Goal: Contribute content: Add original content to the website for others to see

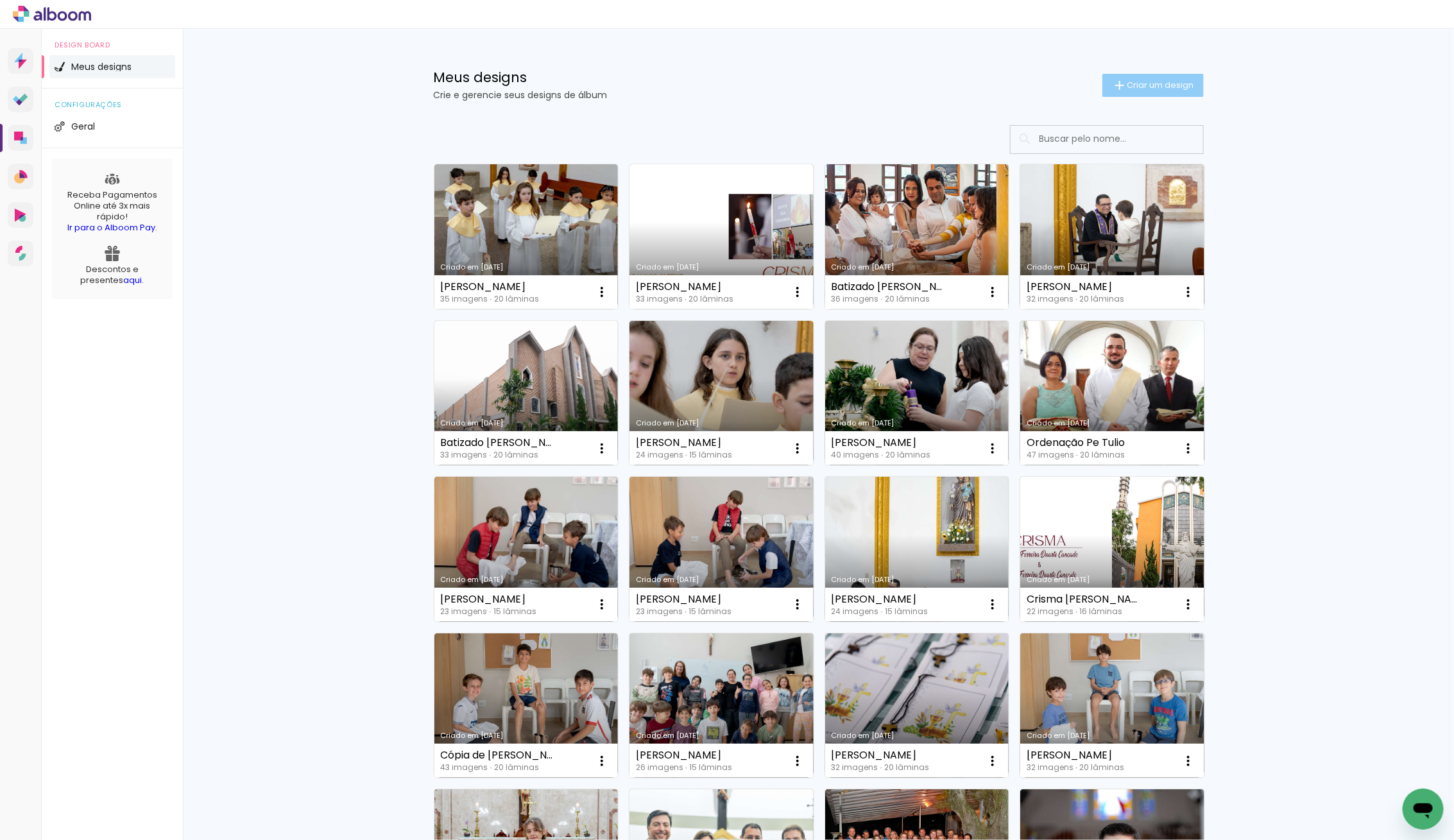
click at [1149, 88] on span "Criar um design" at bounding box center [1161, 85] width 67 height 9
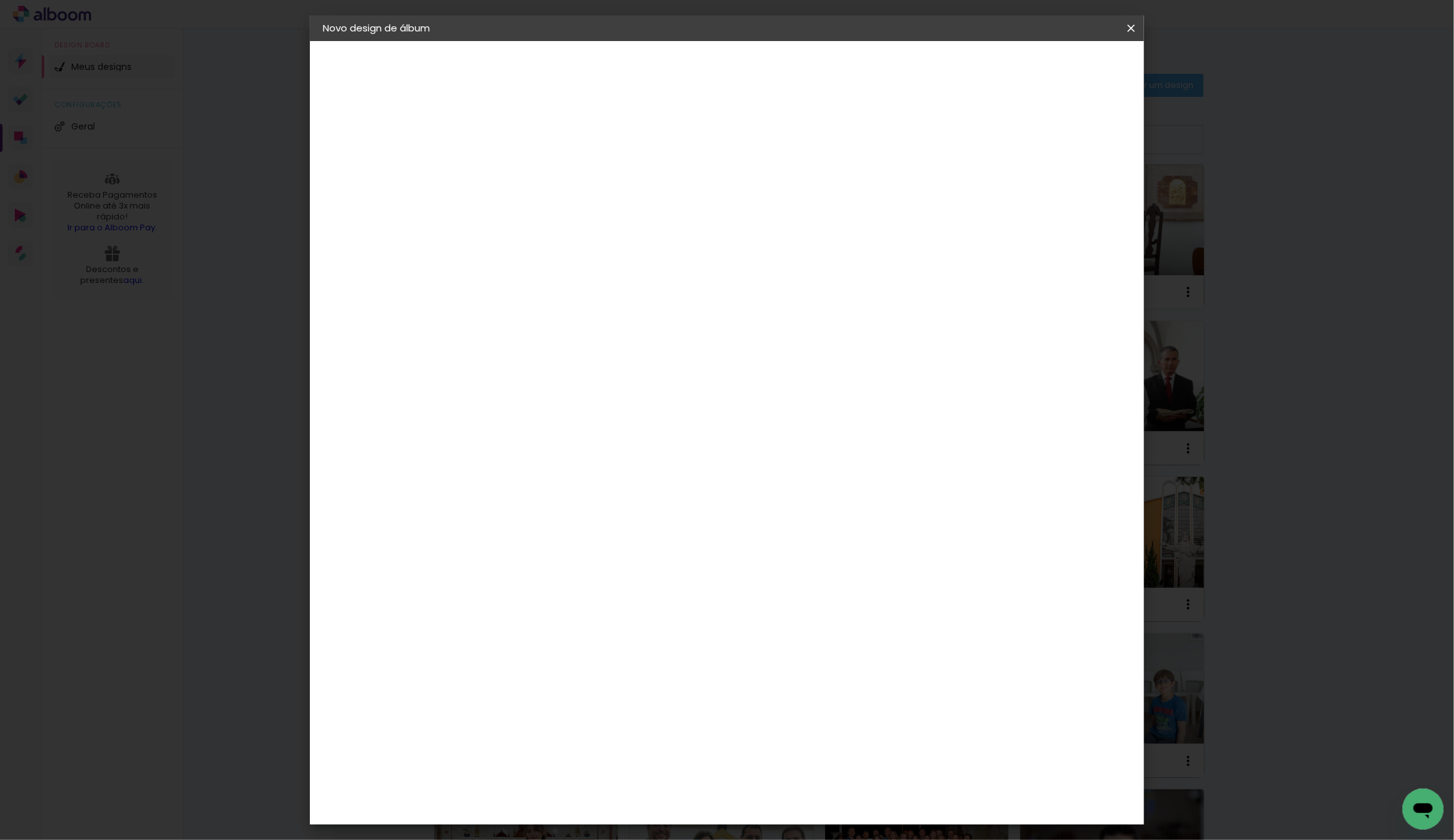
drag, startPoint x: 723, startPoint y: 162, endPoint x: 711, endPoint y: 163, distance: 12.0
click at [533, 162] on input at bounding box center [533, 172] width 0 height 20
type input "Batizado [PERSON_NAME]"
type paper-input "Batizado [PERSON_NAME]"
click at [0, 0] on slot "Avançar" at bounding box center [0, 0] width 0 height 0
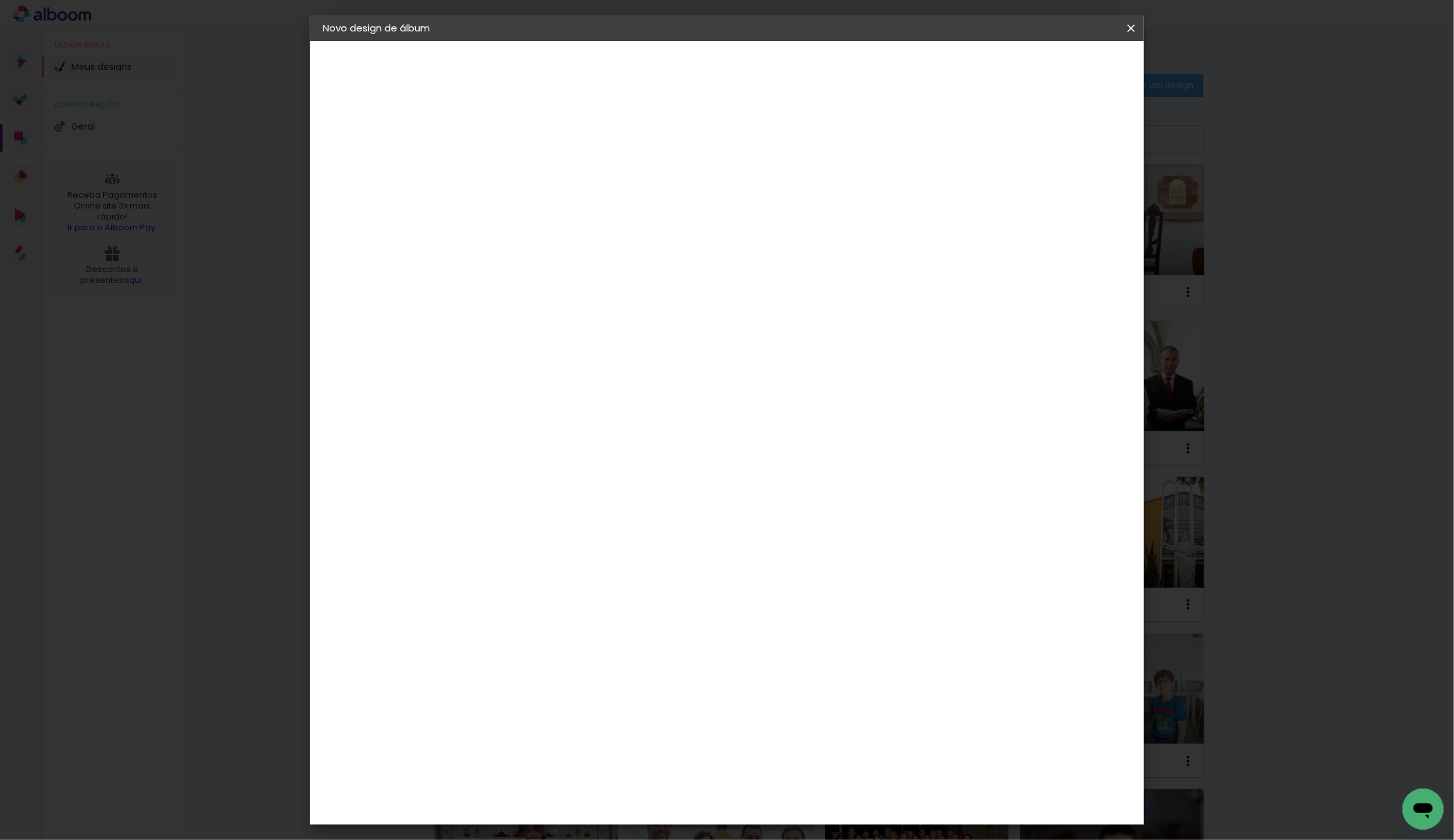
scroll to position [1183, 0]
click at [535, 457] on div "Go image" at bounding box center [540, 468] width 31 height 21
click at [772, 59] on paper-button "Avançar" at bounding box center [741, 68] width 63 height 22
click at [583, 215] on input "text" at bounding box center [557, 223] width 50 height 20
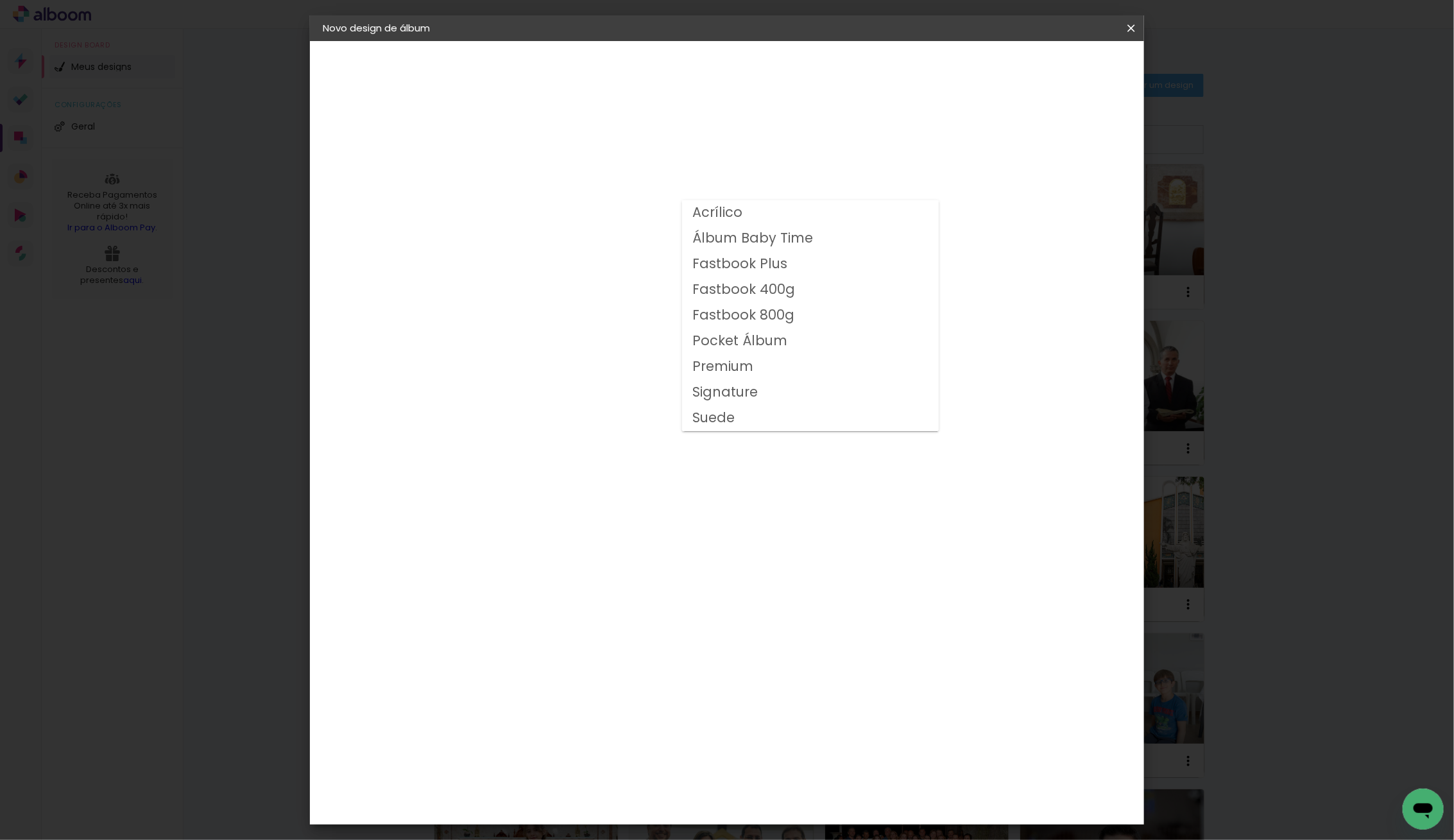
click at [817, 293] on paper-item "Fastbook 400g" at bounding box center [811, 289] width 256 height 25
type input "Fastbook 400g"
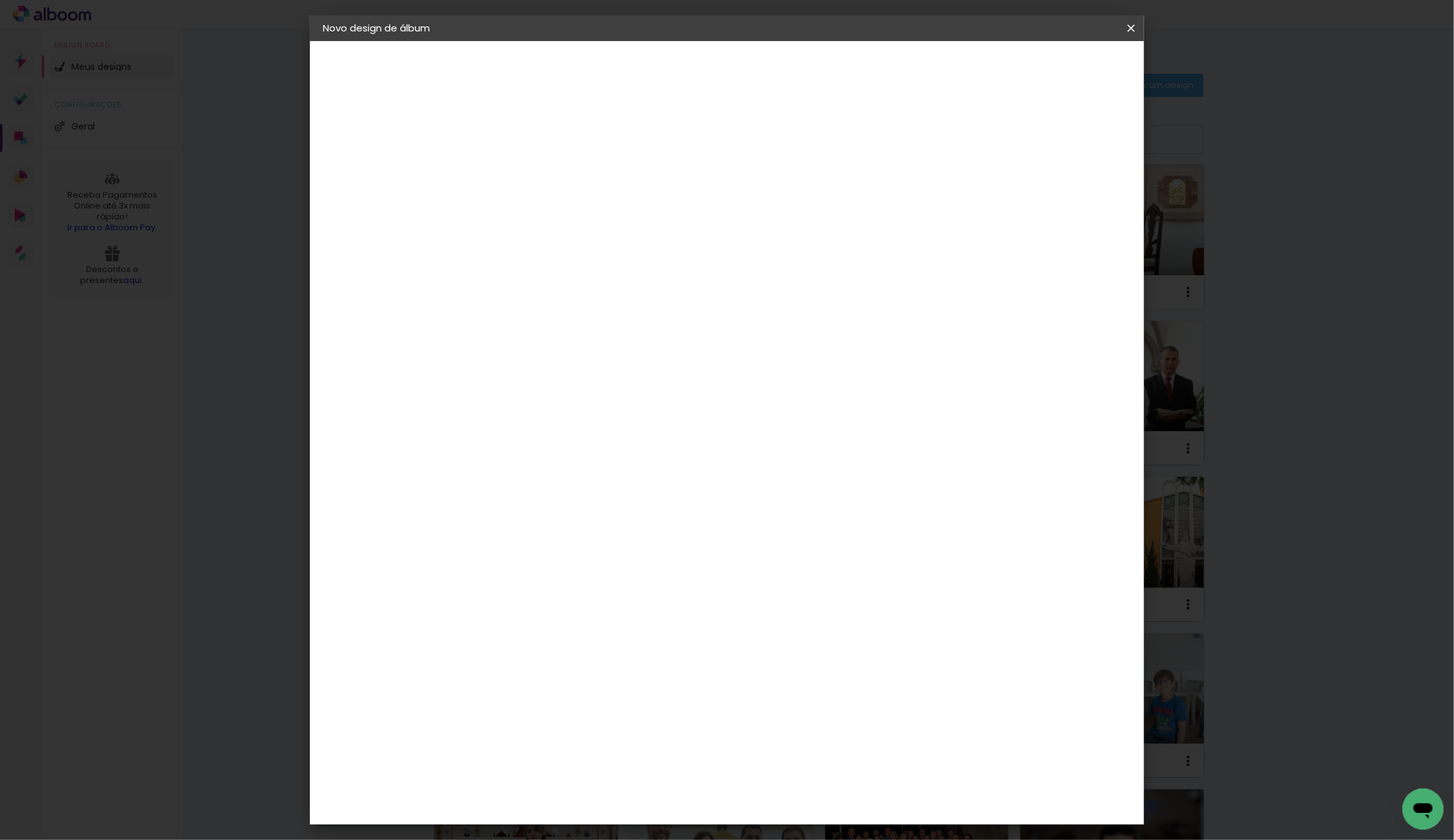
click at [667, 592] on span "20 × 20 cm" at bounding box center [642, 613] width 47 height 42
click at [742, 67] on paper-button "Avançar" at bounding box center [710, 68] width 63 height 22
click at [1061, 67] on span "Iniciar design" at bounding box center [1031, 68] width 58 height 9
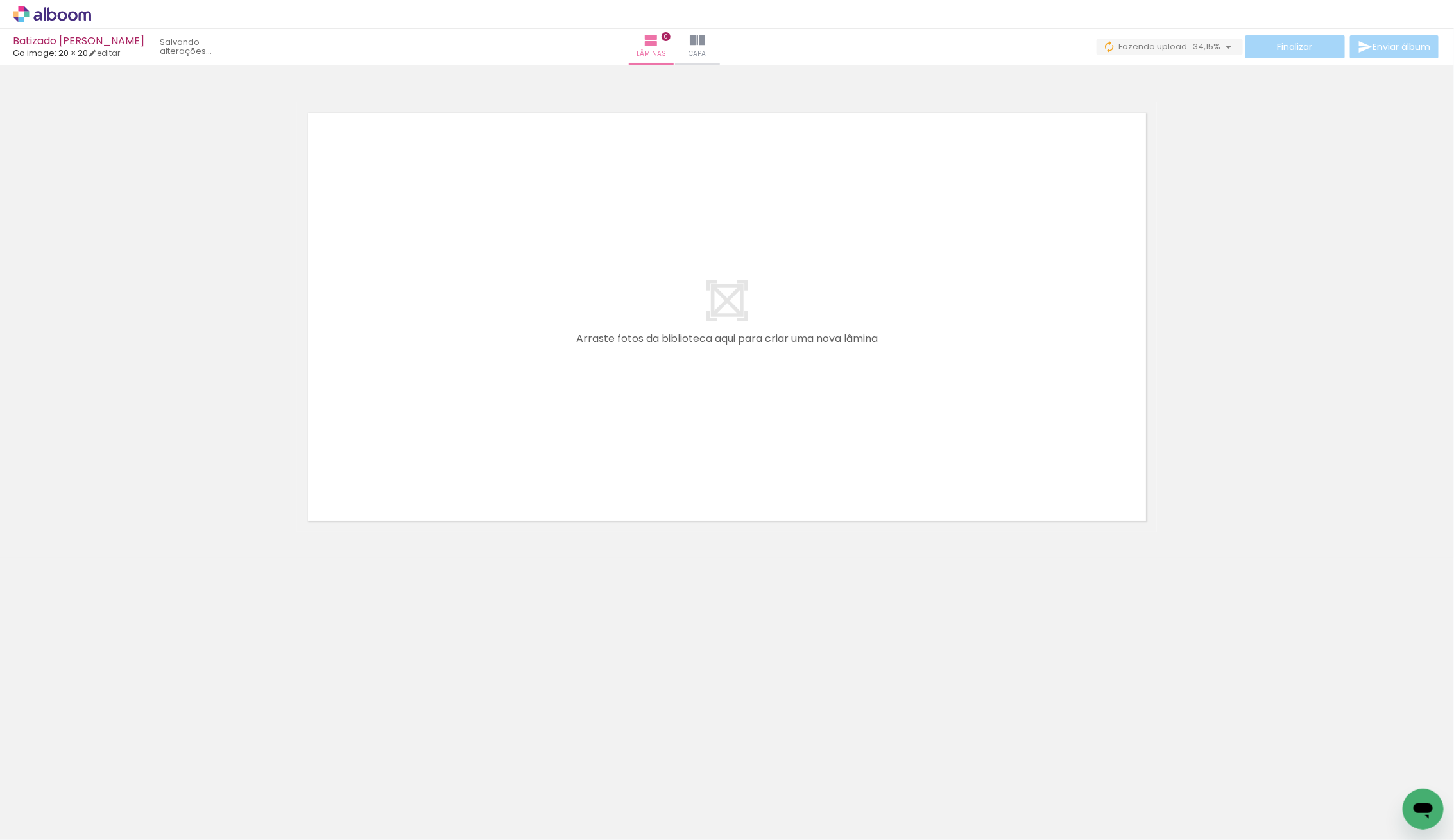
scroll to position [0, 1601]
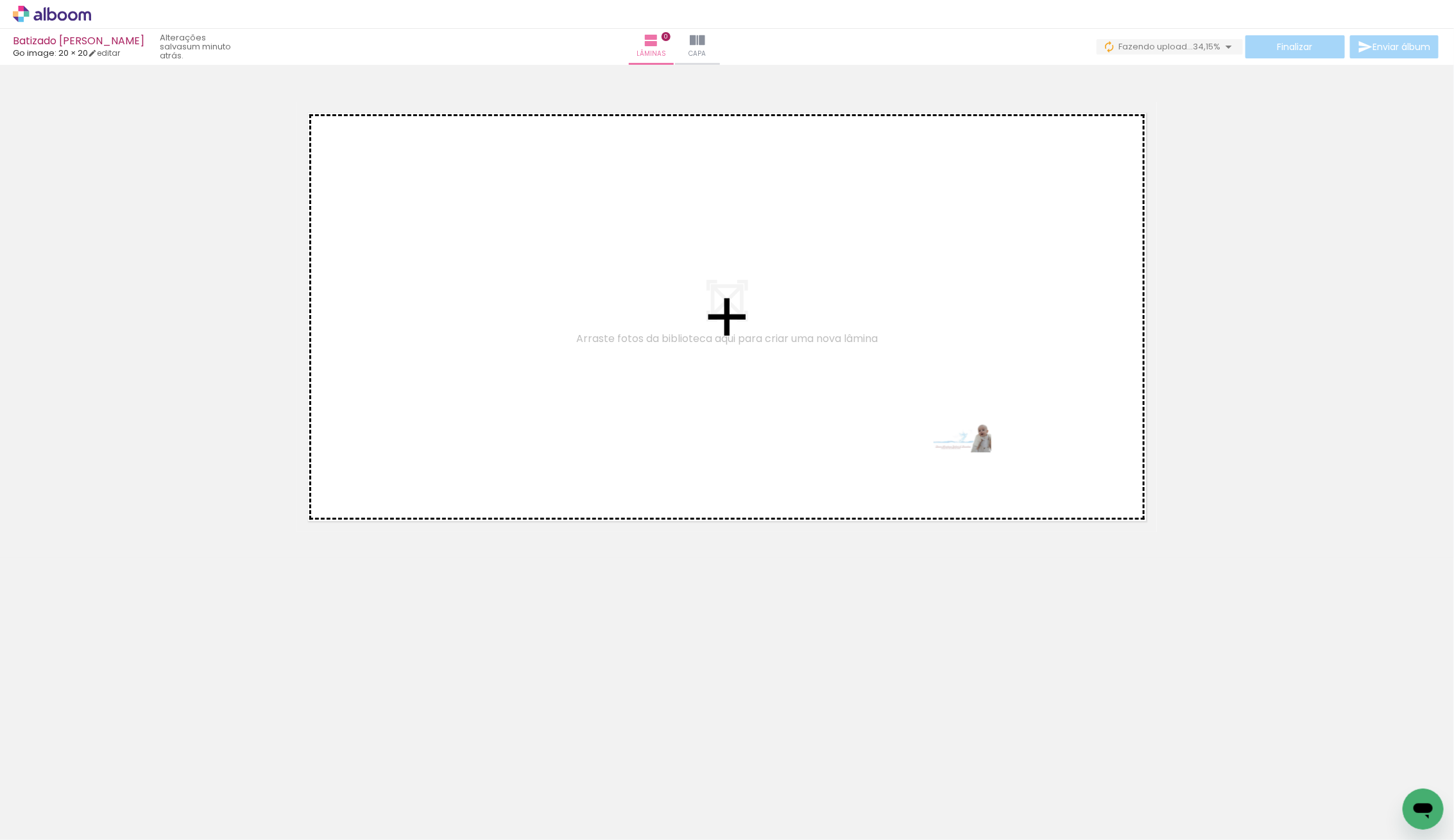
drag, startPoint x: 1387, startPoint y: 793, endPoint x: 935, endPoint y: 464, distance: 559.1
click at [931, 461] on quentale-workspace at bounding box center [727, 420] width 1454 height 840
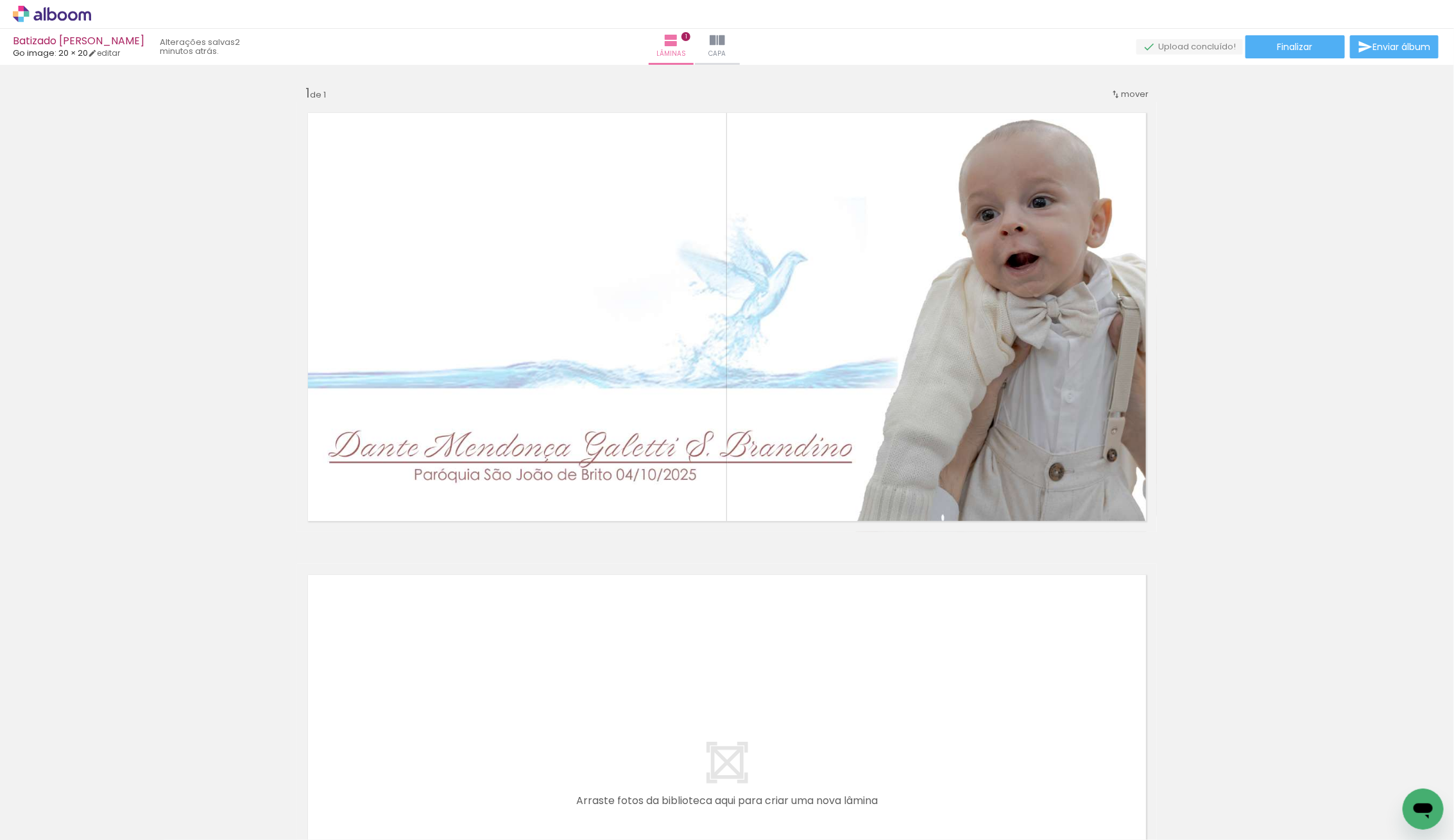
scroll to position [0, 0]
drag, startPoint x: 157, startPoint y: 794, endPoint x: 193, endPoint y: 784, distance: 37.4
click at [0, 0] on slot at bounding box center [0, 0] width 0 height 0
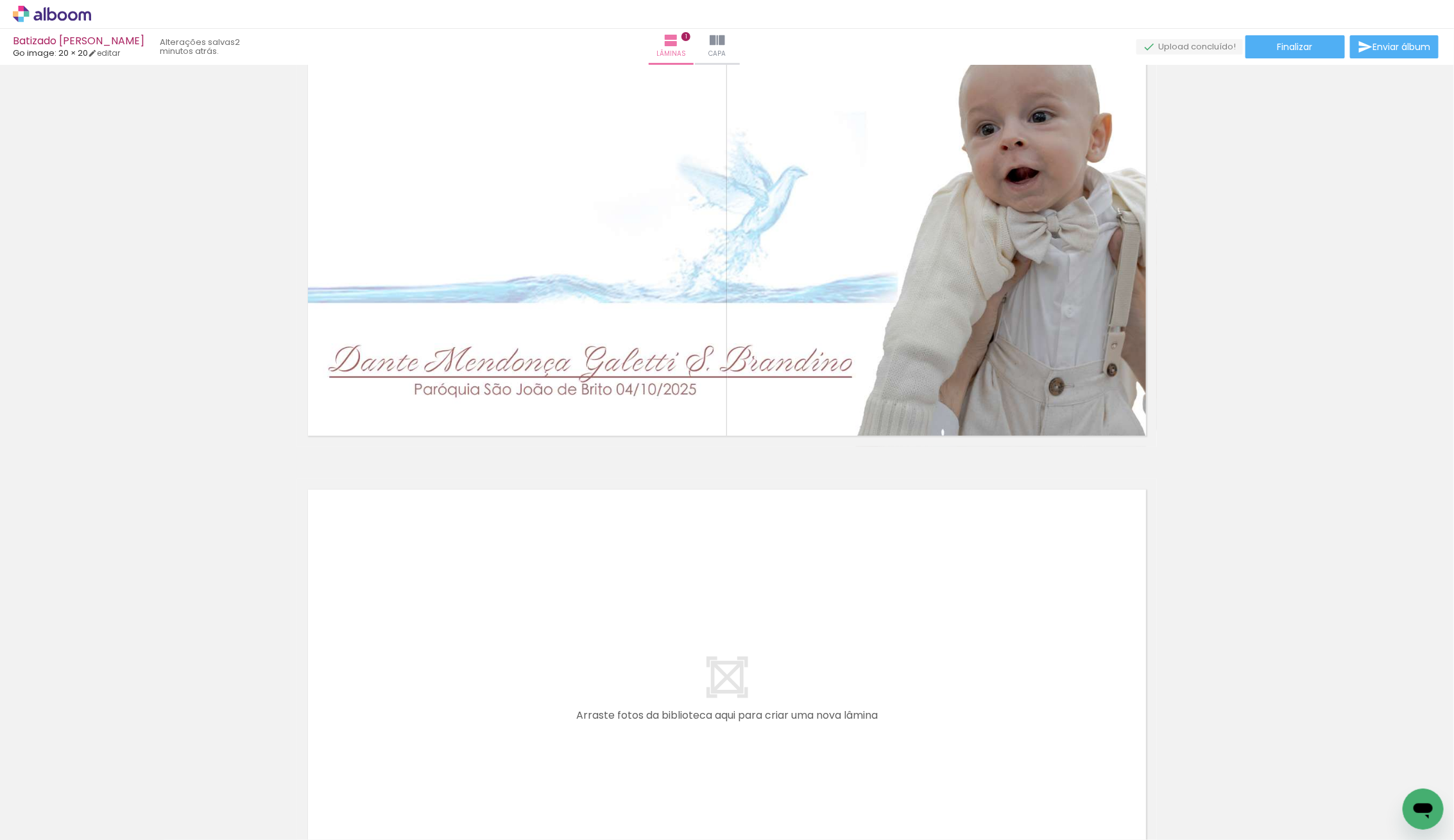
scroll to position [279, 0]
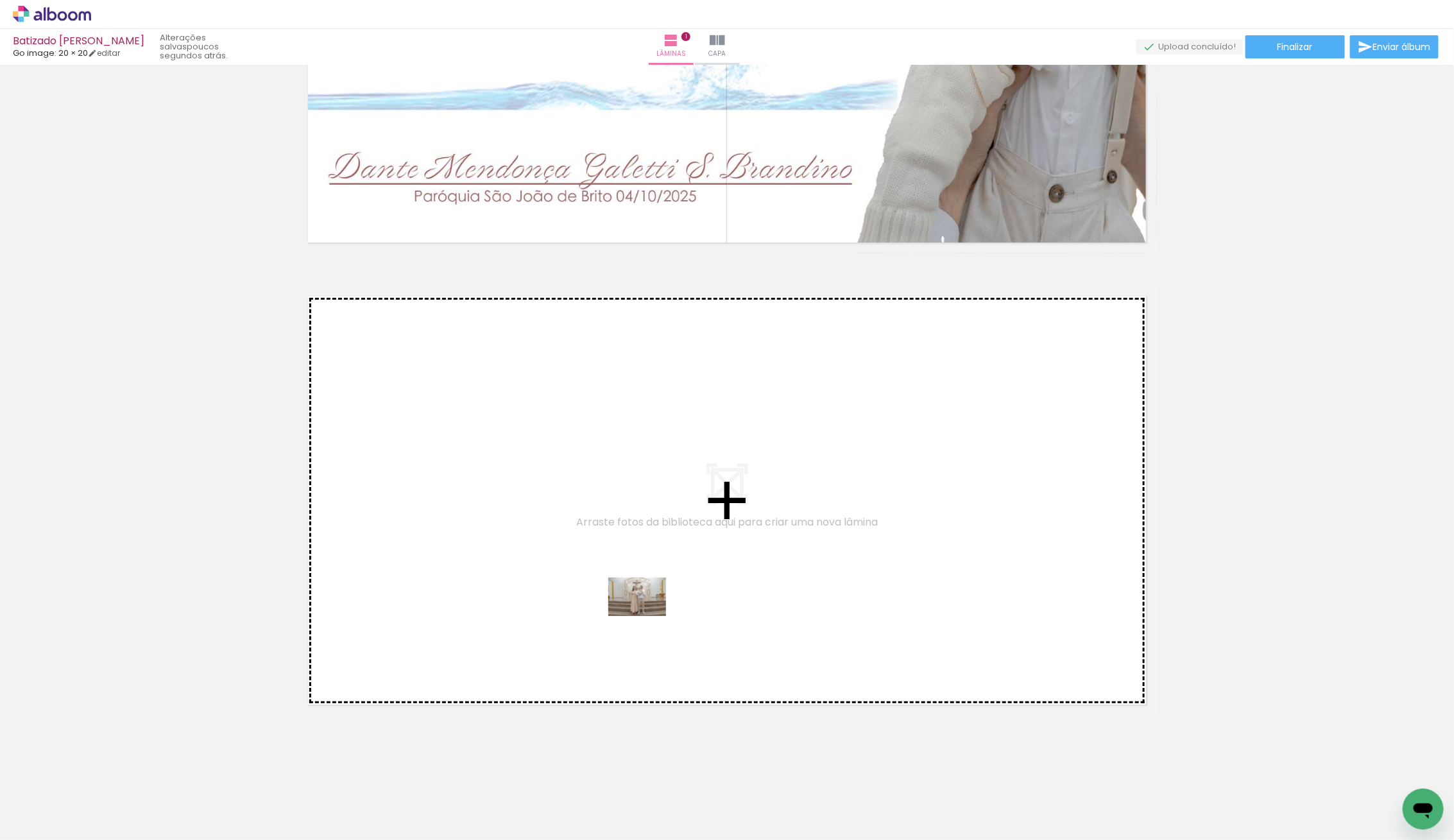
drag, startPoint x: 425, startPoint y: 814, endPoint x: 648, endPoint y: 616, distance: 298.2
click at [648, 616] on quentale-workspace at bounding box center [727, 420] width 1454 height 840
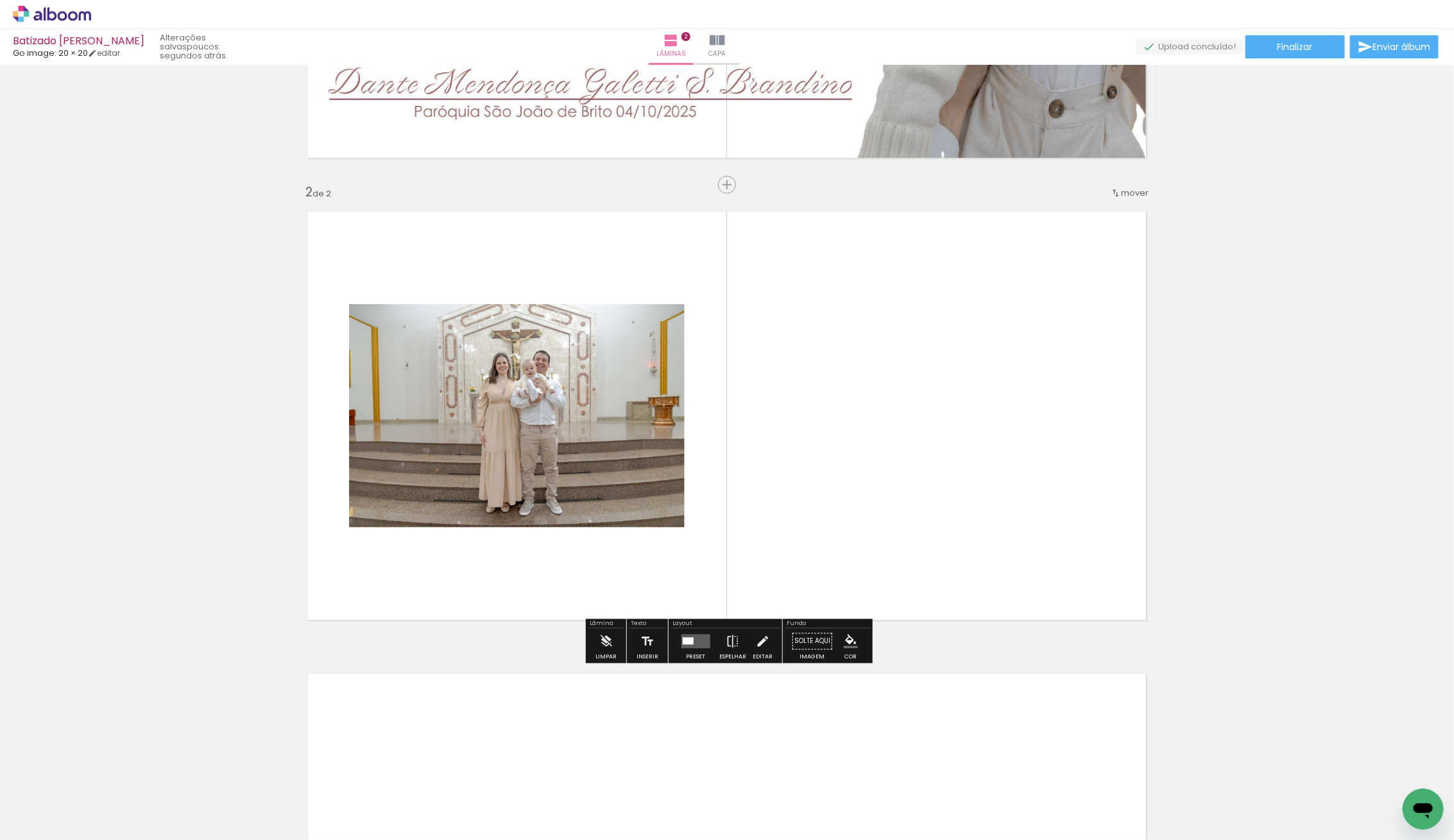
scroll to position [366, 0]
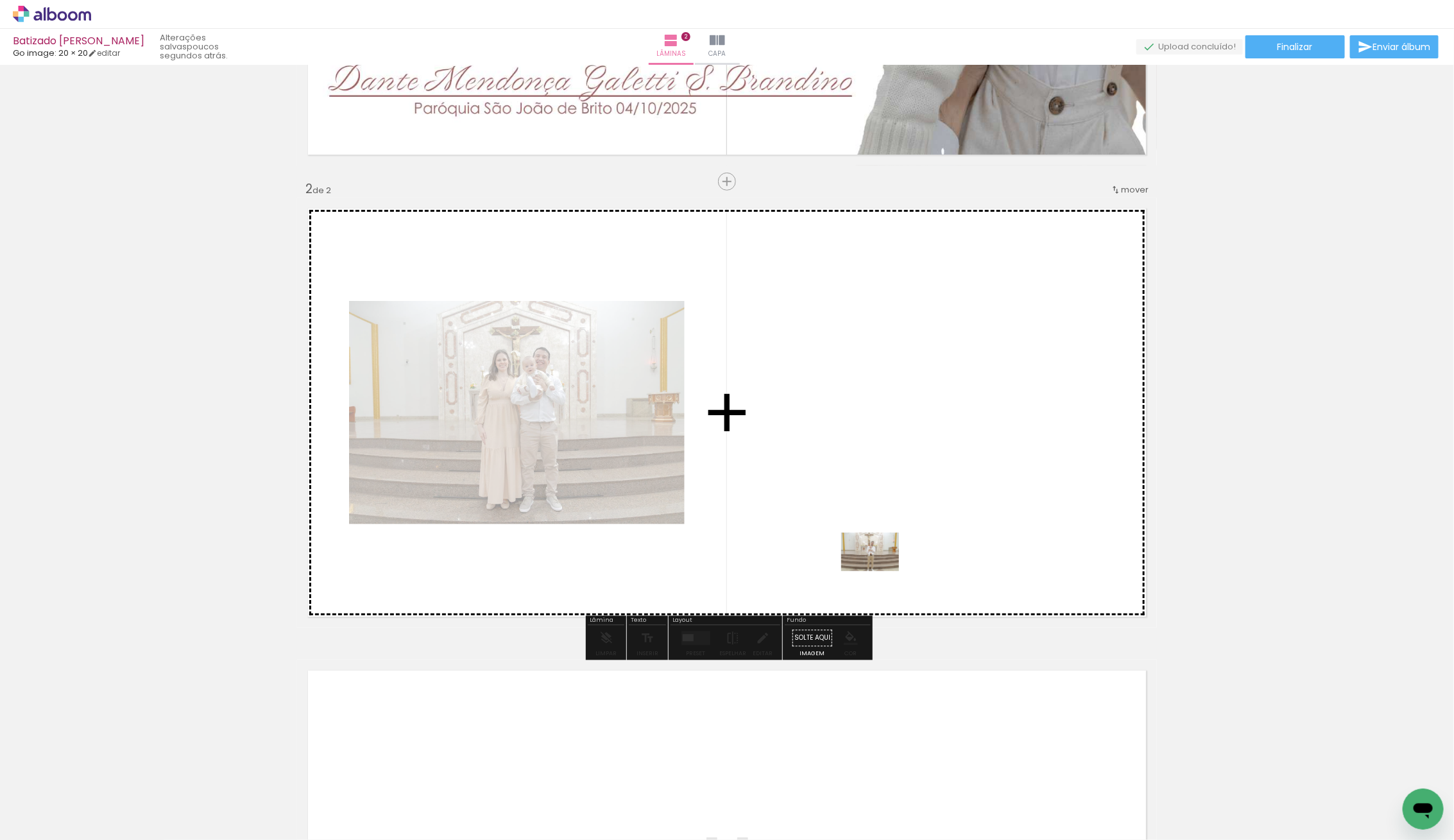
drag, startPoint x: 342, startPoint y: 805, endPoint x: 881, endPoint y: 568, distance: 588.8
click at [881, 567] on quentale-workspace at bounding box center [727, 420] width 1454 height 840
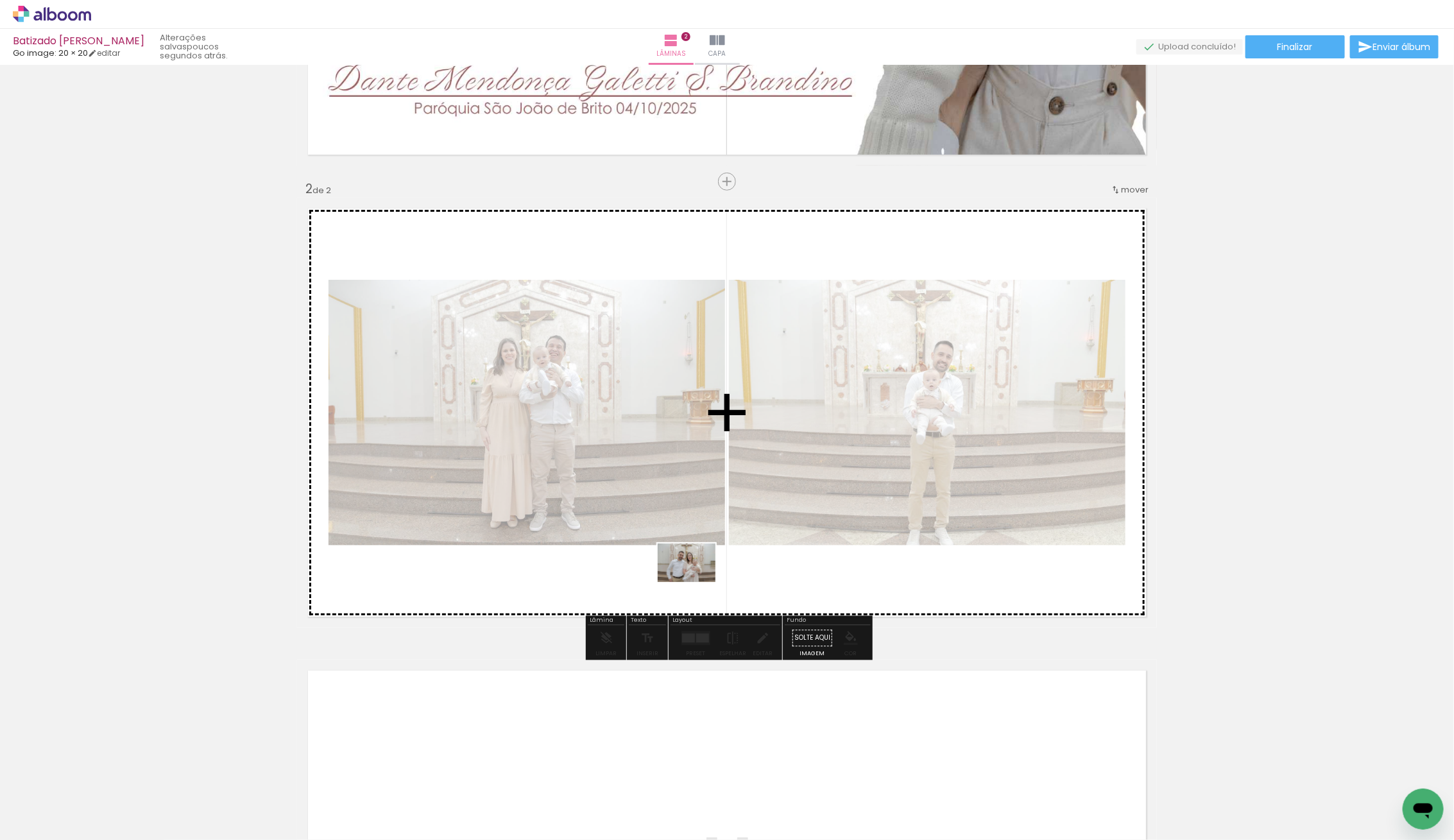
drag, startPoint x: 146, startPoint y: 808, endPoint x: 695, endPoint y: 577, distance: 595.6
click at [696, 577] on quentale-workspace at bounding box center [727, 420] width 1454 height 840
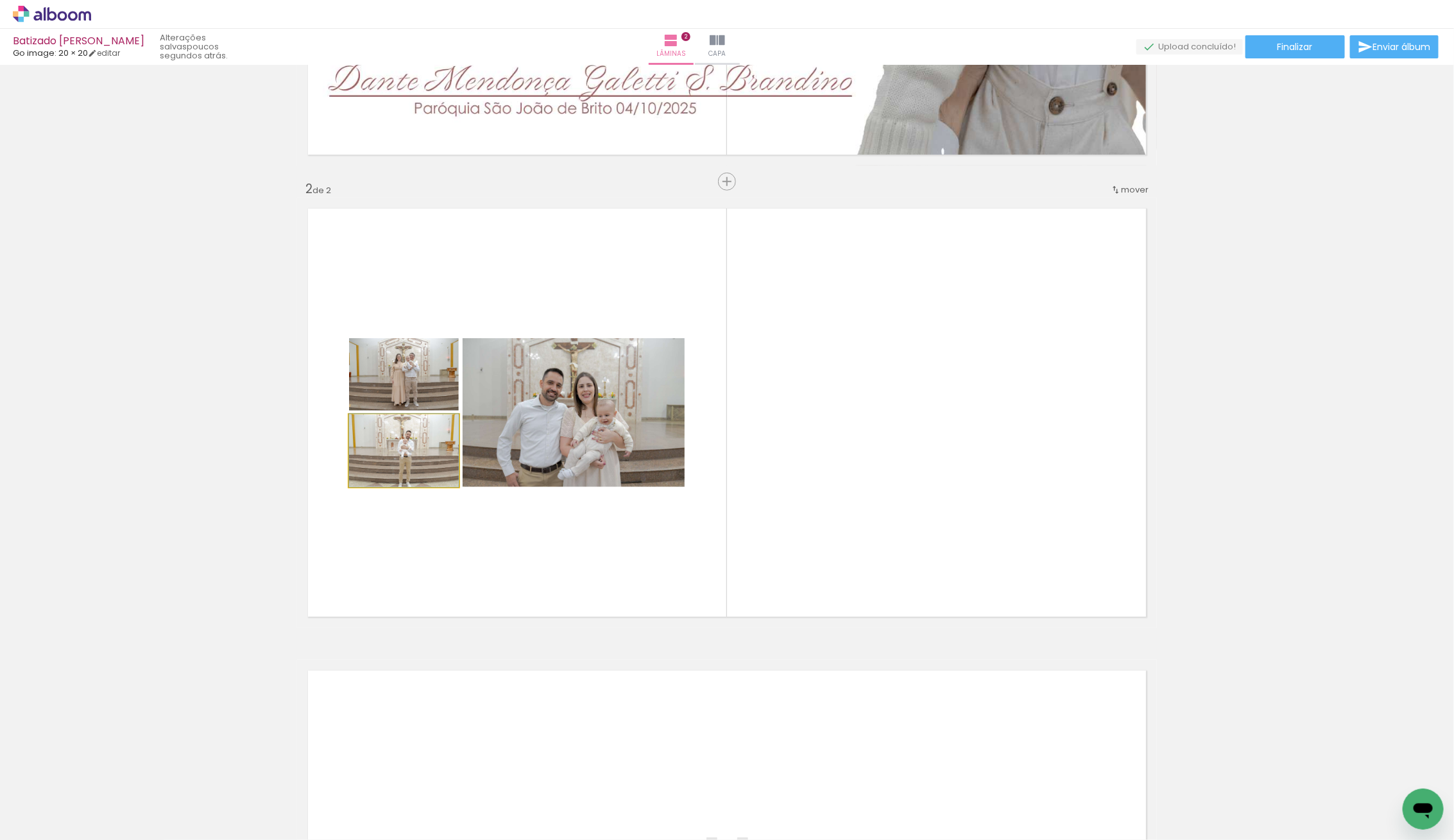
type paper-slider "100"
drag, startPoint x: 400, startPoint y: 425, endPoint x: 357, endPoint y: 723, distance: 301.1
click at [358, 726] on div "Inserir lâmina 1 de 2 Inserir lâmina 2 de 2" at bounding box center [727, 396] width 1454 height 1386
drag, startPoint x: 410, startPoint y: 440, endPoint x: 329, endPoint y: 794, distance: 363.1
click at [327, 793] on quentale-workspace at bounding box center [727, 420] width 1454 height 840
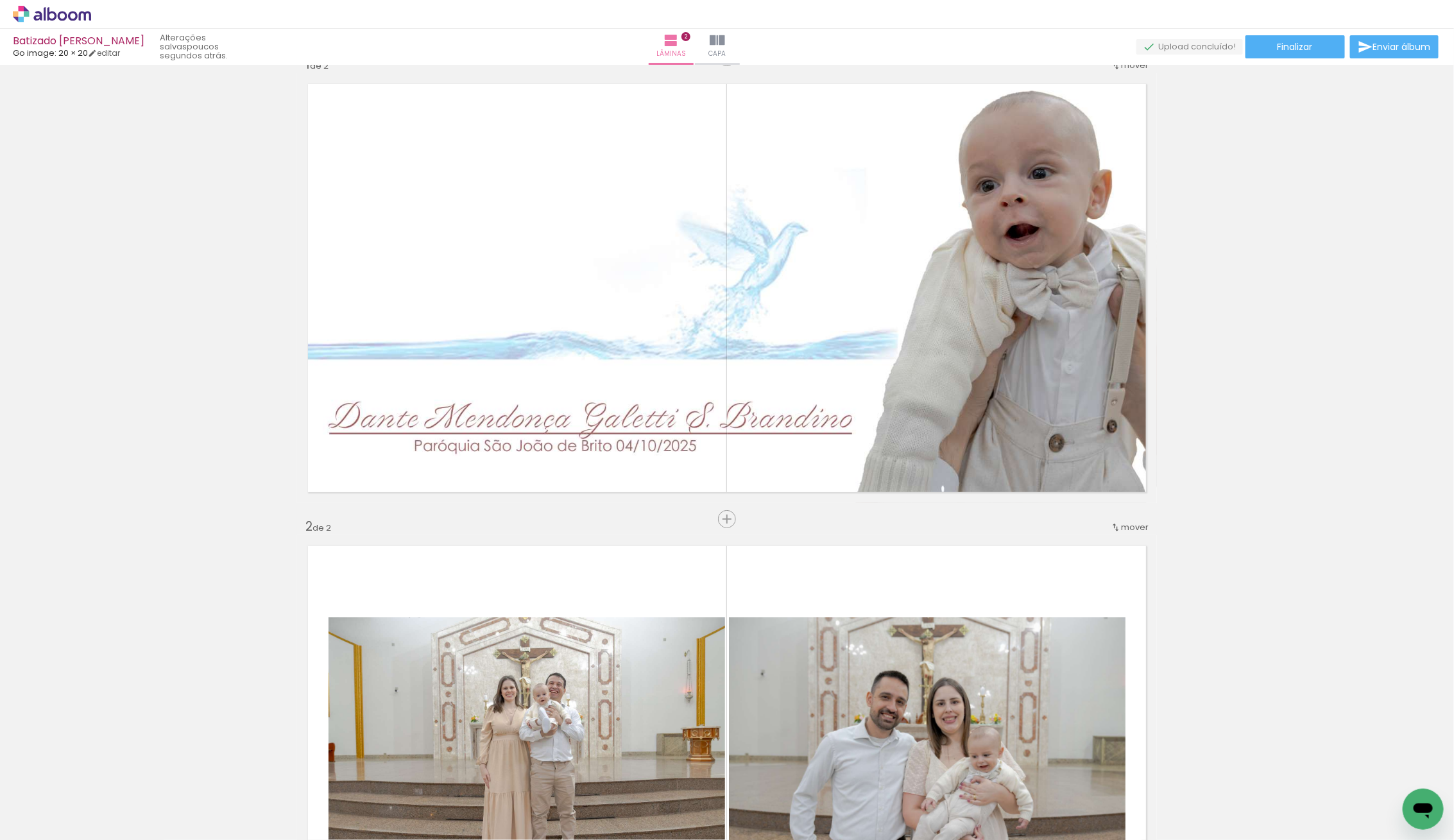
scroll to position [0, 0]
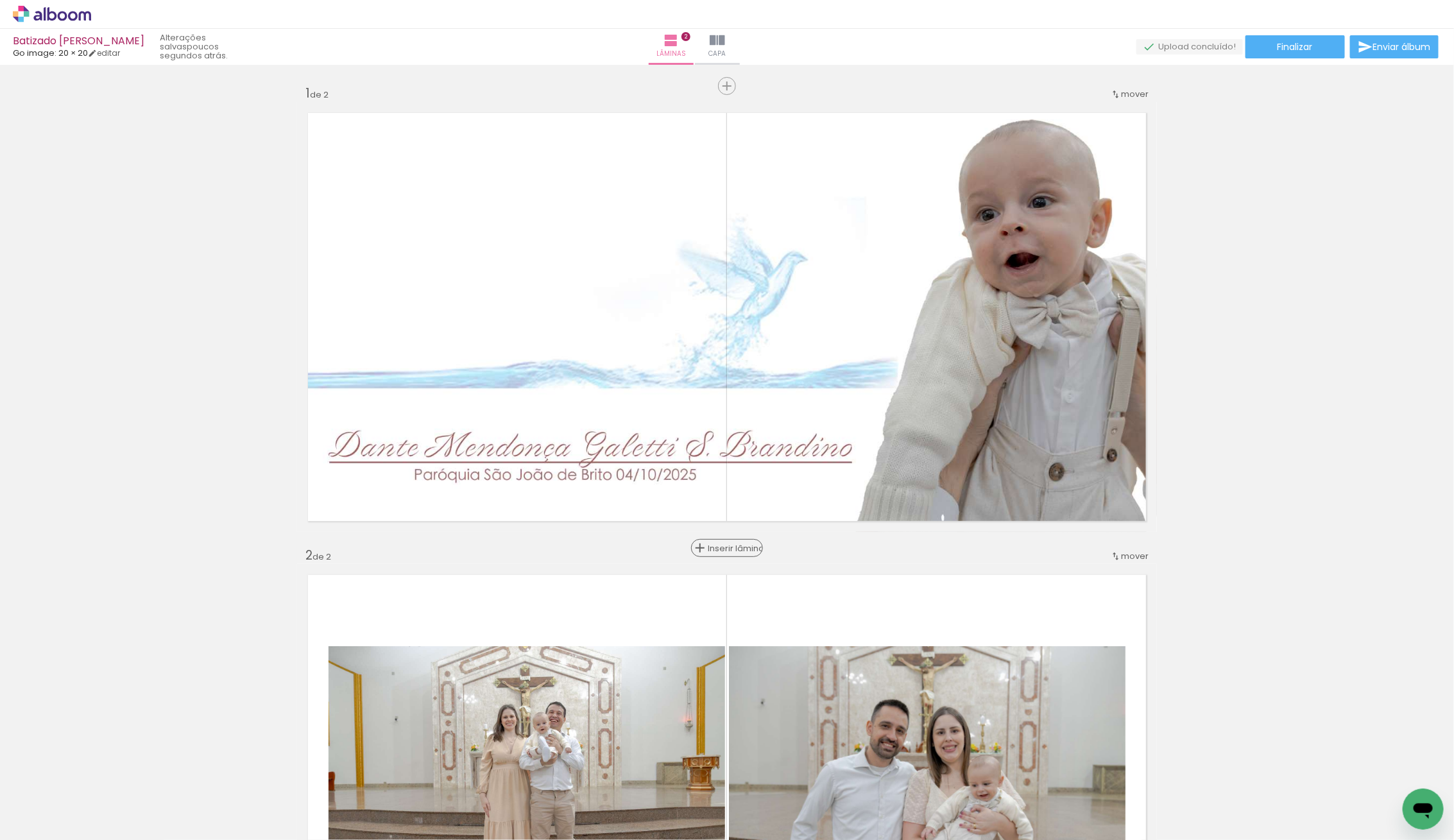
click at [728, 544] on span "Inserir lâmina" at bounding box center [732, 548] width 50 height 9
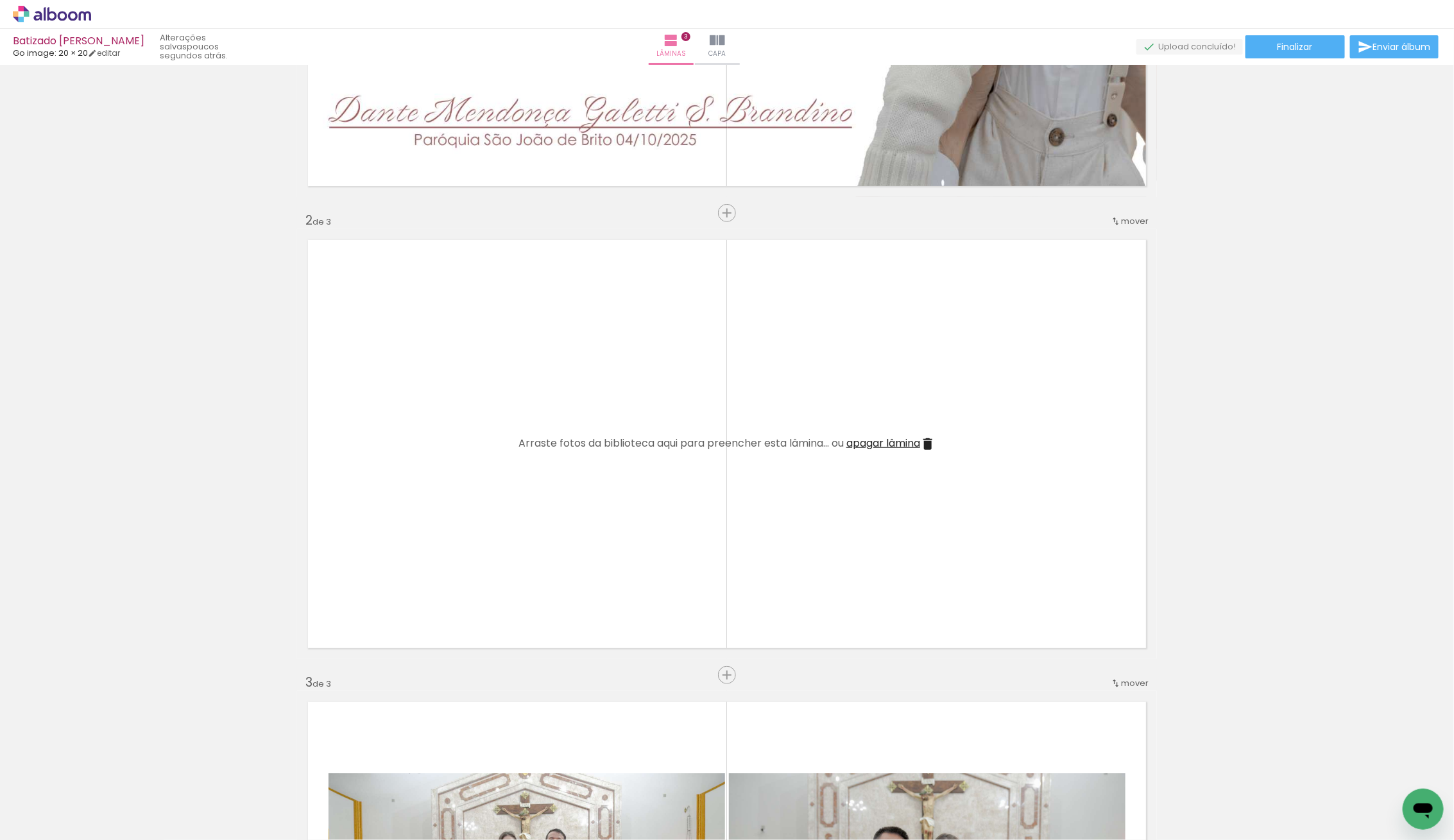
scroll to position [476, 0]
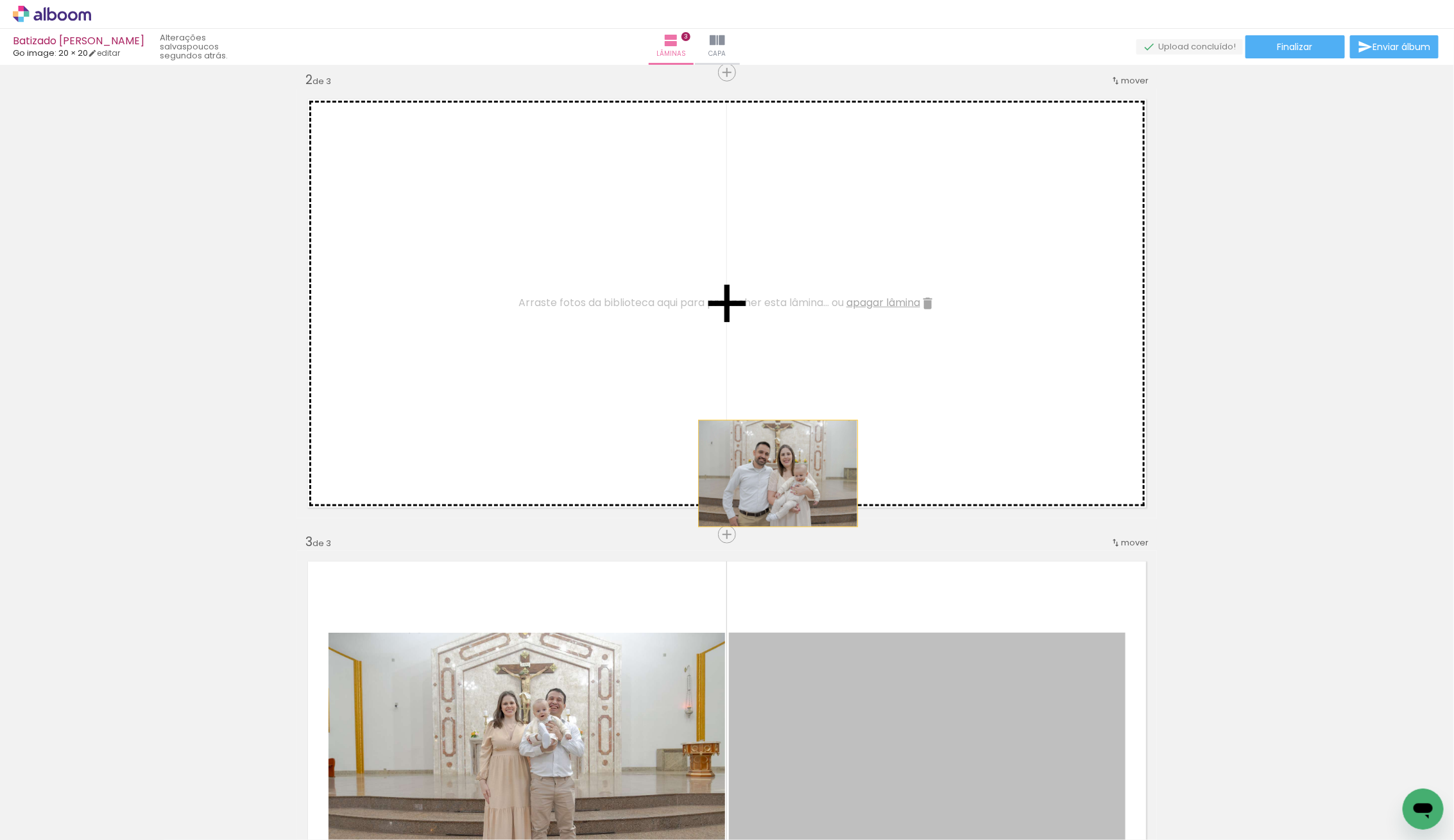
drag, startPoint x: 844, startPoint y: 694, endPoint x: 794, endPoint y: 417, distance: 281.5
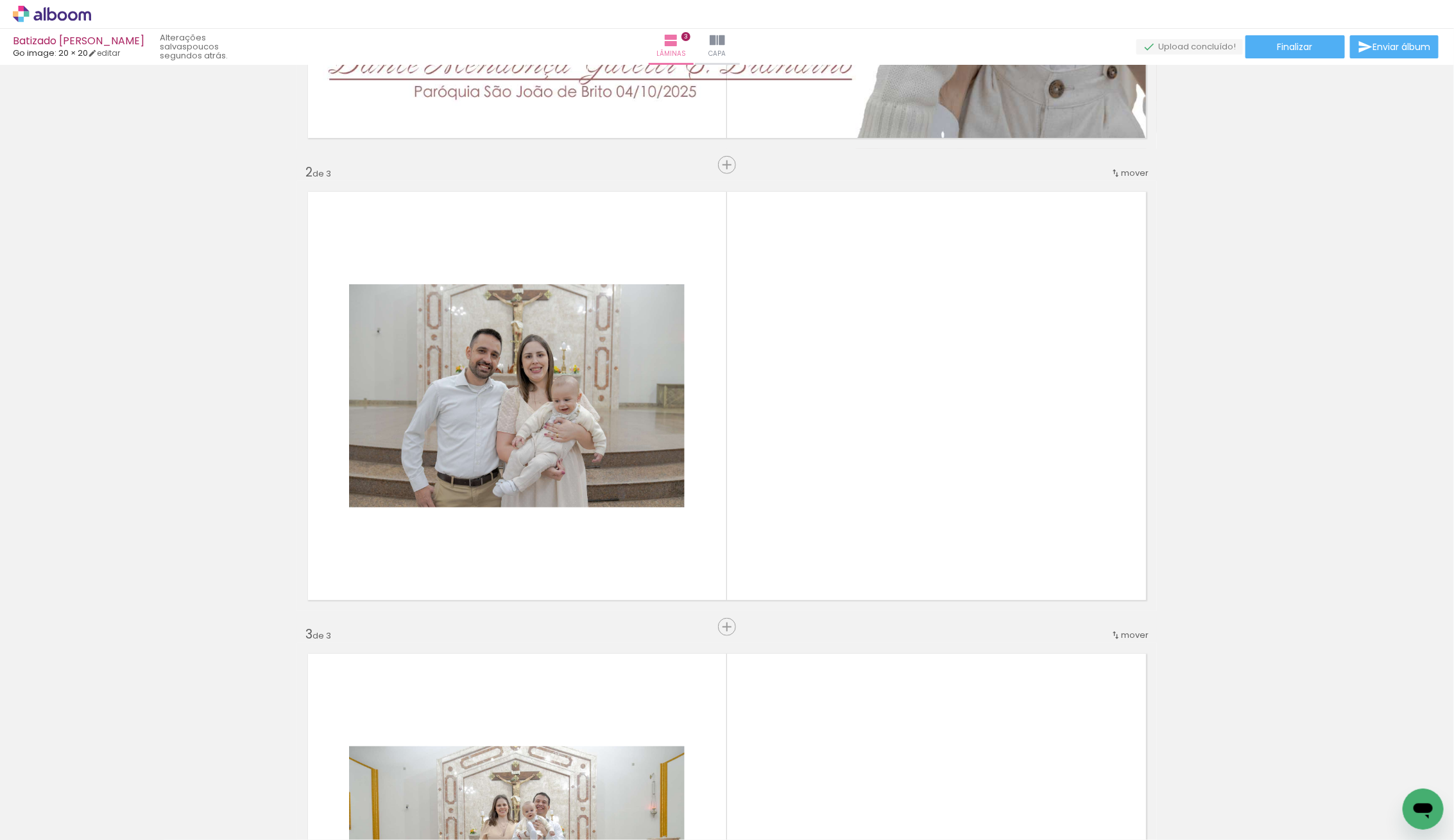
scroll to position [379, 0]
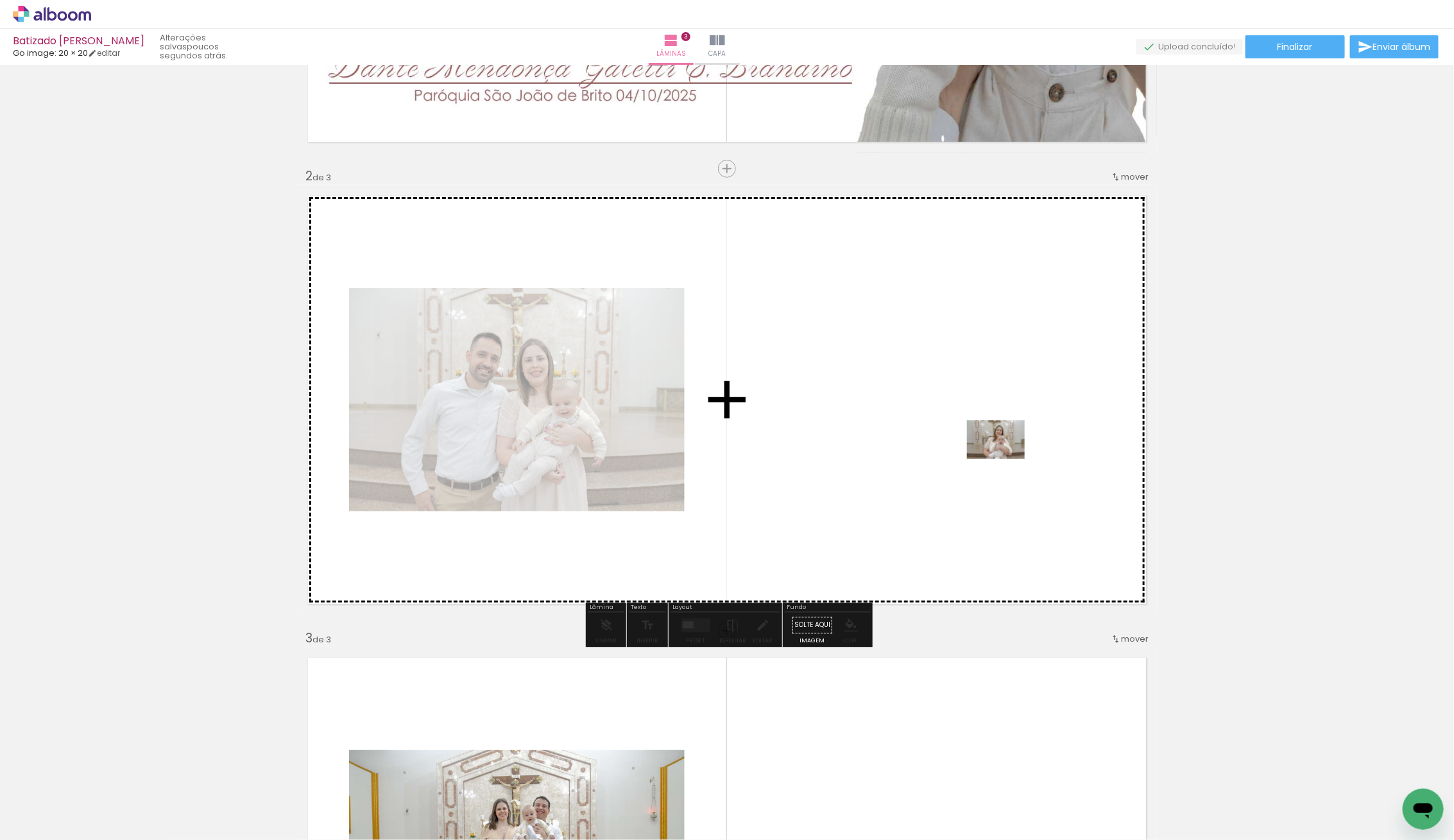
drag, startPoint x: 203, startPoint y: 808, endPoint x: 1006, endPoint y: 458, distance: 876.0
click at [1006, 458] on quentale-workspace at bounding box center [727, 420] width 1454 height 840
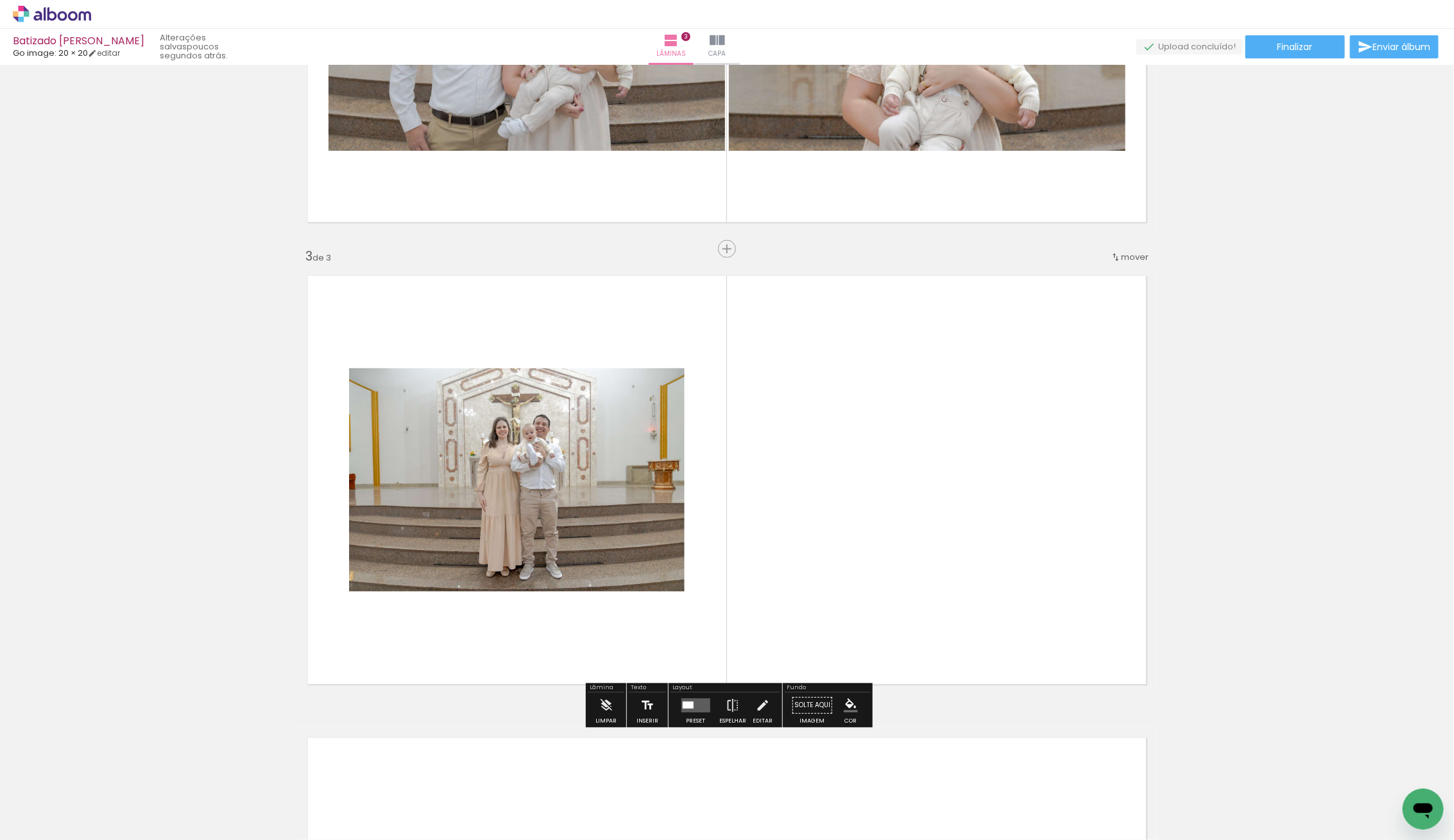
scroll to position [836, 0]
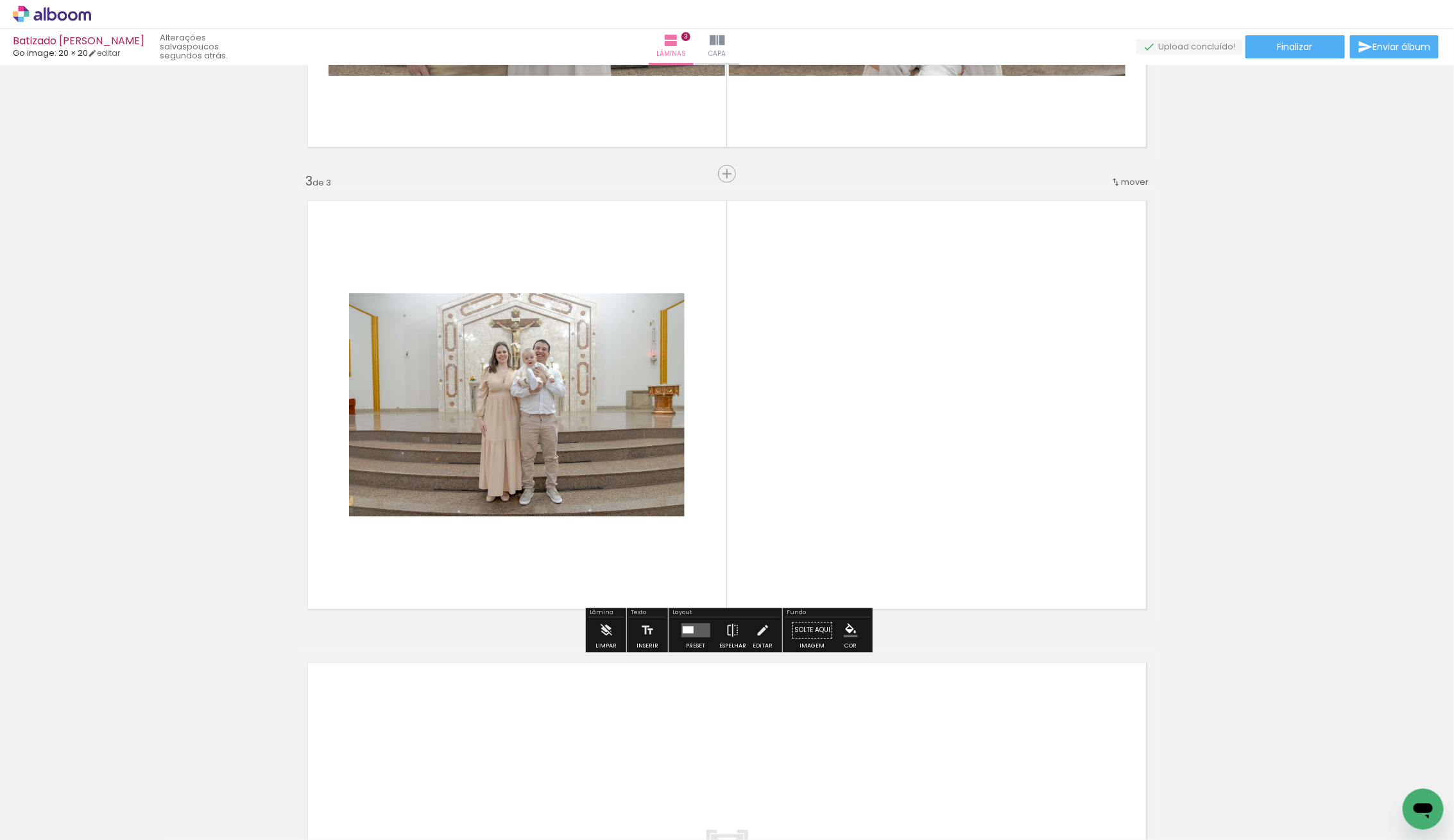
click at [70, 796] on iron-icon at bounding box center [65, 802] width 10 height 10
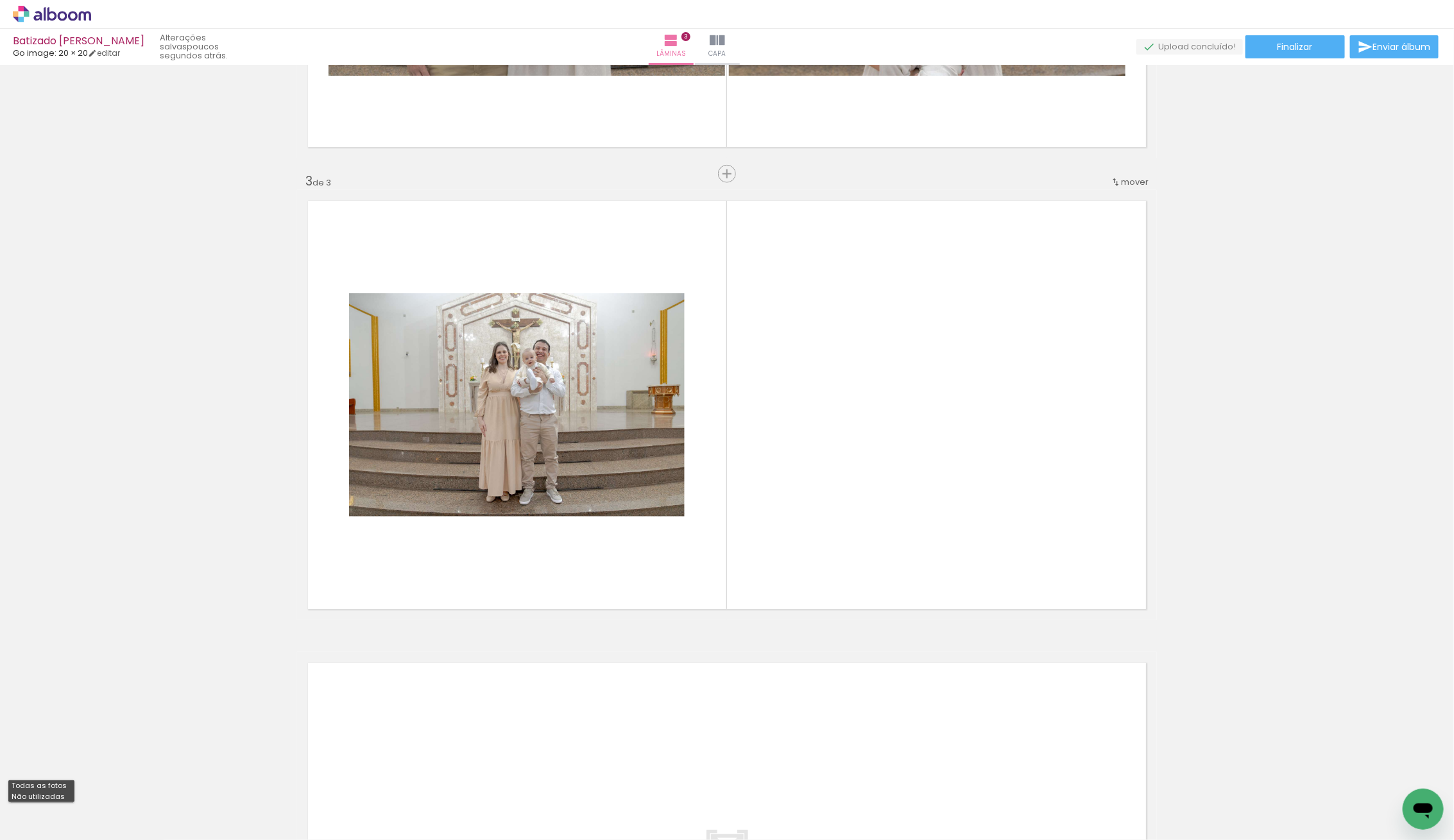
click at [0, 0] on slot "Não utilizadas" at bounding box center [0, 0] width 0 height 0
type input "Não utilizadas"
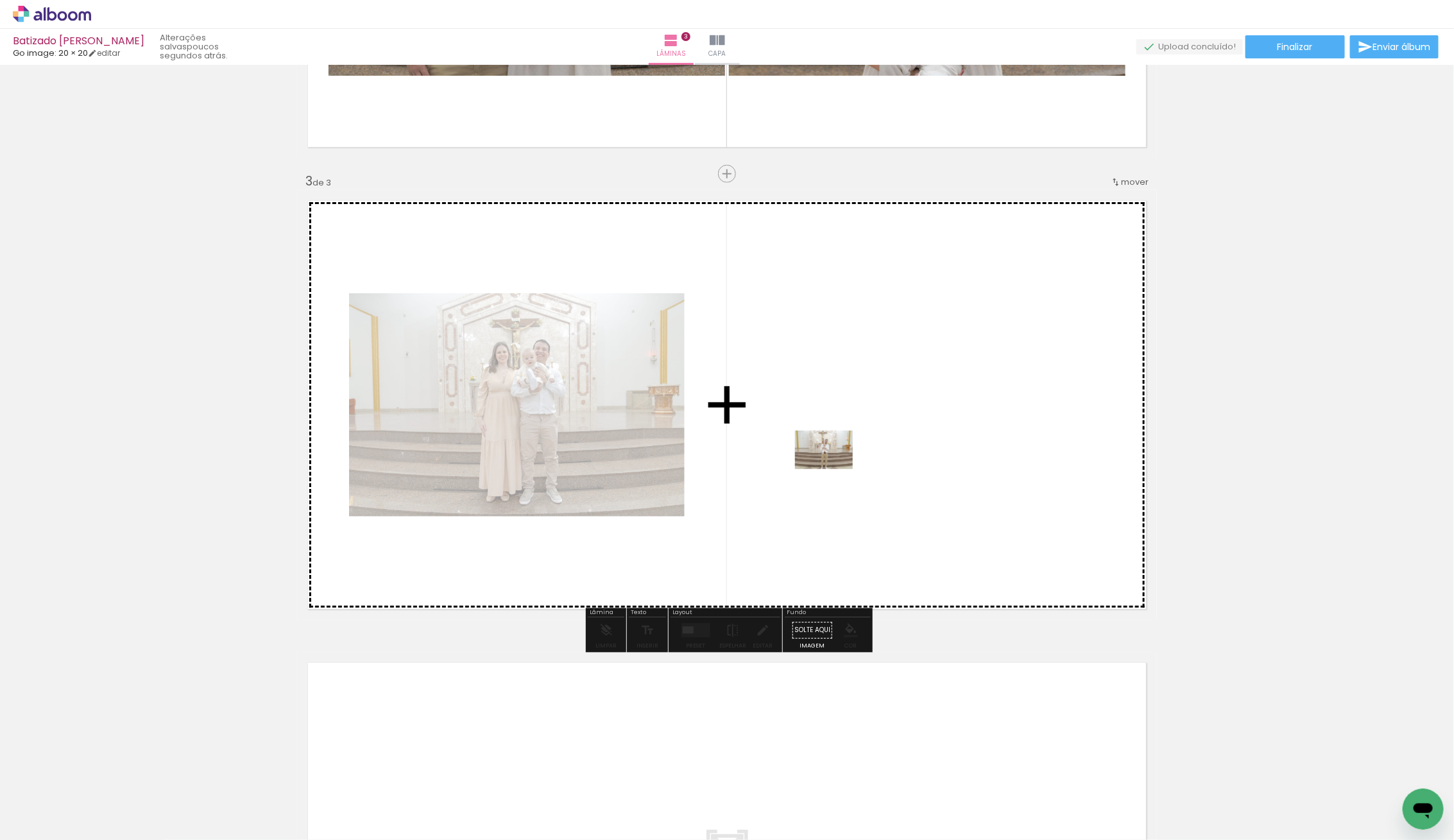
click at [845, 473] on quentale-workspace at bounding box center [727, 420] width 1454 height 840
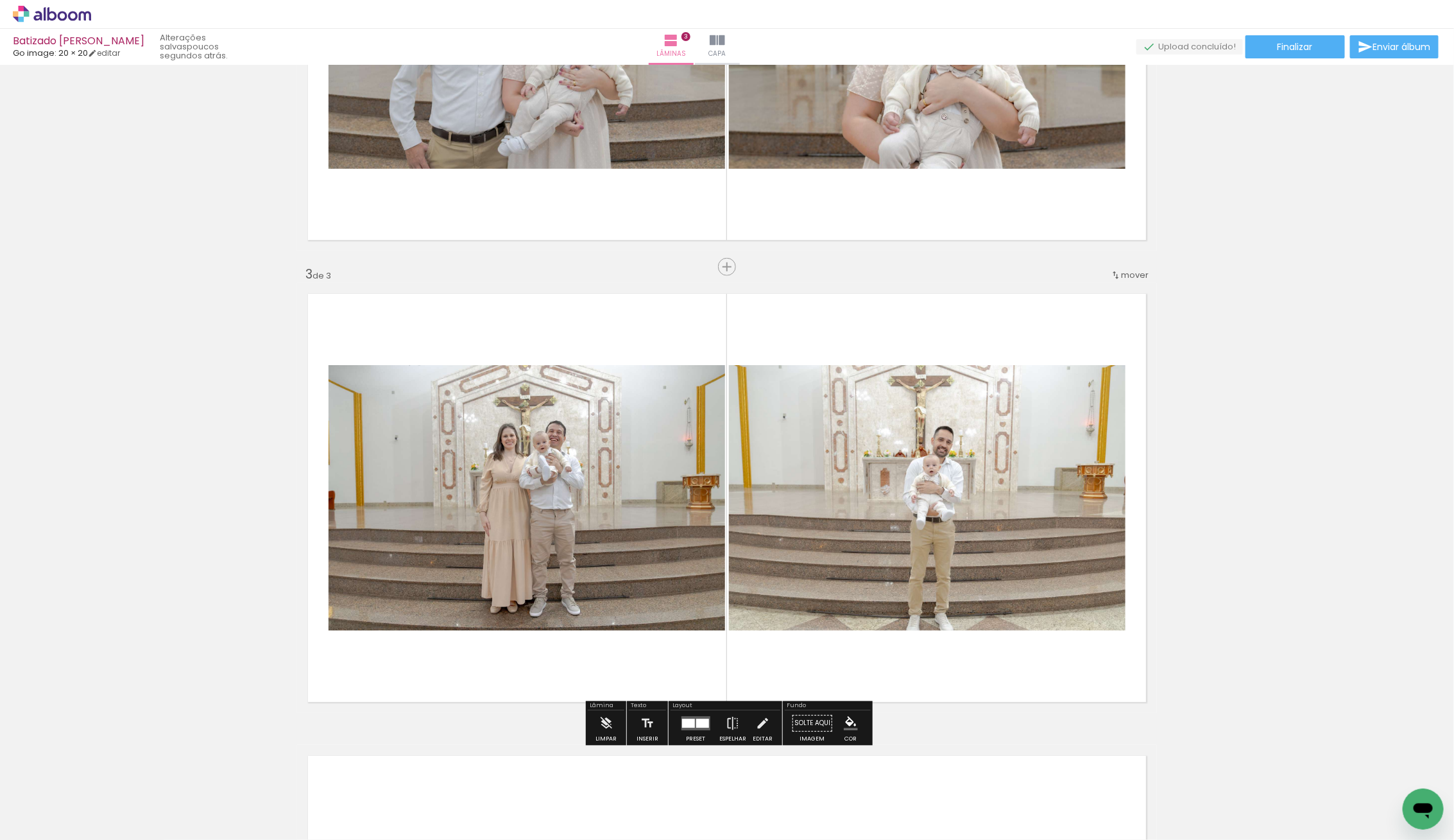
scroll to position [746, 0]
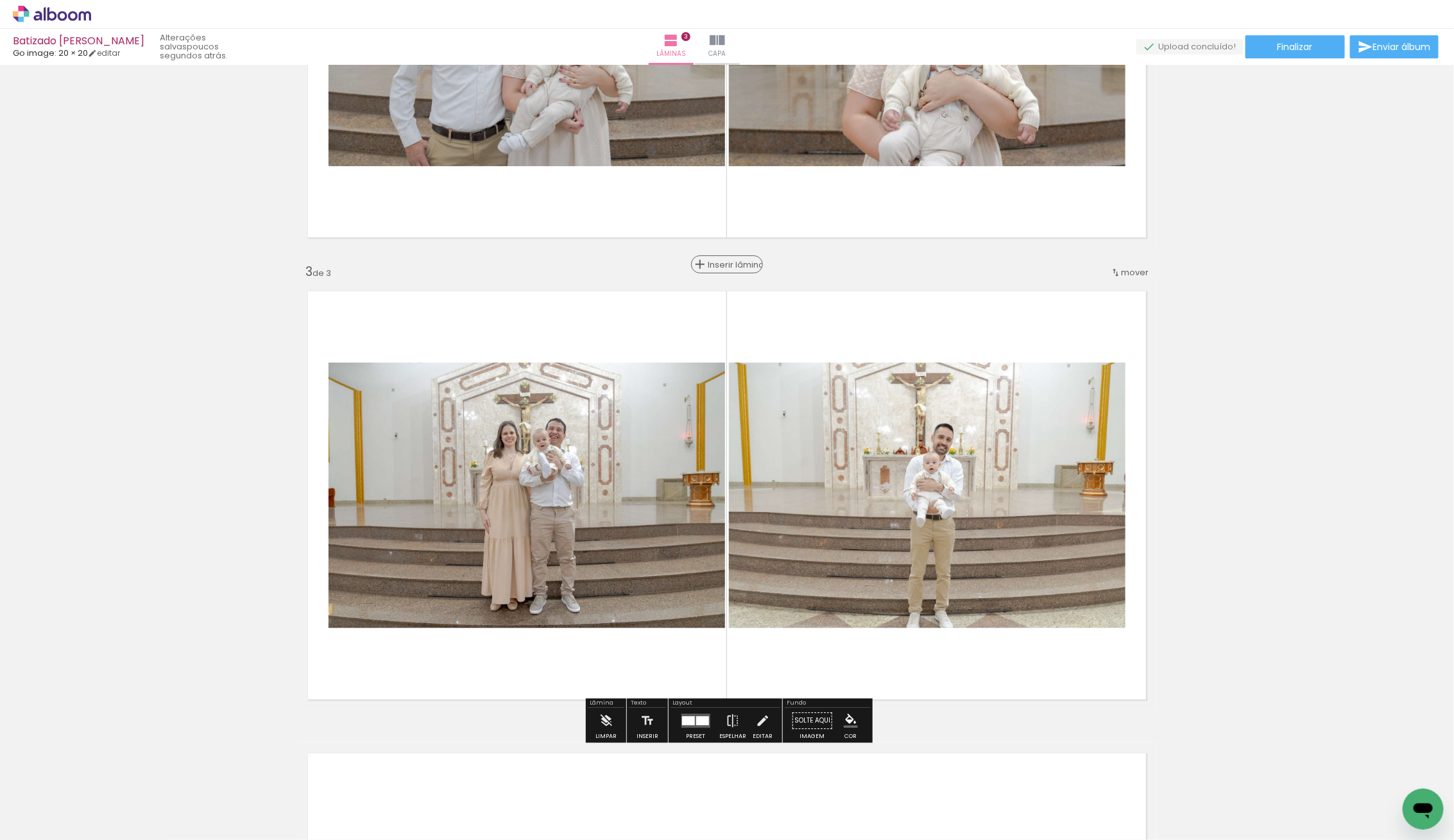
click at [729, 266] on span "Inserir lâmina" at bounding box center [732, 265] width 50 height 9
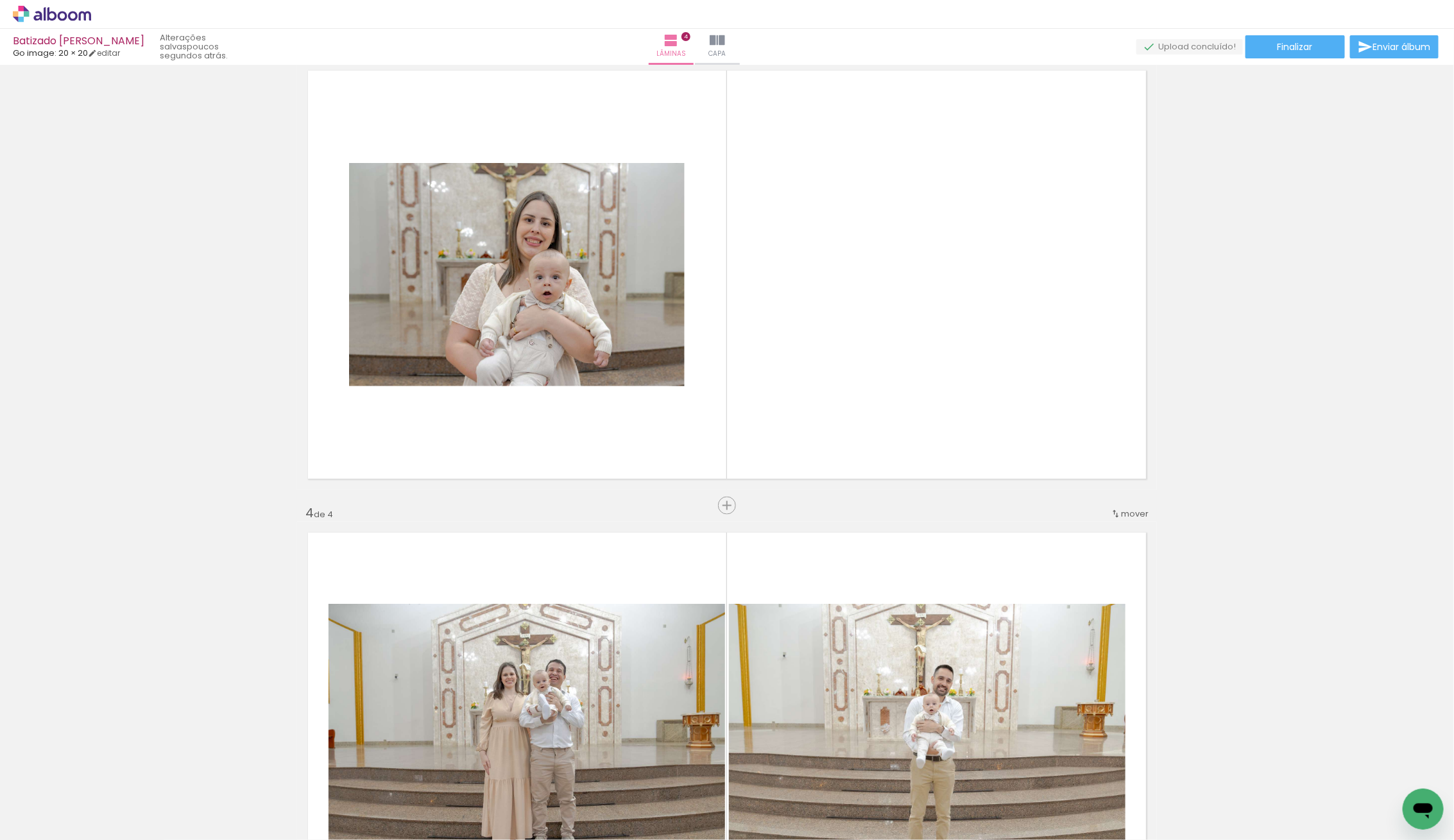
scroll to position [1006, 0]
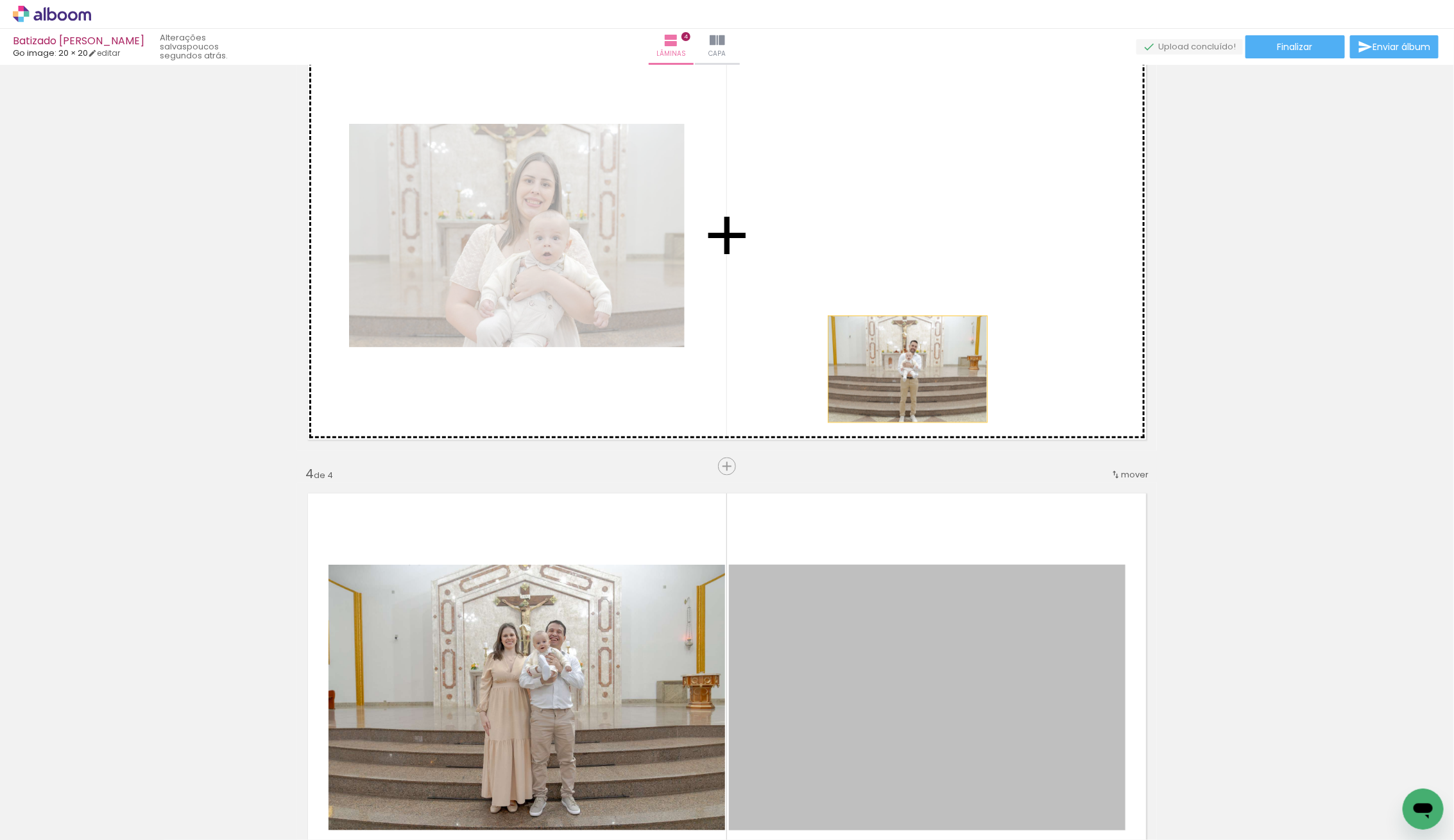
drag, startPoint x: 926, startPoint y: 660, endPoint x: 907, endPoint y: 350, distance: 310.6
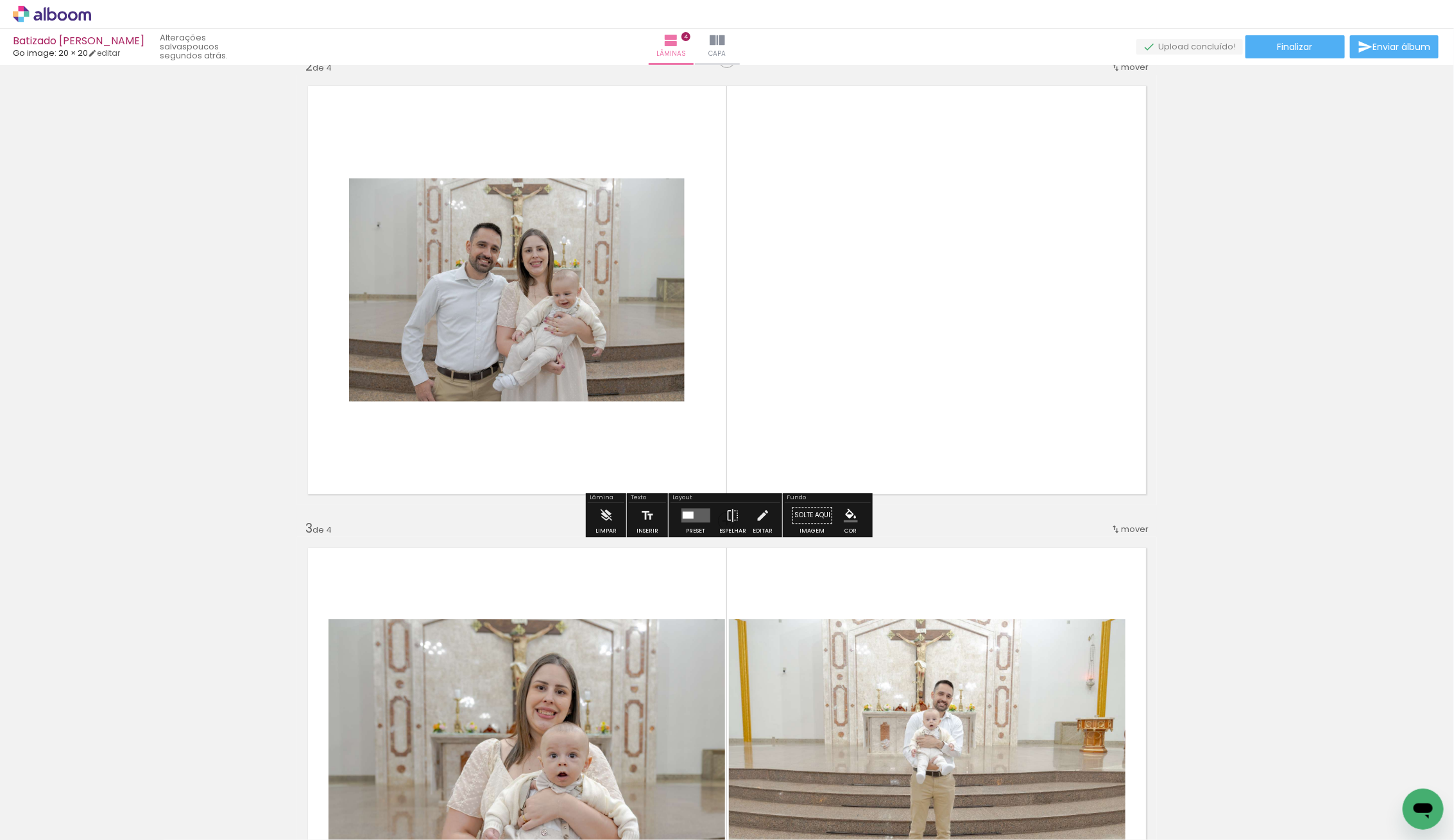
scroll to position [478, 0]
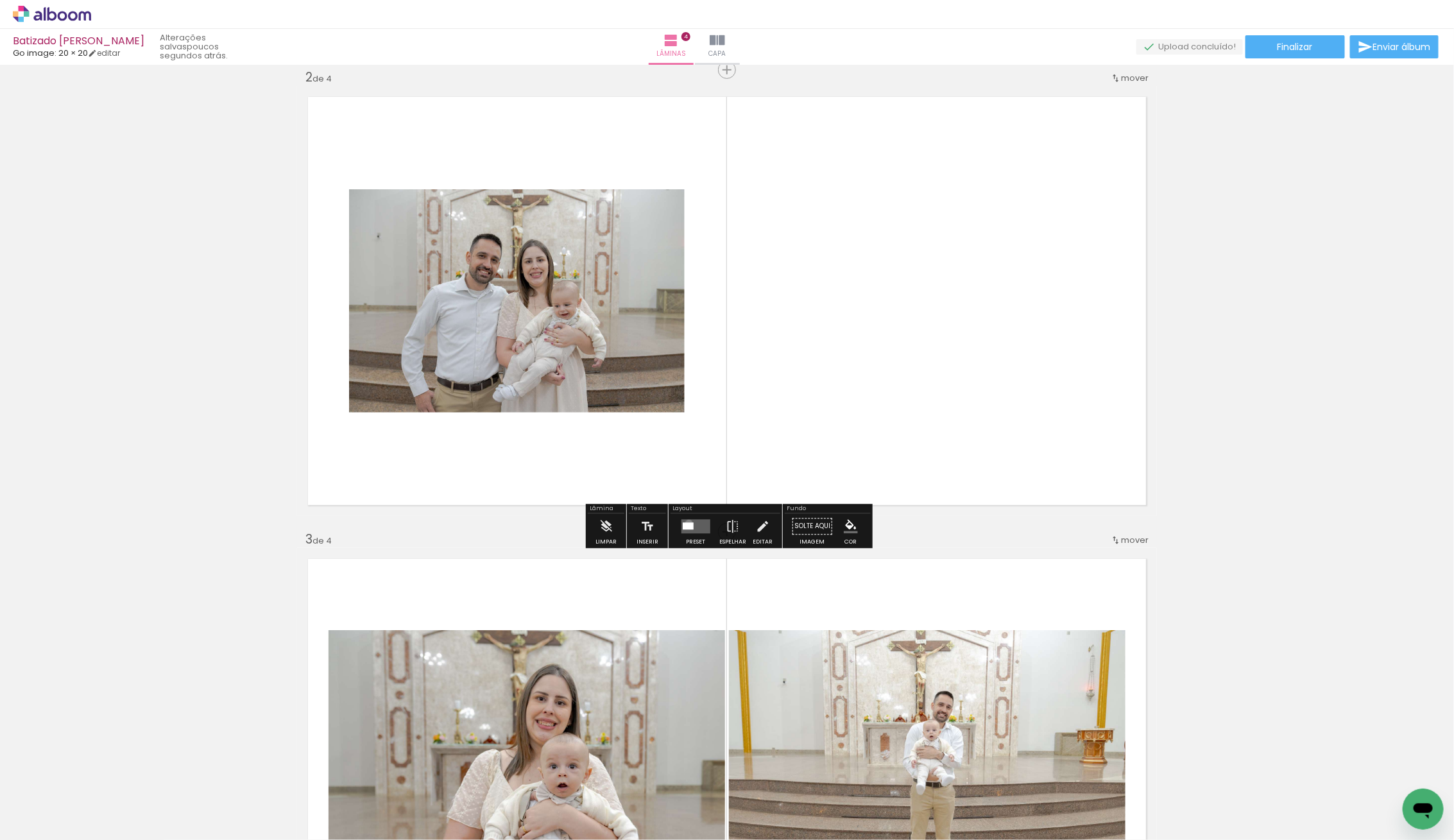
click at [686, 523] on div at bounding box center [688, 526] width 11 height 7
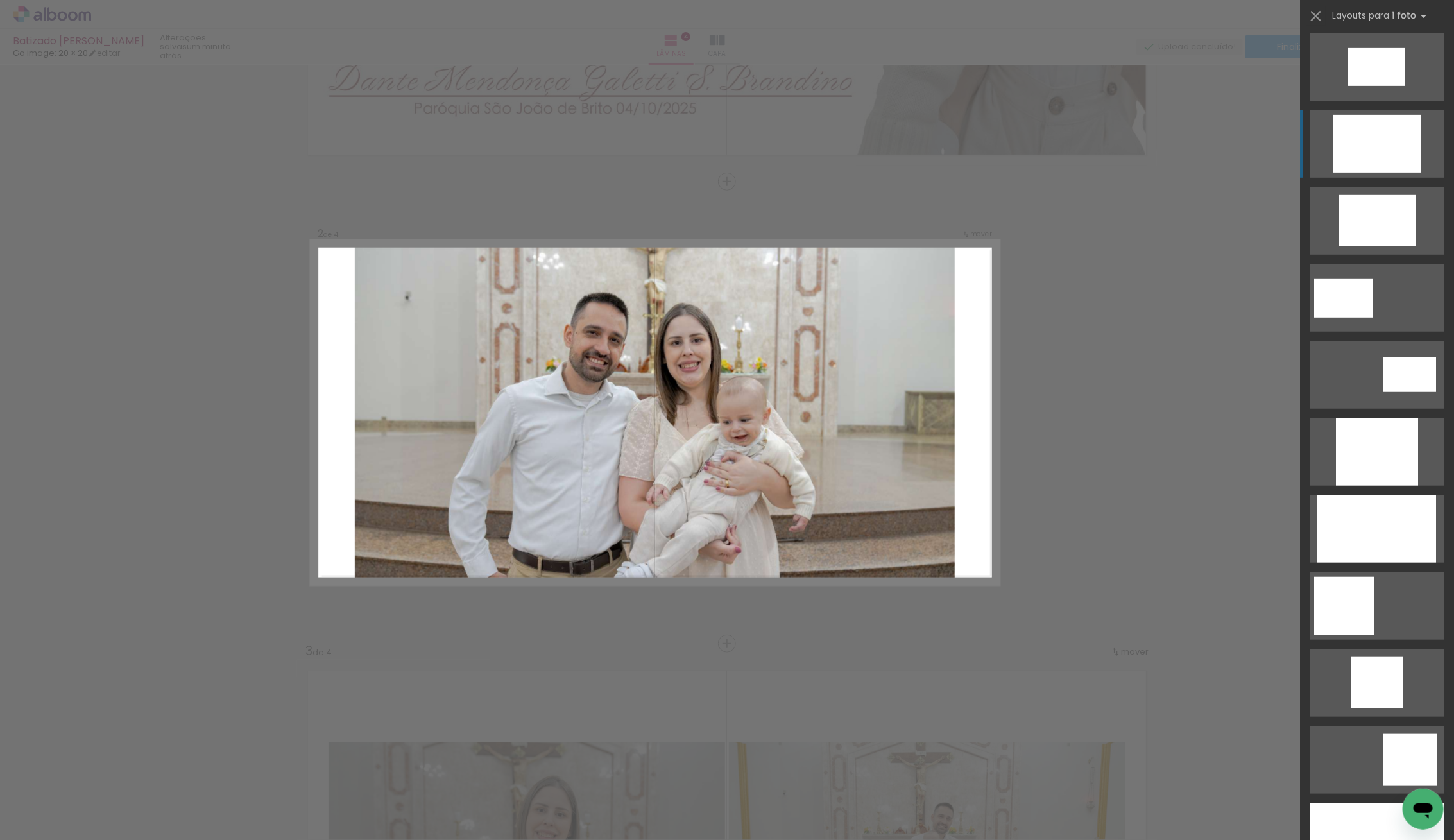
scroll to position [393, 0]
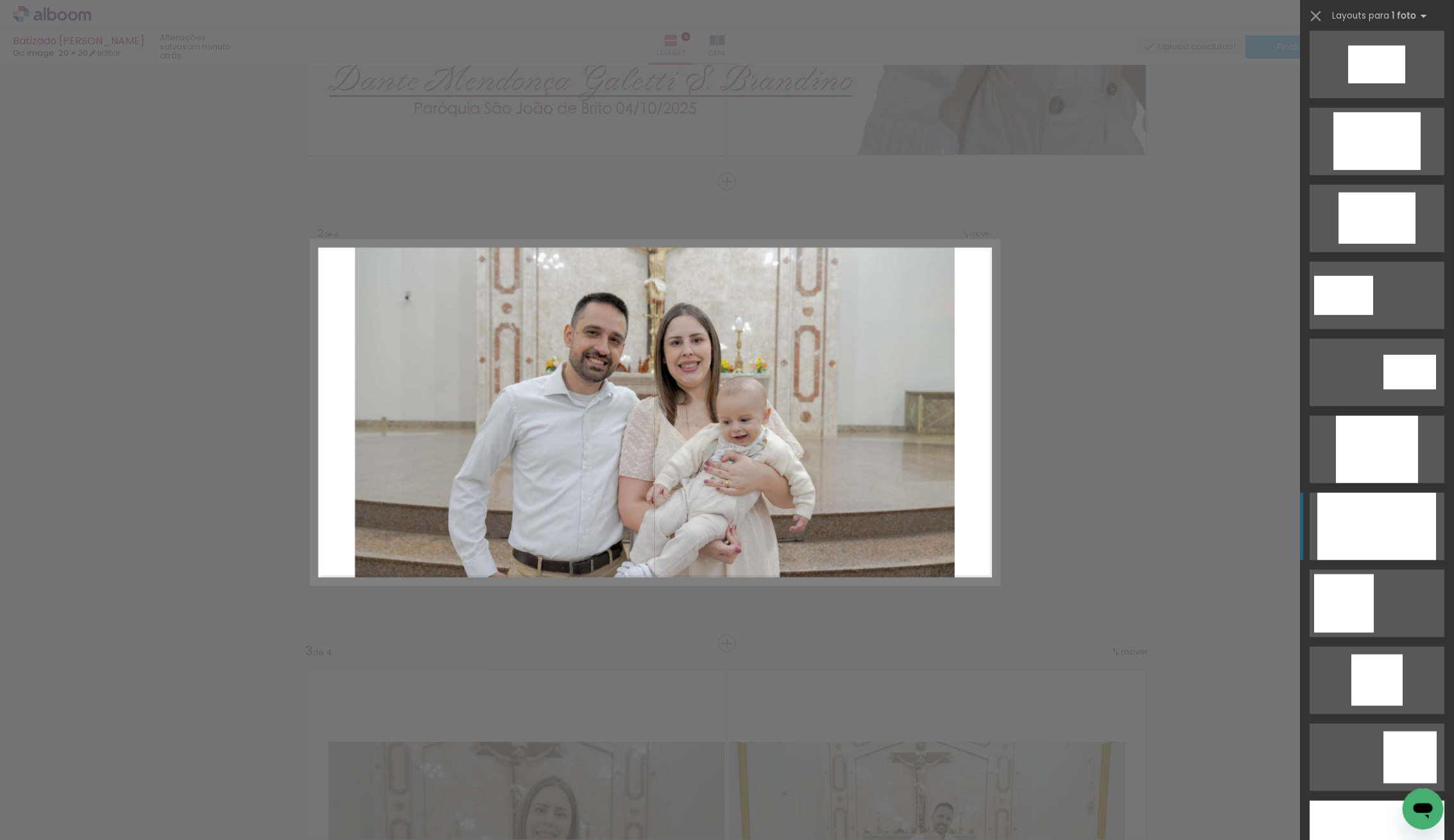
click at [1369, 514] on div at bounding box center [1377, 525] width 119 height 67
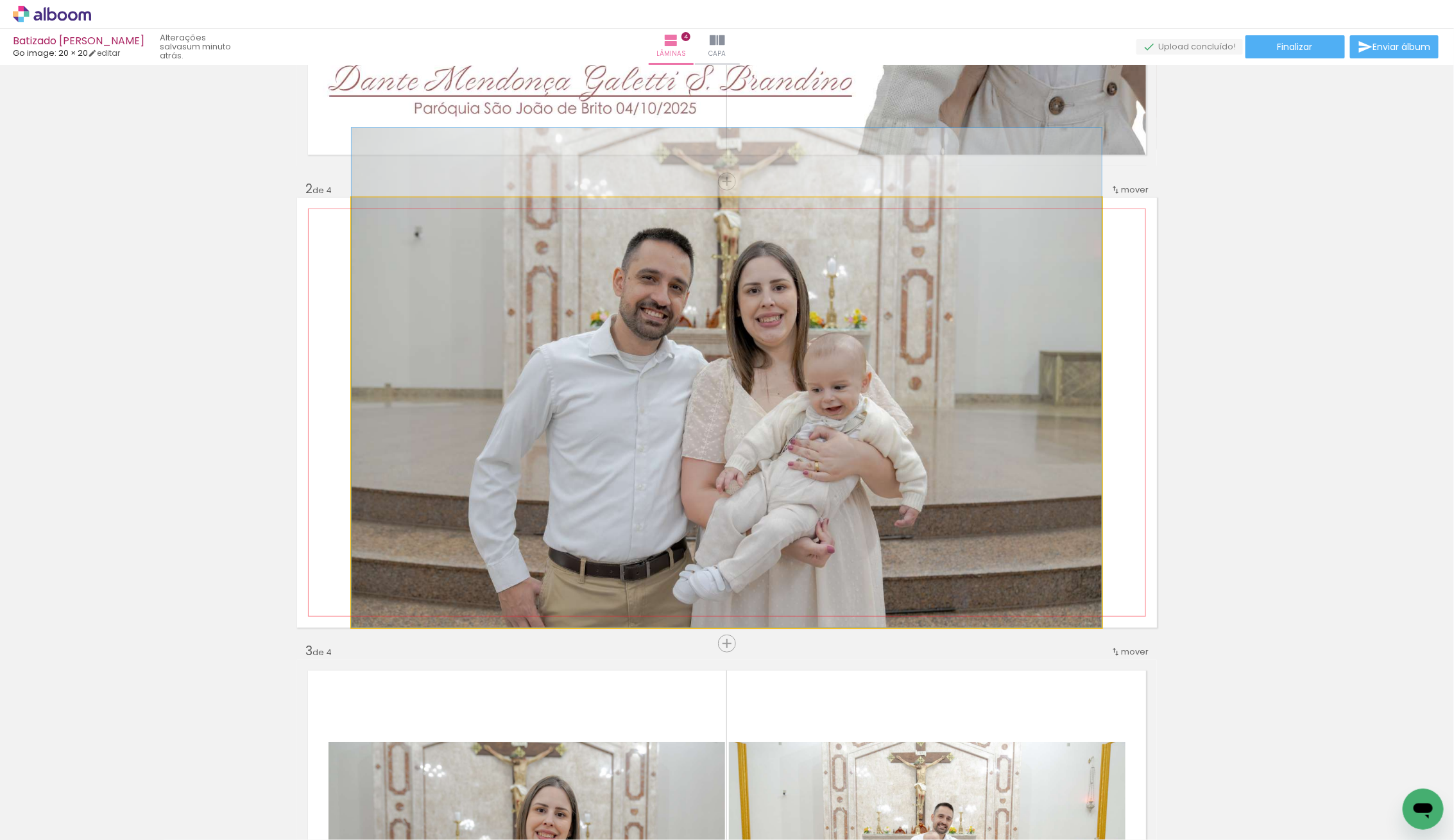
drag, startPoint x: 969, startPoint y: 476, endPoint x: 969, endPoint y: 430, distance: 46.0
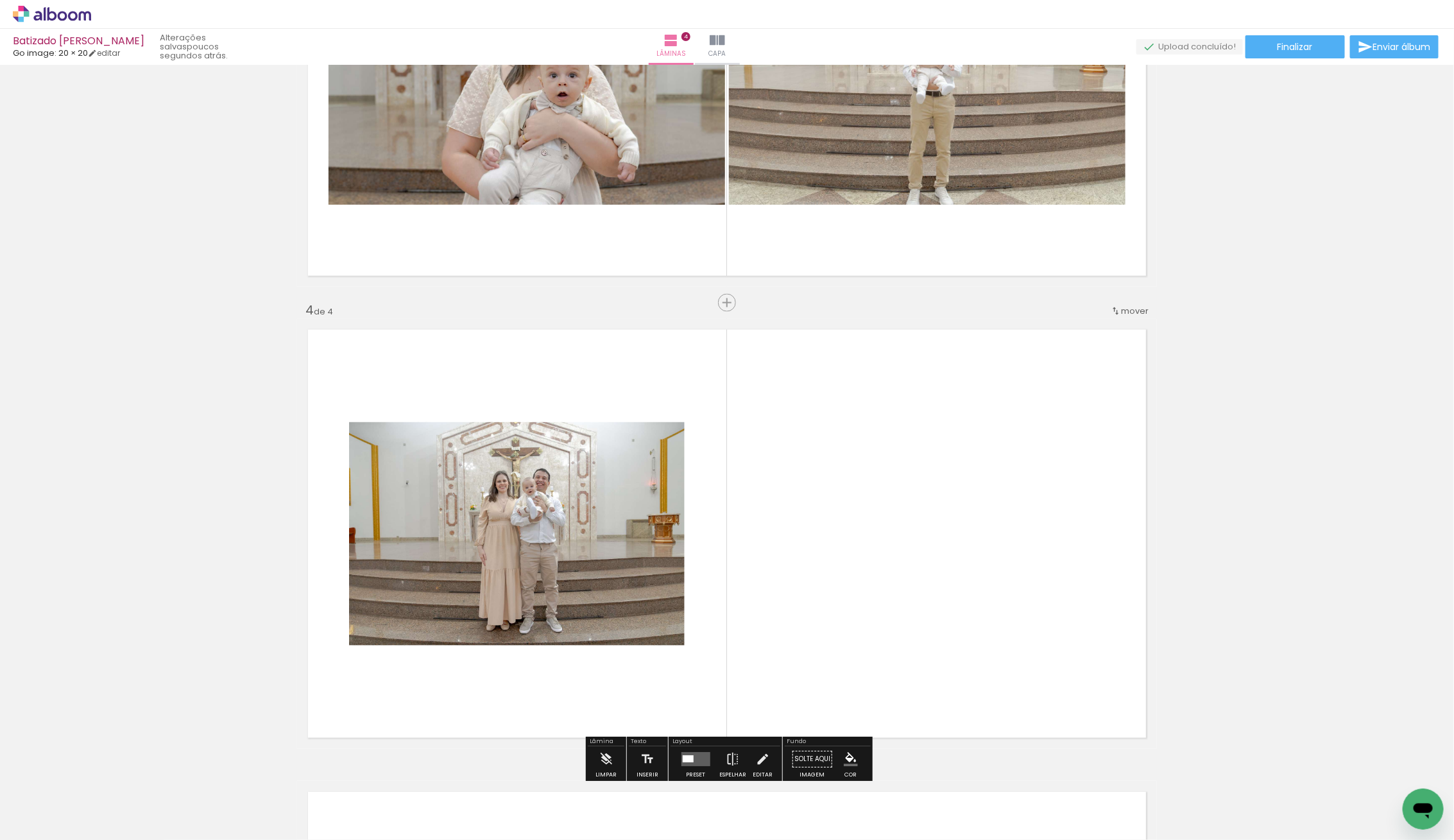
scroll to position [1181, 0]
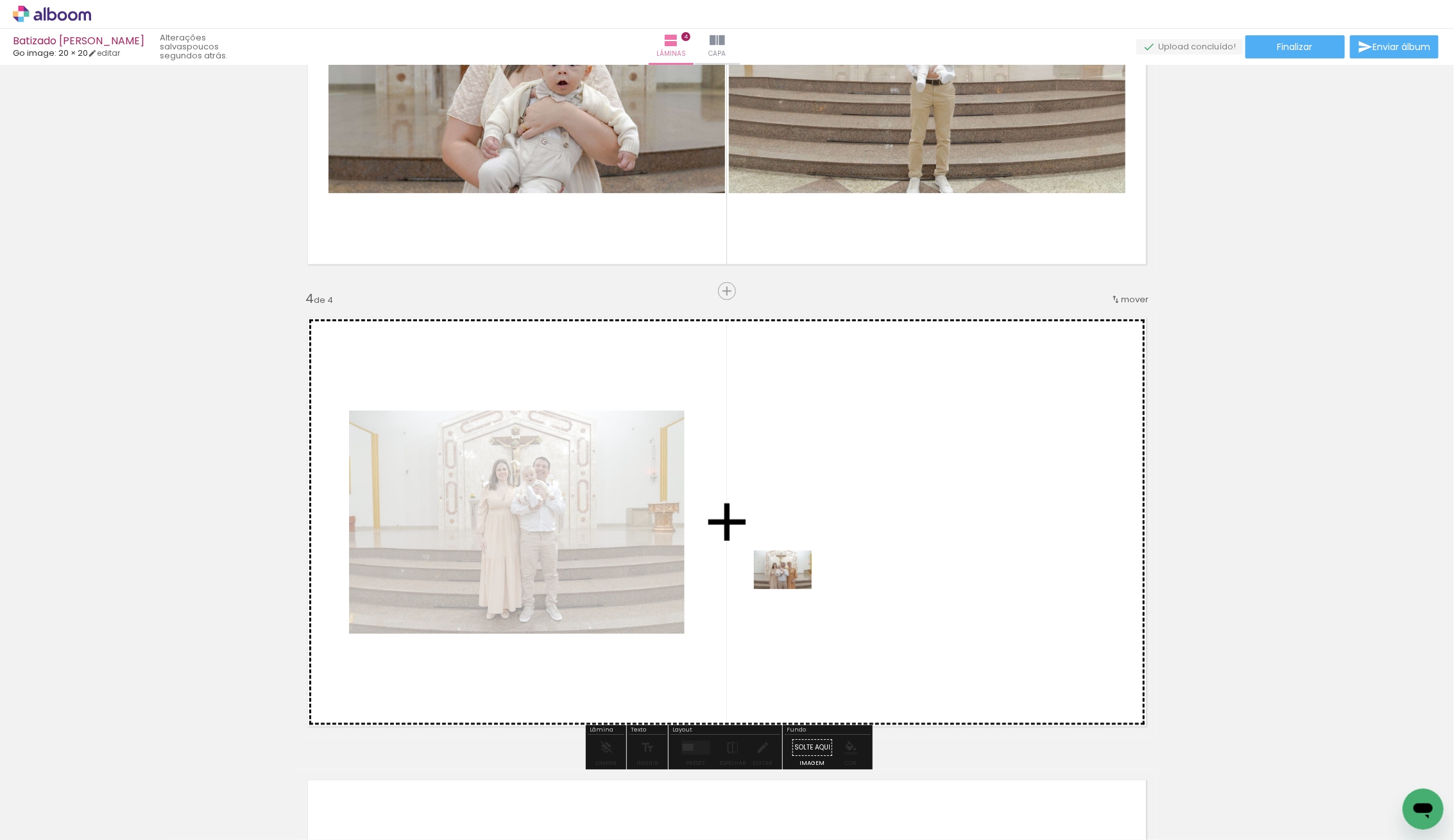
click at [804, 586] on quentale-workspace at bounding box center [727, 420] width 1454 height 840
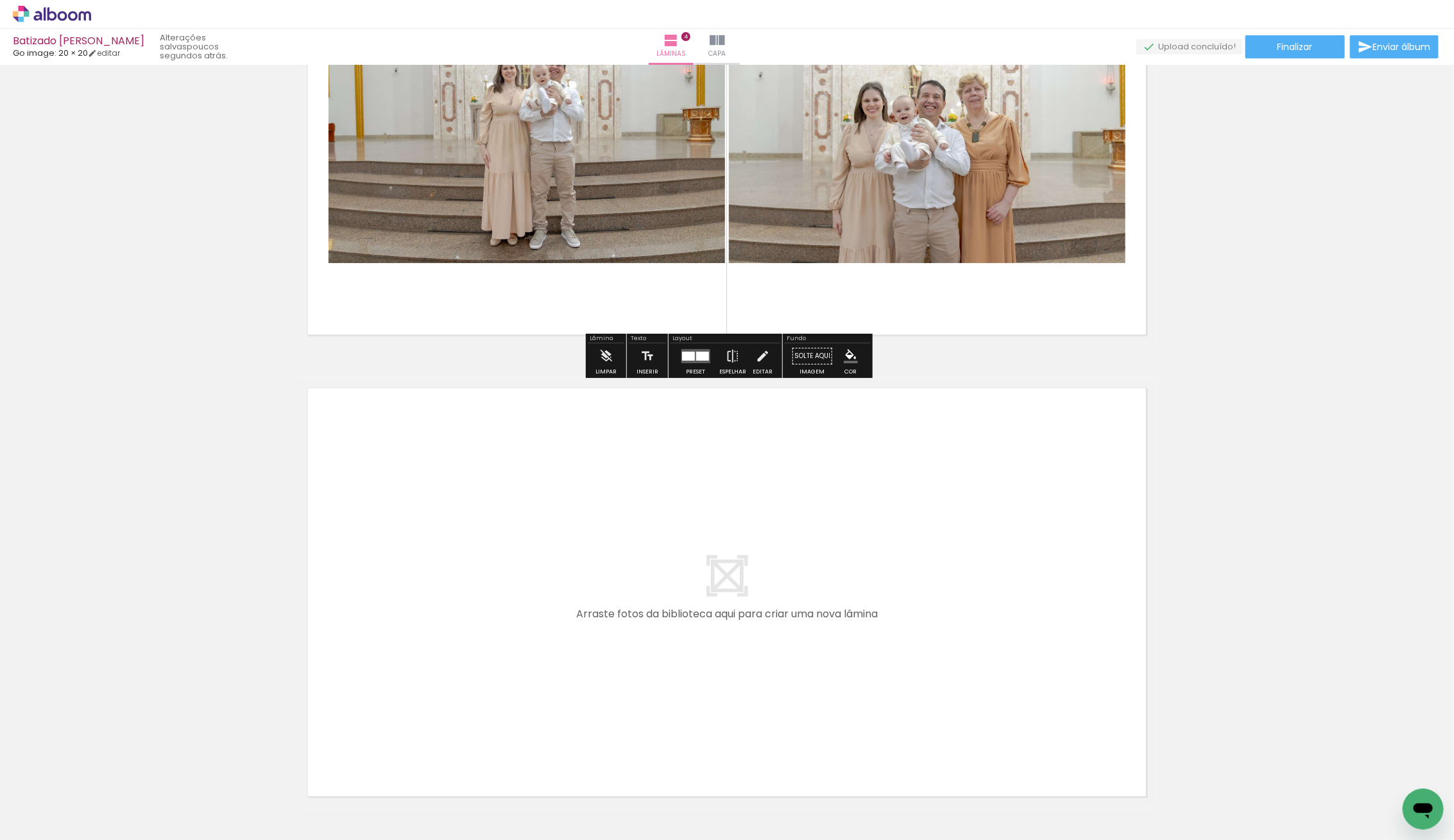
scroll to position [1664, 0]
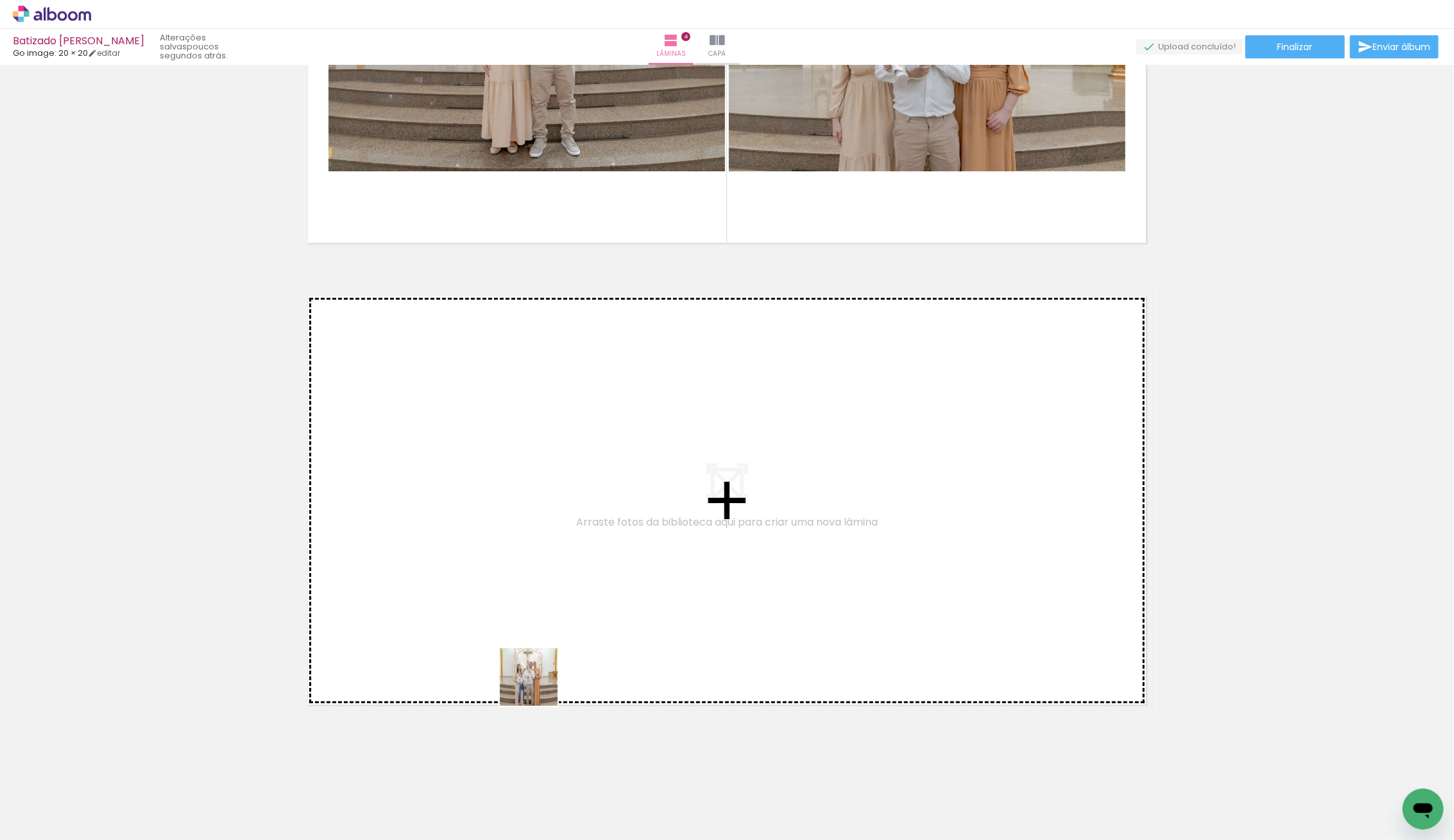
drag, startPoint x: 510, startPoint y: 697, endPoint x: 653, endPoint y: 645, distance: 152.2
click at [653, 645] on quentale-workspace at bounding box center [727, 420] width 1454 height 840
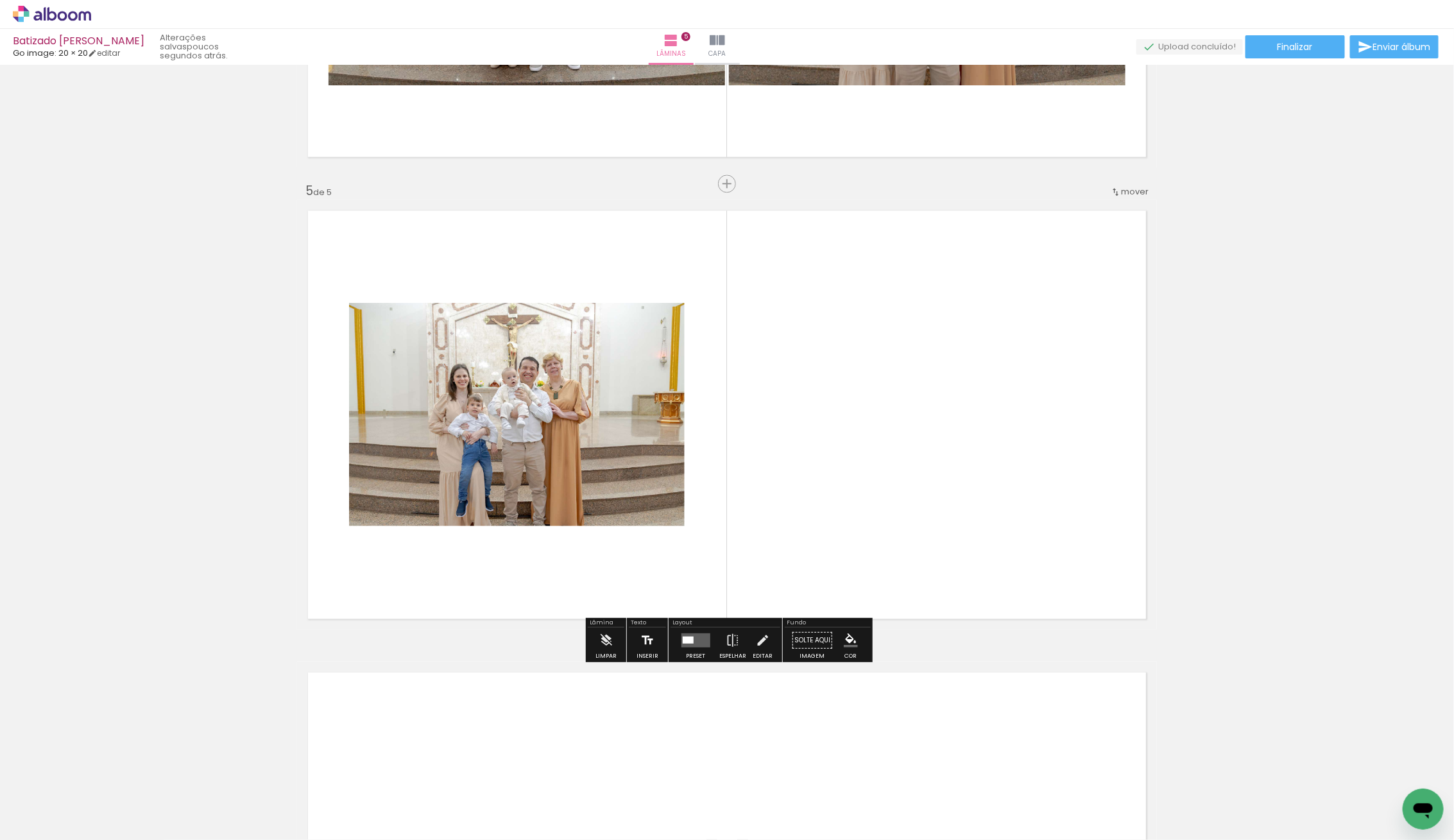
scroll to position [1752, 0]
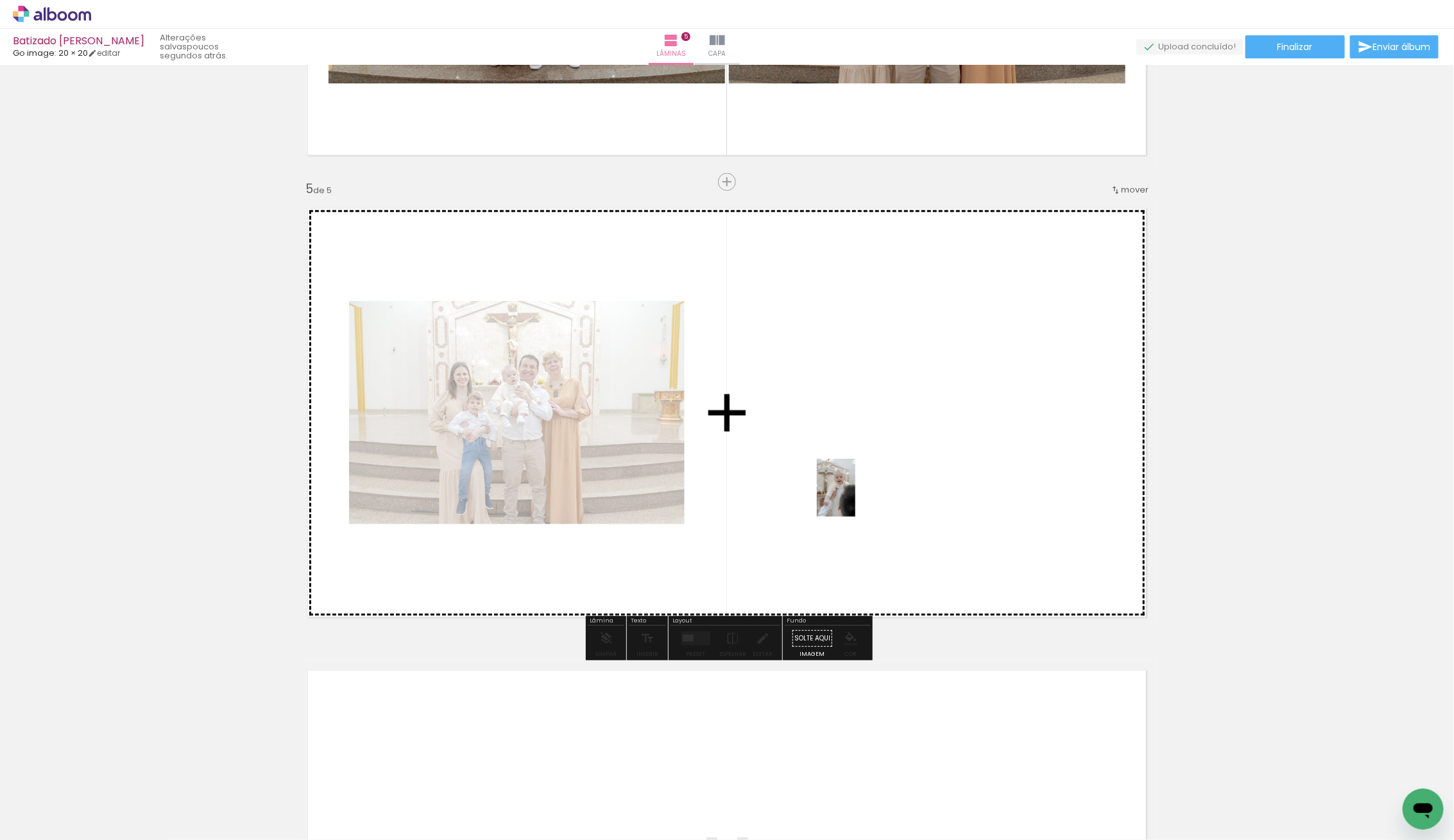
drag, startPoint x: 152, startPoint y: 792, endPoint x: 900, endPoint y: 490, distance: 806.7
click at [898, 490] on quentale-workspace at bounding box center [727, 420] width 1454 height 840
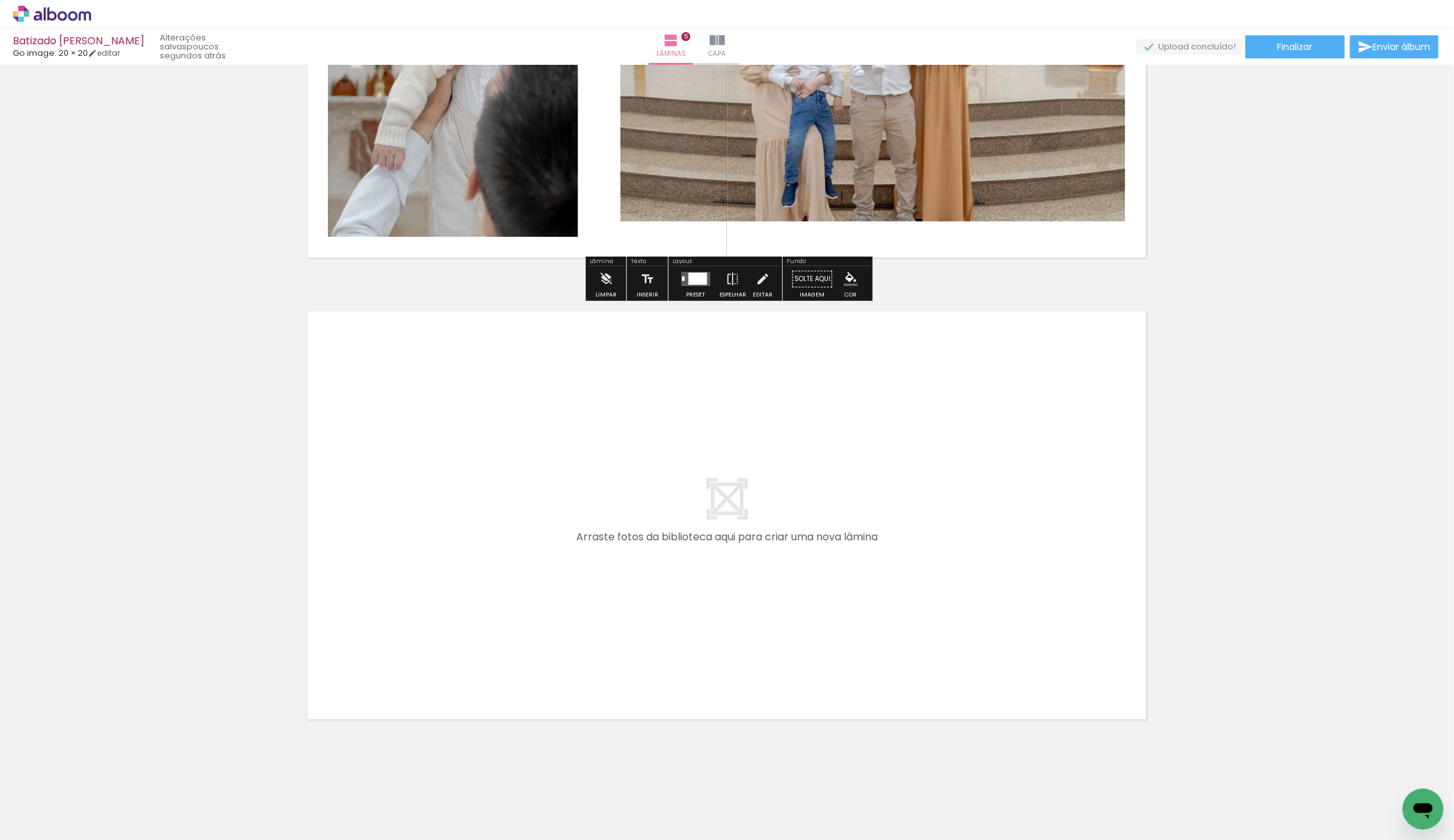
scroll to position [2126, 0]
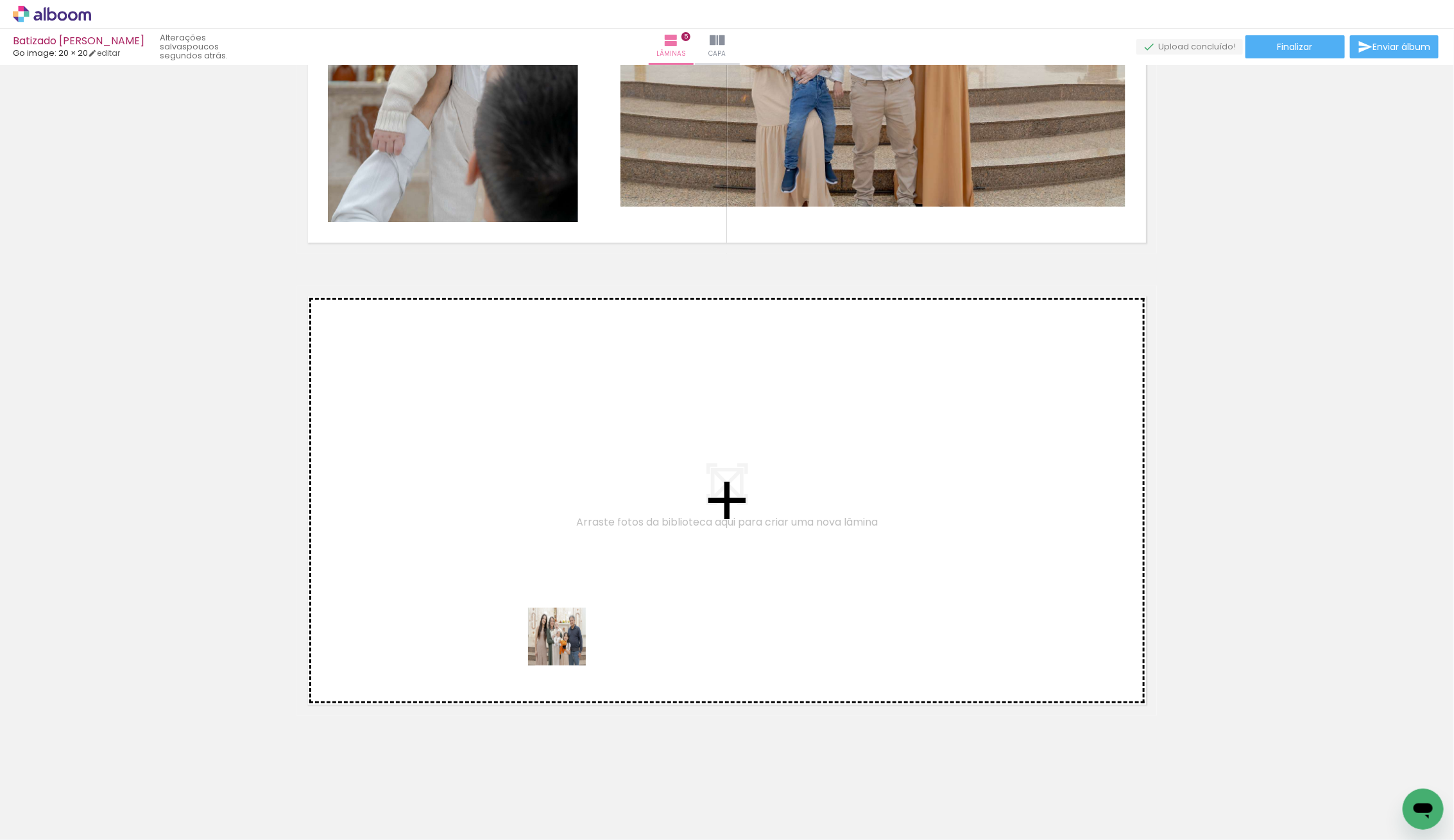
click at [568, 639] on quentale-workspace at bounding box center [727, 420] width 1454 height 840
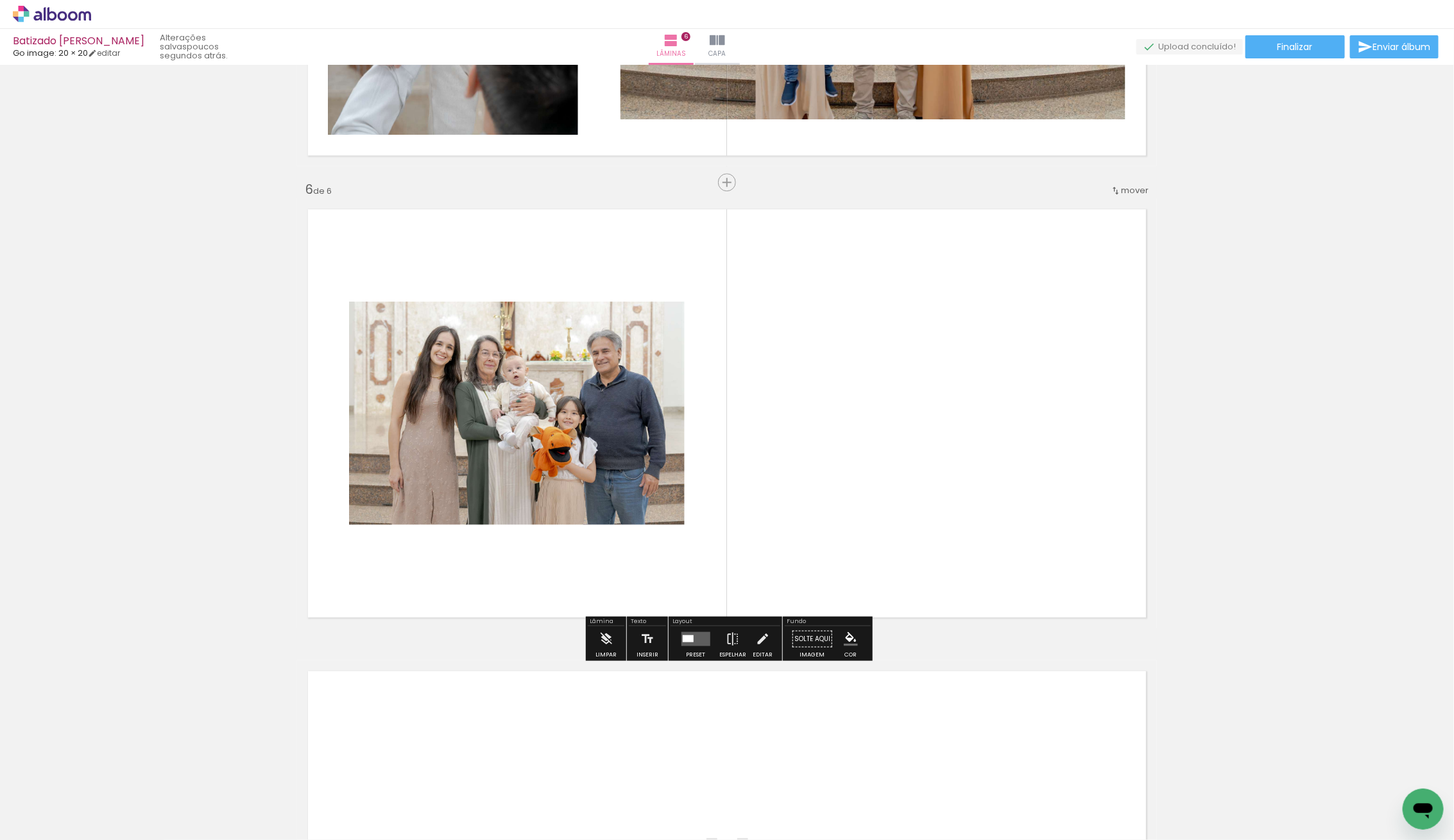
scroll to position [2214, 0]
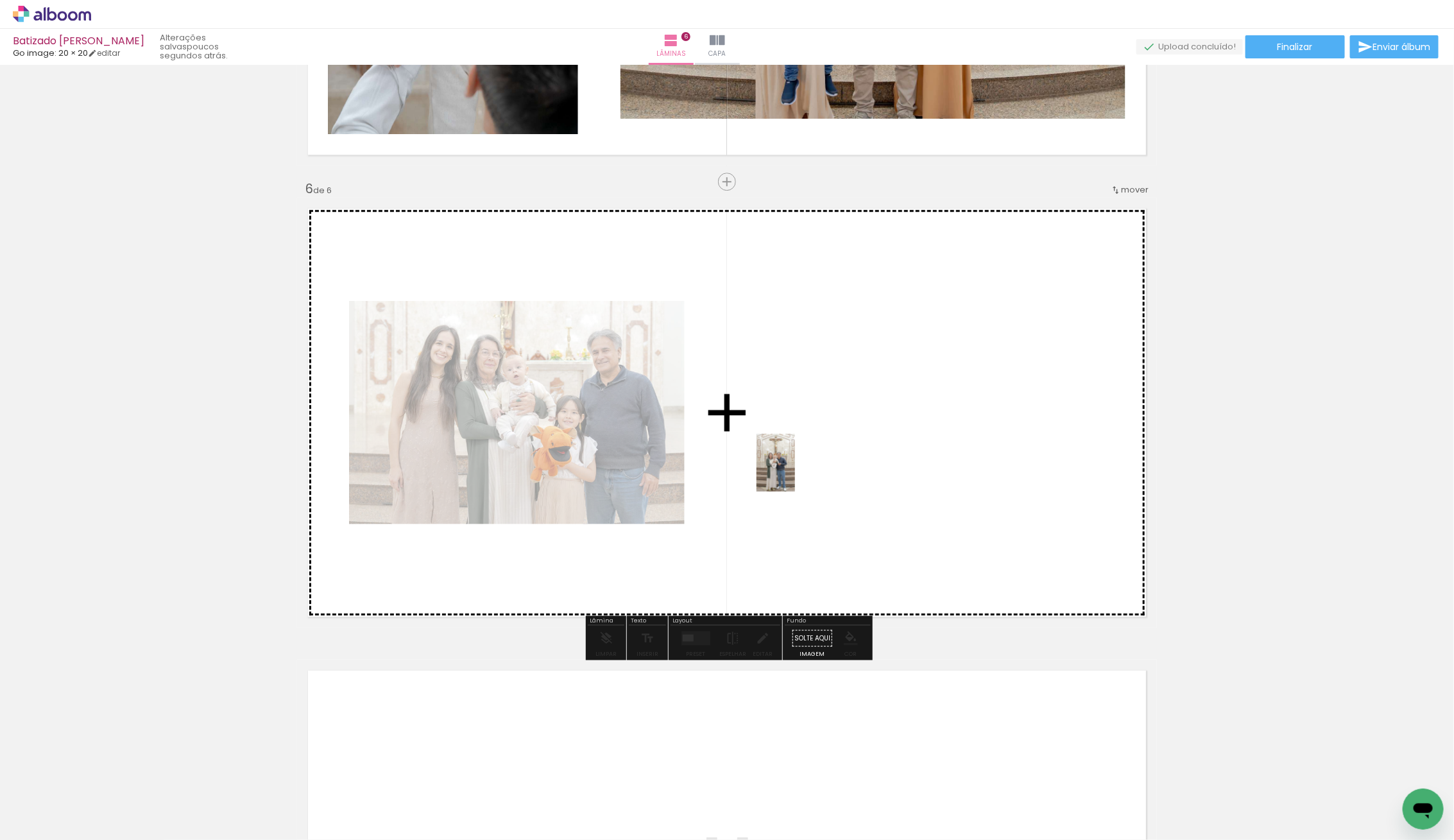
drag, startPoint x: 182, startPoint y: 787, endPoint x: 814, endPoint y: 472, distance: 706.2
click at [812, 471] on quentale-workspace at bounding box center [727, 420] width 1454 height 840
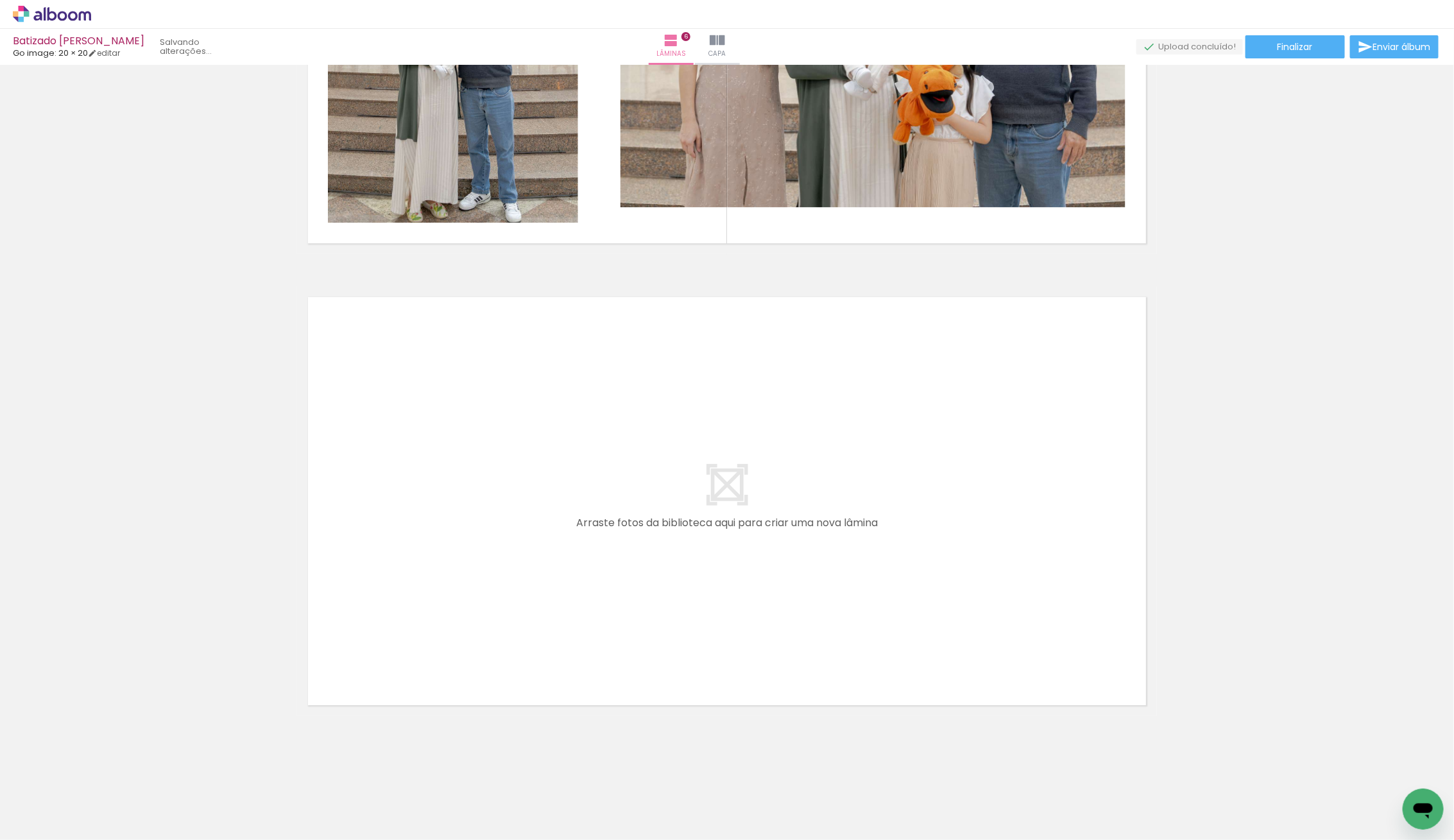
scroll to position [2588, 0]
drag, startPoint x: 342, startPoint y: 742, endPoint x: 501, endPoint y: 639, distance: 189.4
click at [501, 639] on quentale-workspace at bounding box center [727, 420] width 1454 height 840
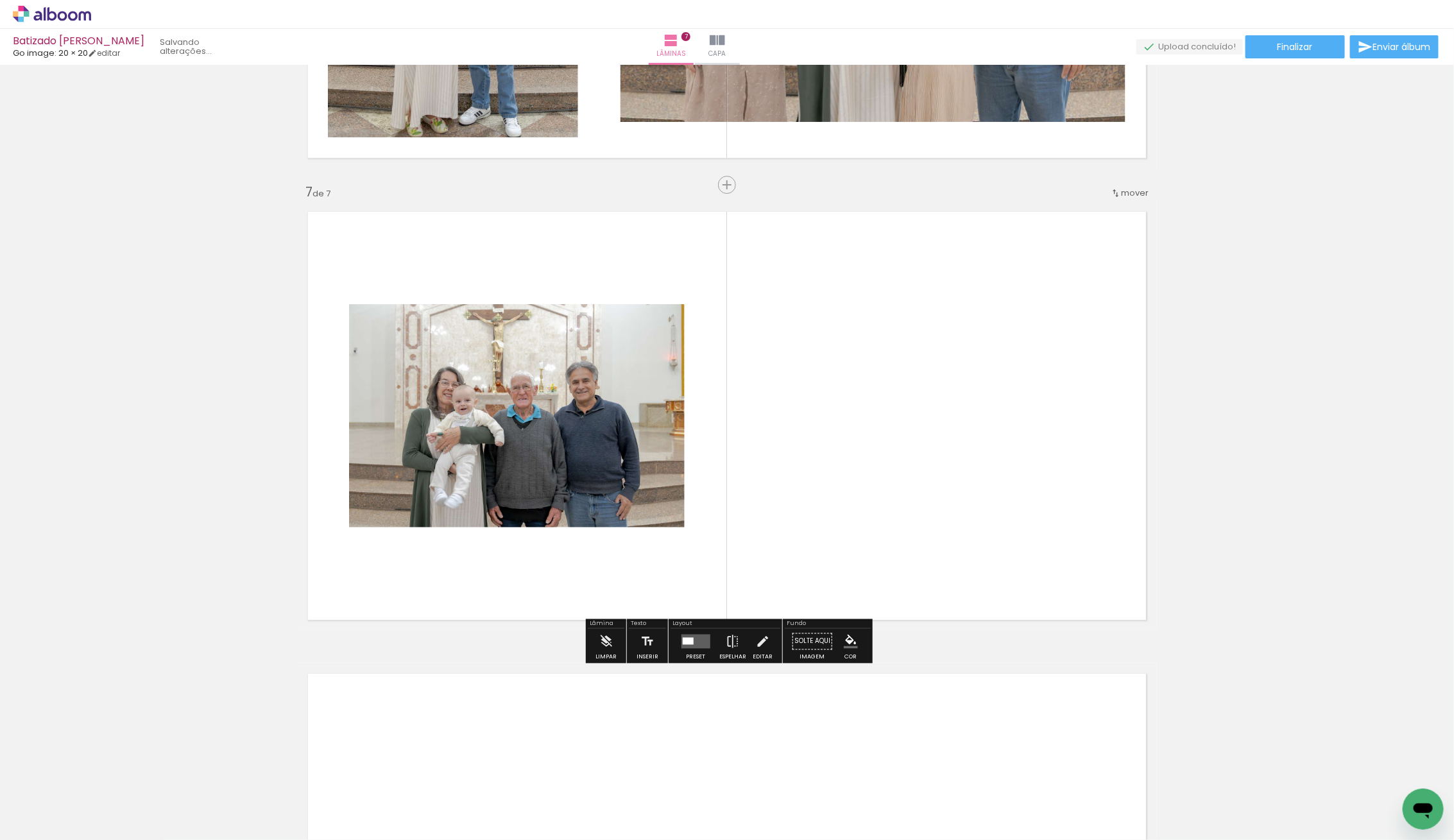
scroll to position [2676, 0]
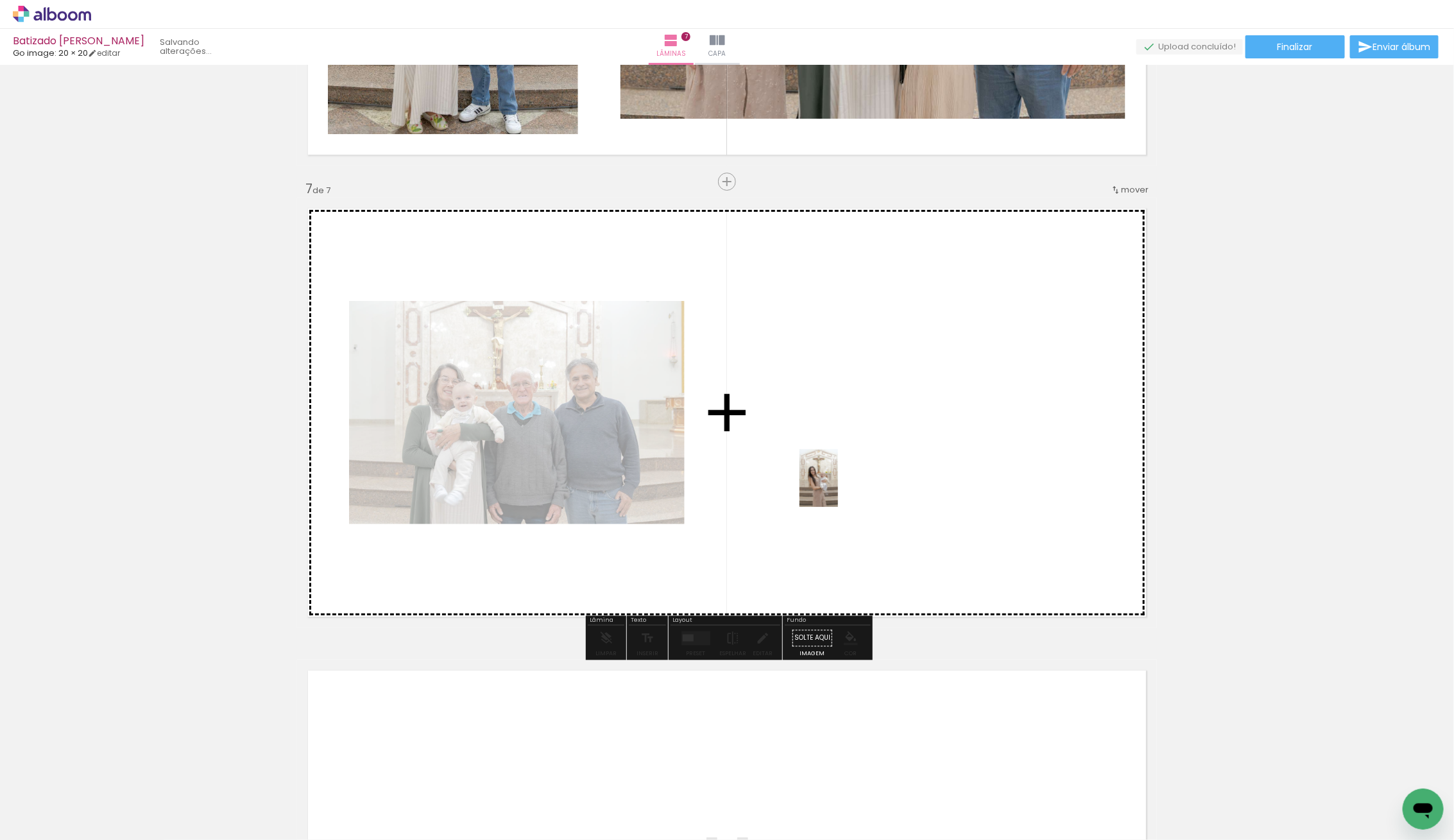
drag, startPoint x: 144, startPoint y: 803, endPoint x: 840, endPoint y: 484, distance: 765.6
click at [841, 484] on quentale-workspace at bounding box center [727, 420] width 1454 height 840
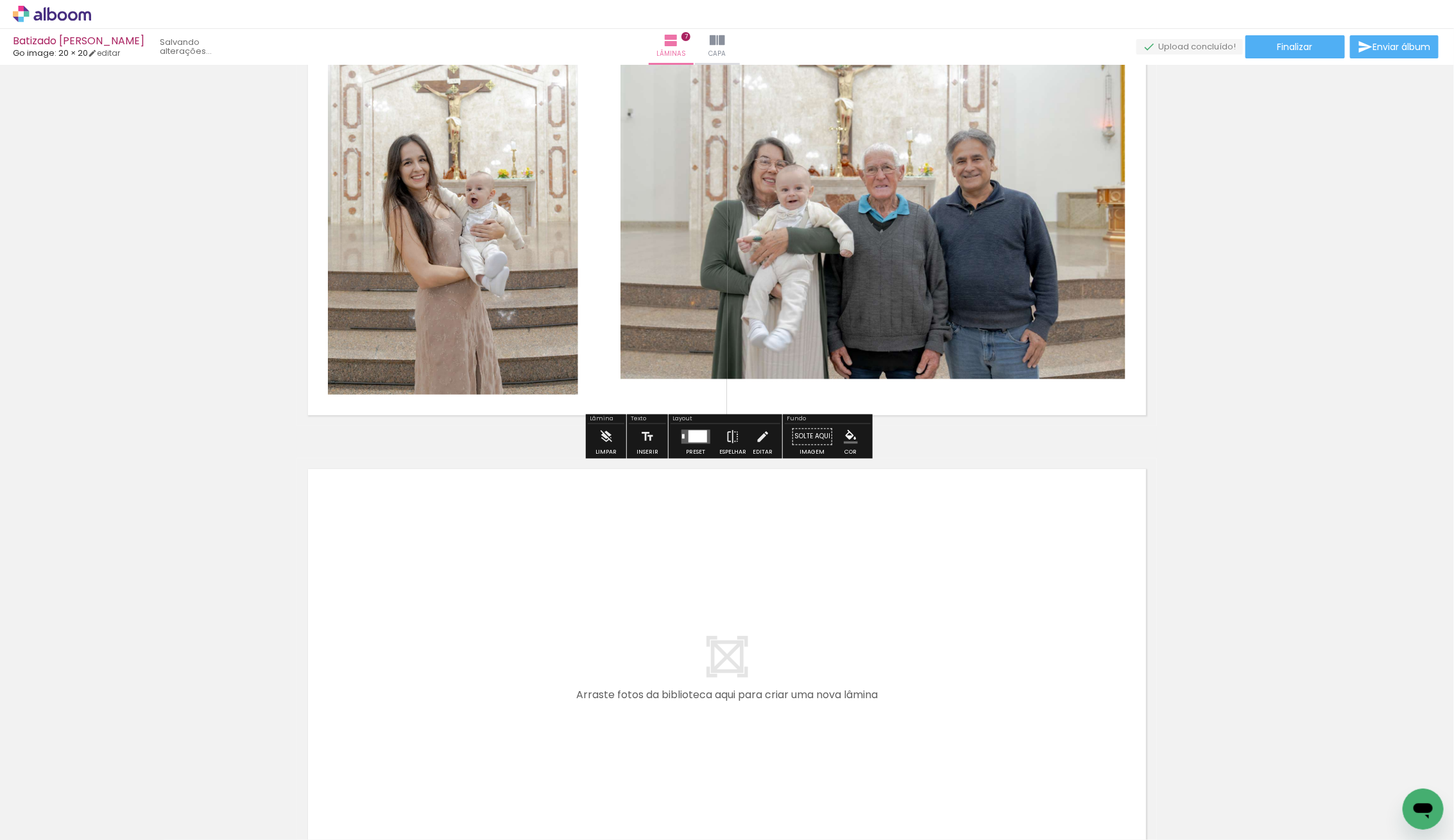
scroll to position [2899, 0]
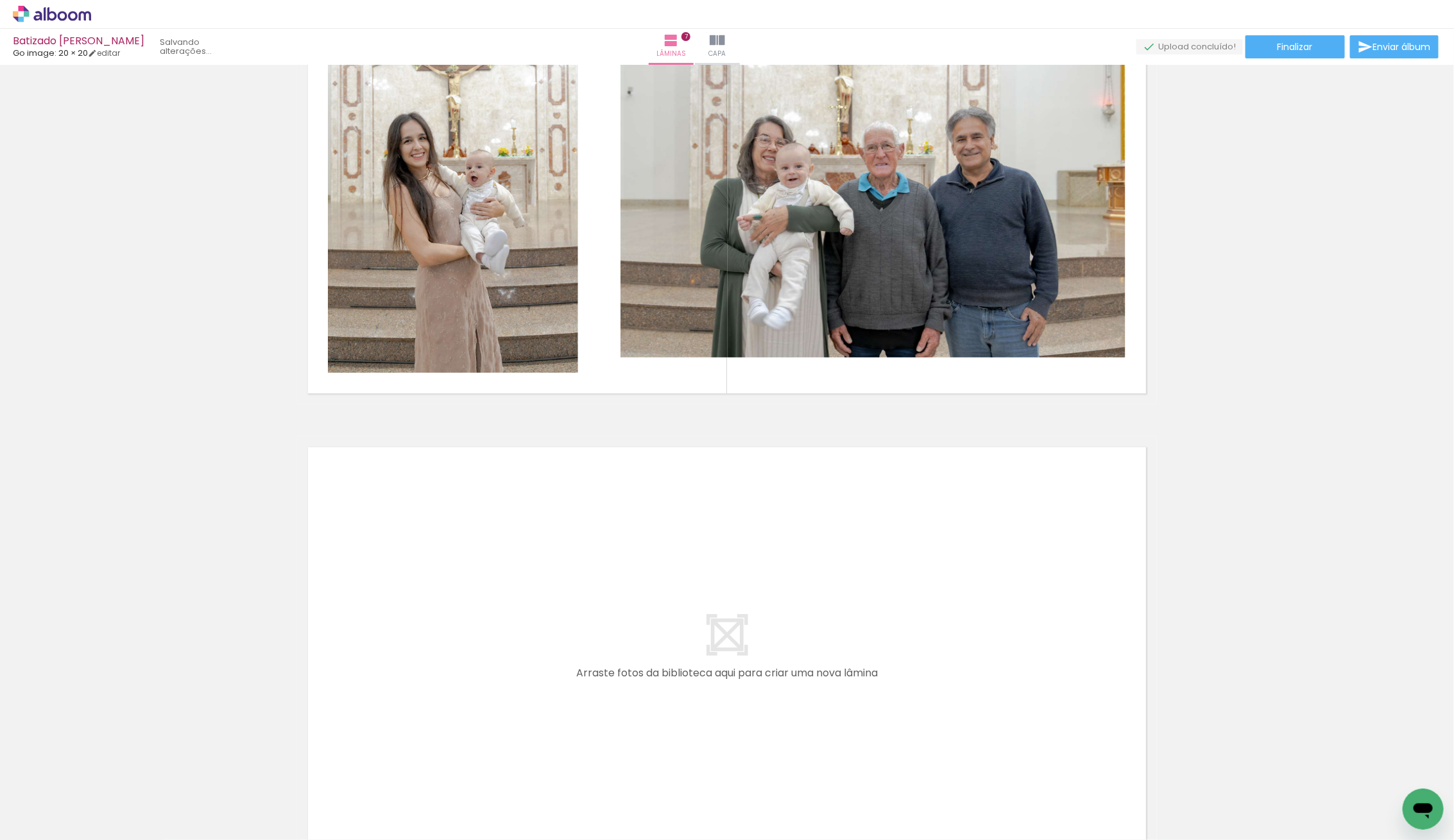
click at [142, 804] on div at bounding box center [128, 796] width 43 height 64
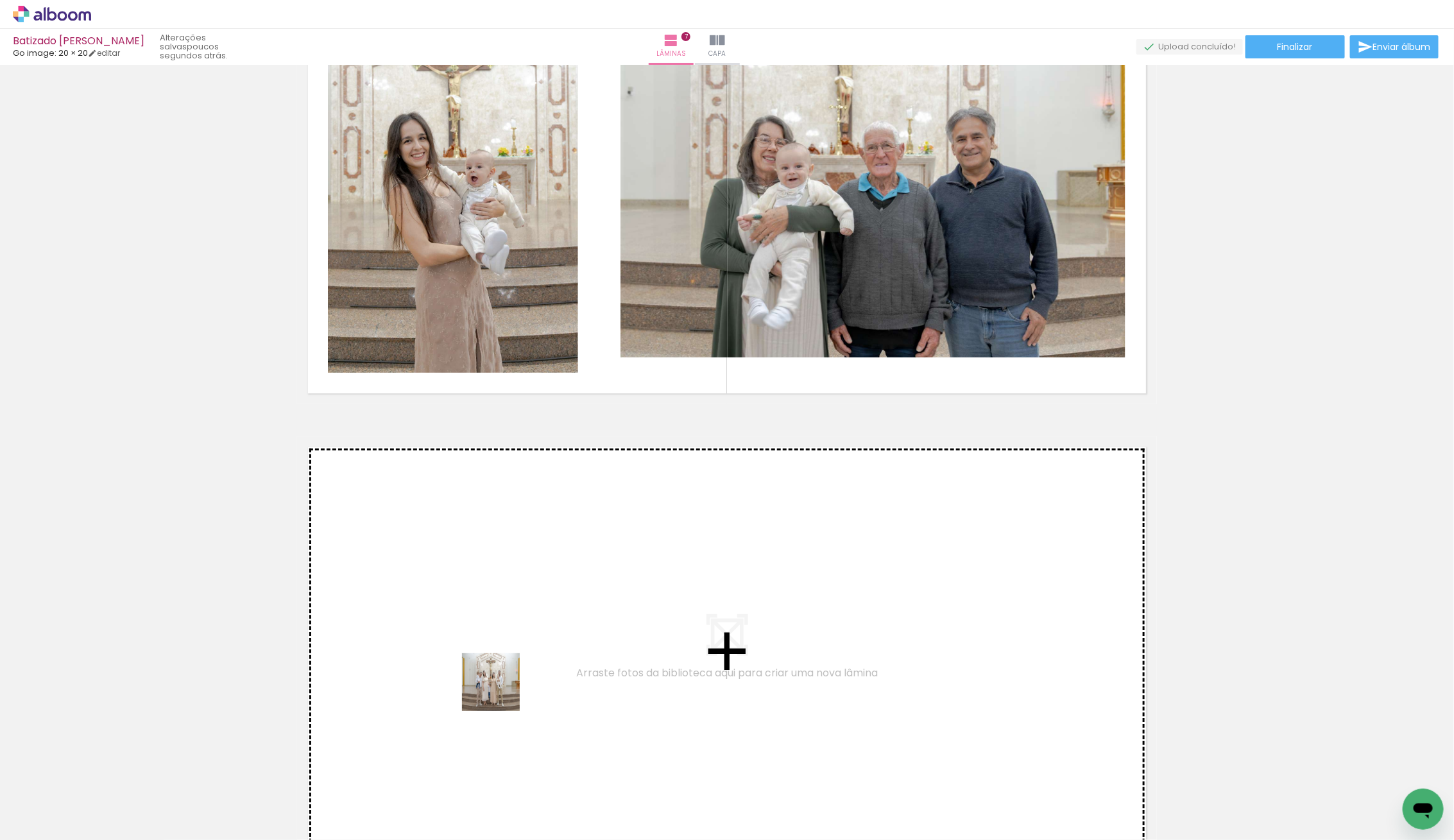
drag, startPoint x: 217, startPoint y: 801, endPoint x: 719, endPoint y: 617, distance: 534.7
click at [719, 617] on quentale-workspace at bounding box center [727, 420] width 1454 height 840
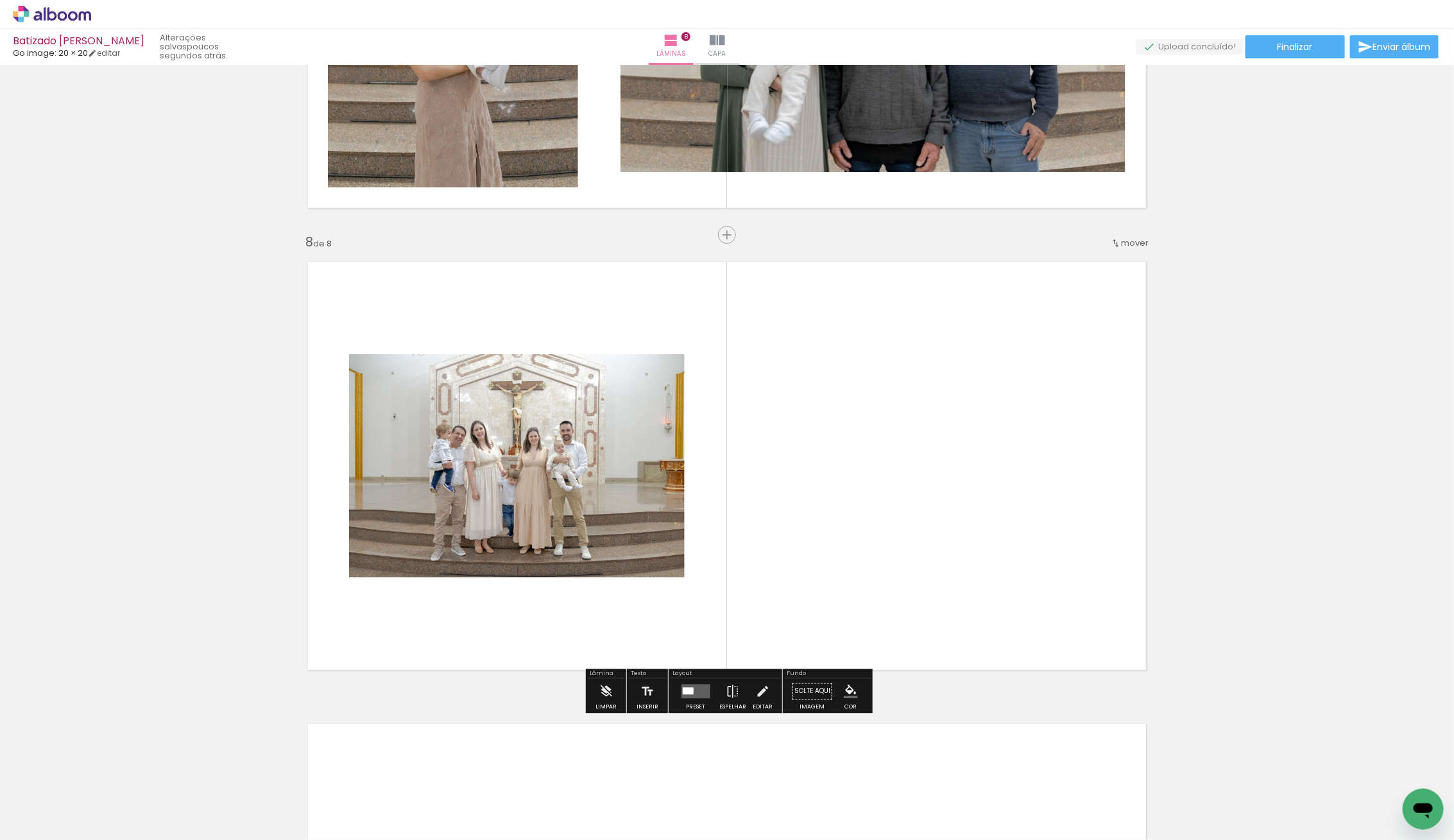
scroll to position [3138, 0]
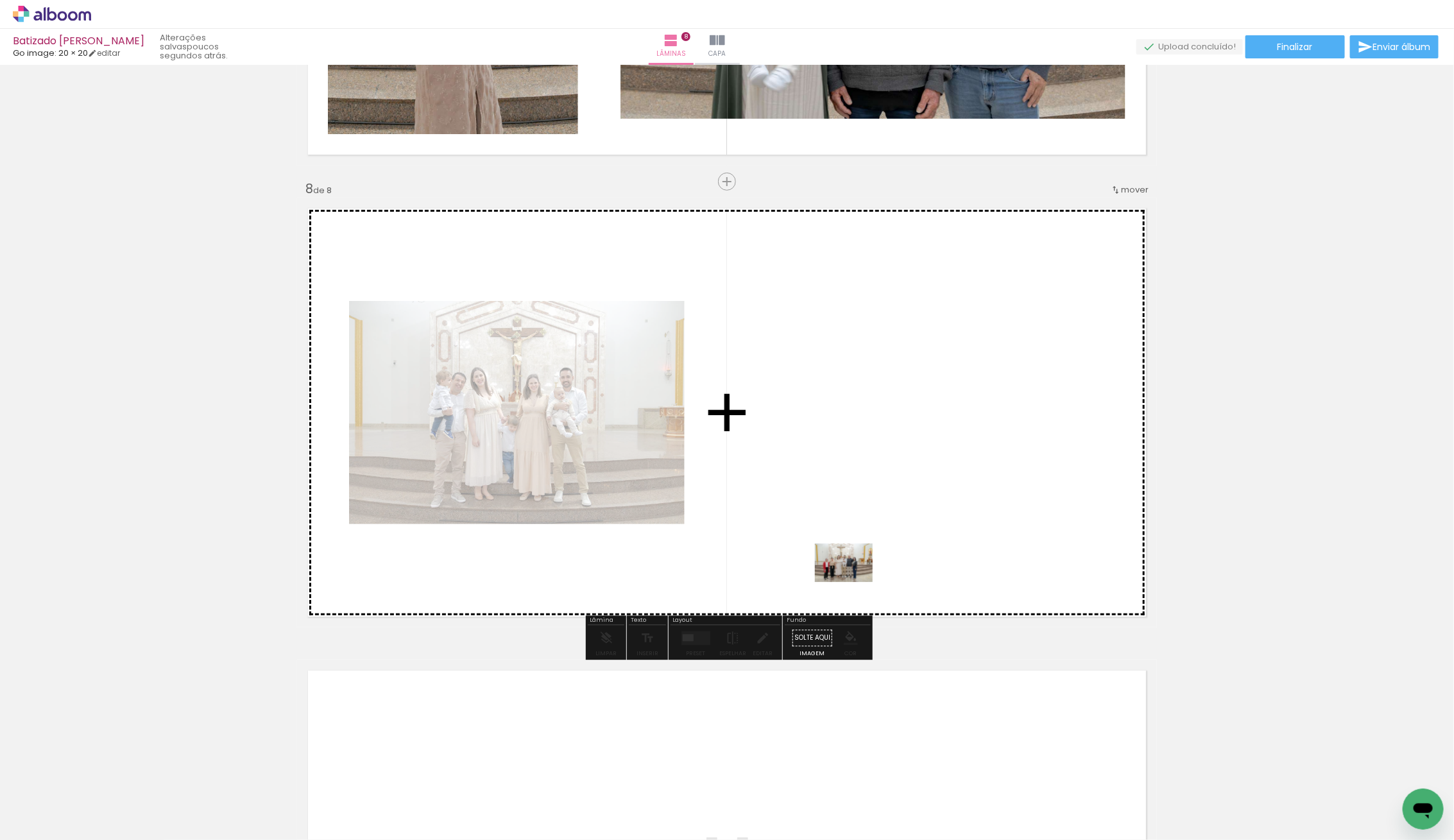
drag, startPoint x: 240, startPoint y: 782, endPoint x: 939, endPoint y: 553, distance: 735.6
click at [939, 553] on quentale-workspace at bounding box center [727, 420] width 1454 height 840
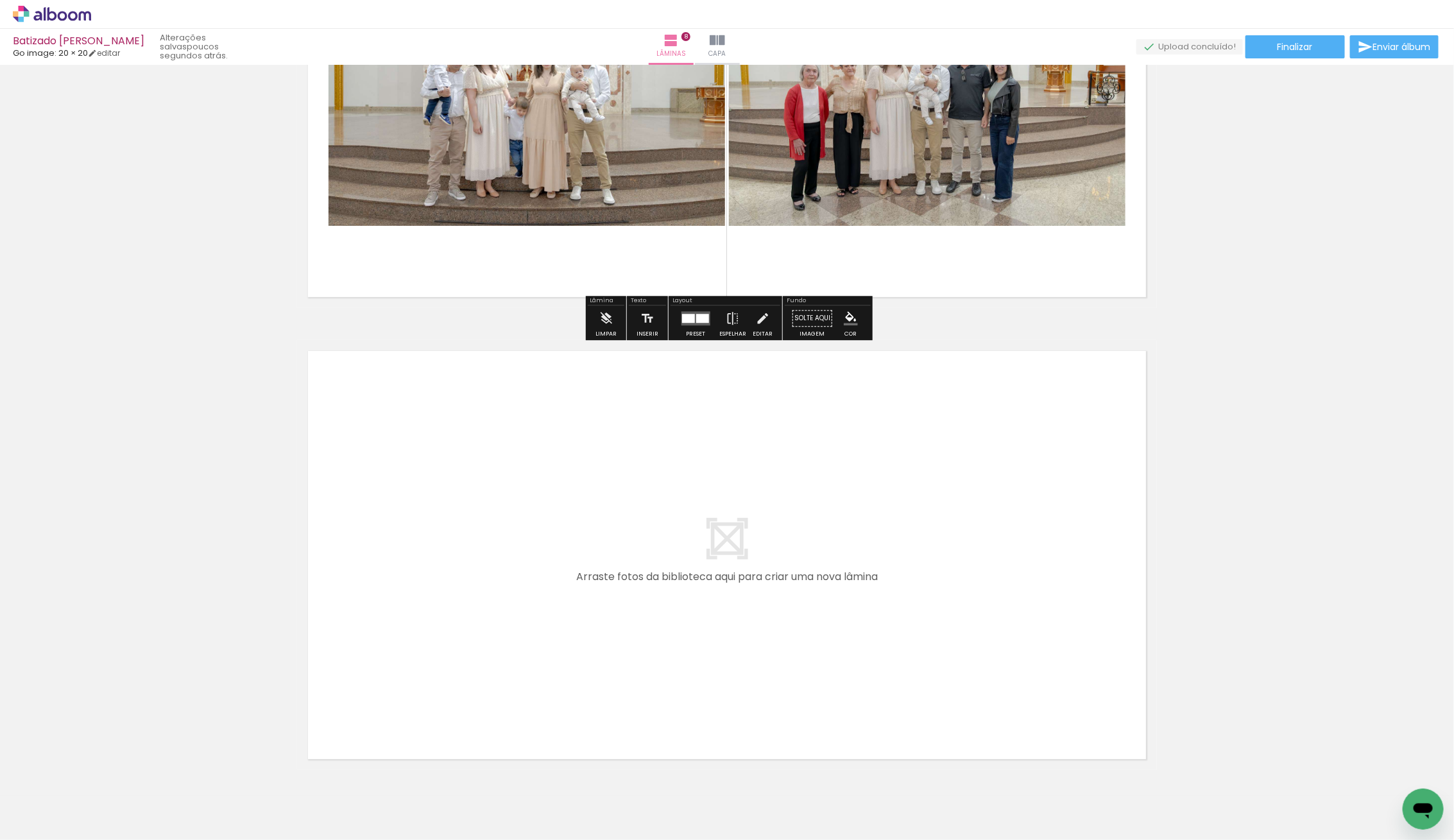
scroll to position [3465, 0]
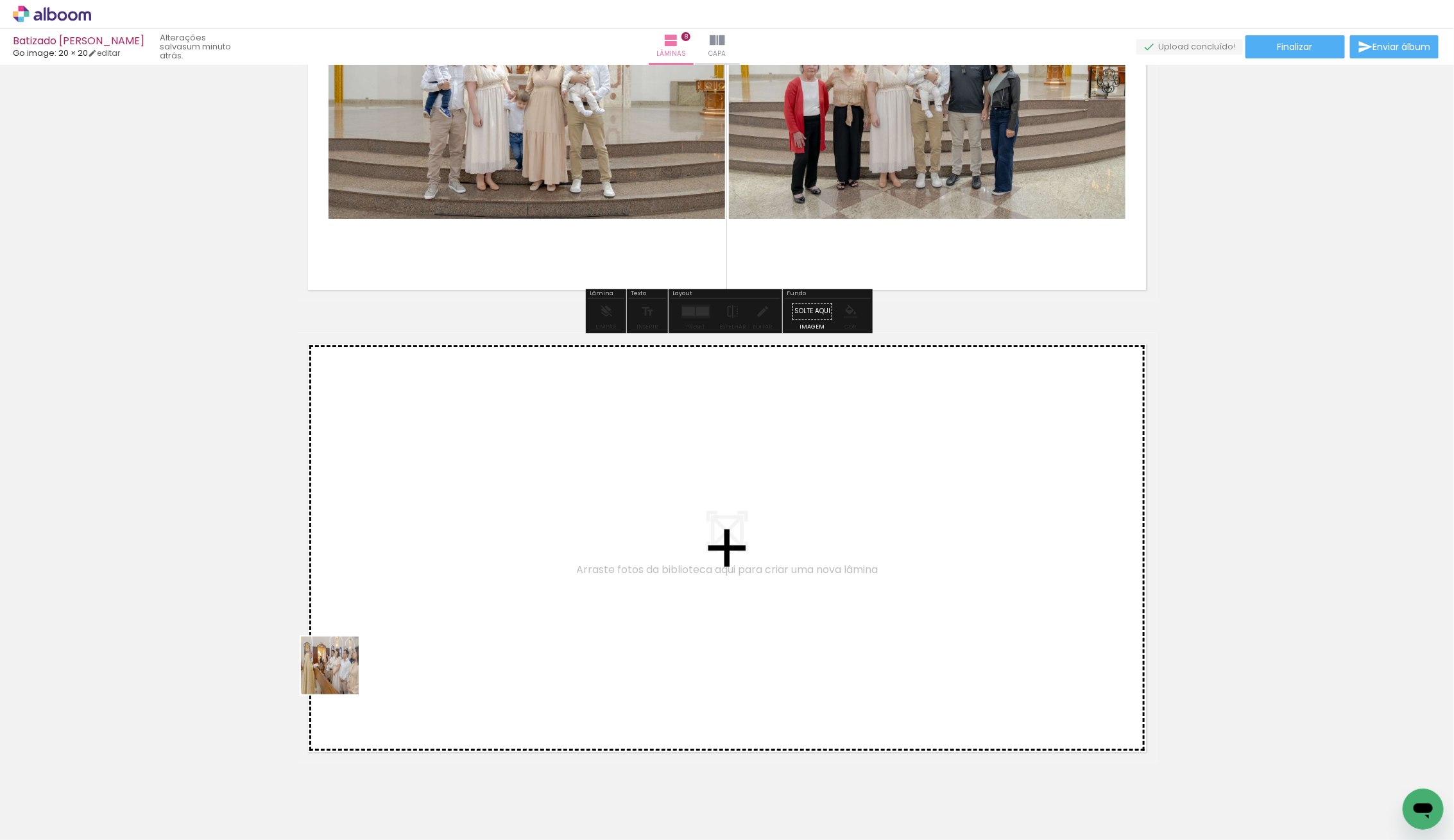
drag, startPoint x: 215, startPoint y: 798, endPoint x: 476, endPoint y: 568, distance: 347.9
click at [476, 568] on quentale-workspace at bounding box center [727, 420] width 1454 height 840
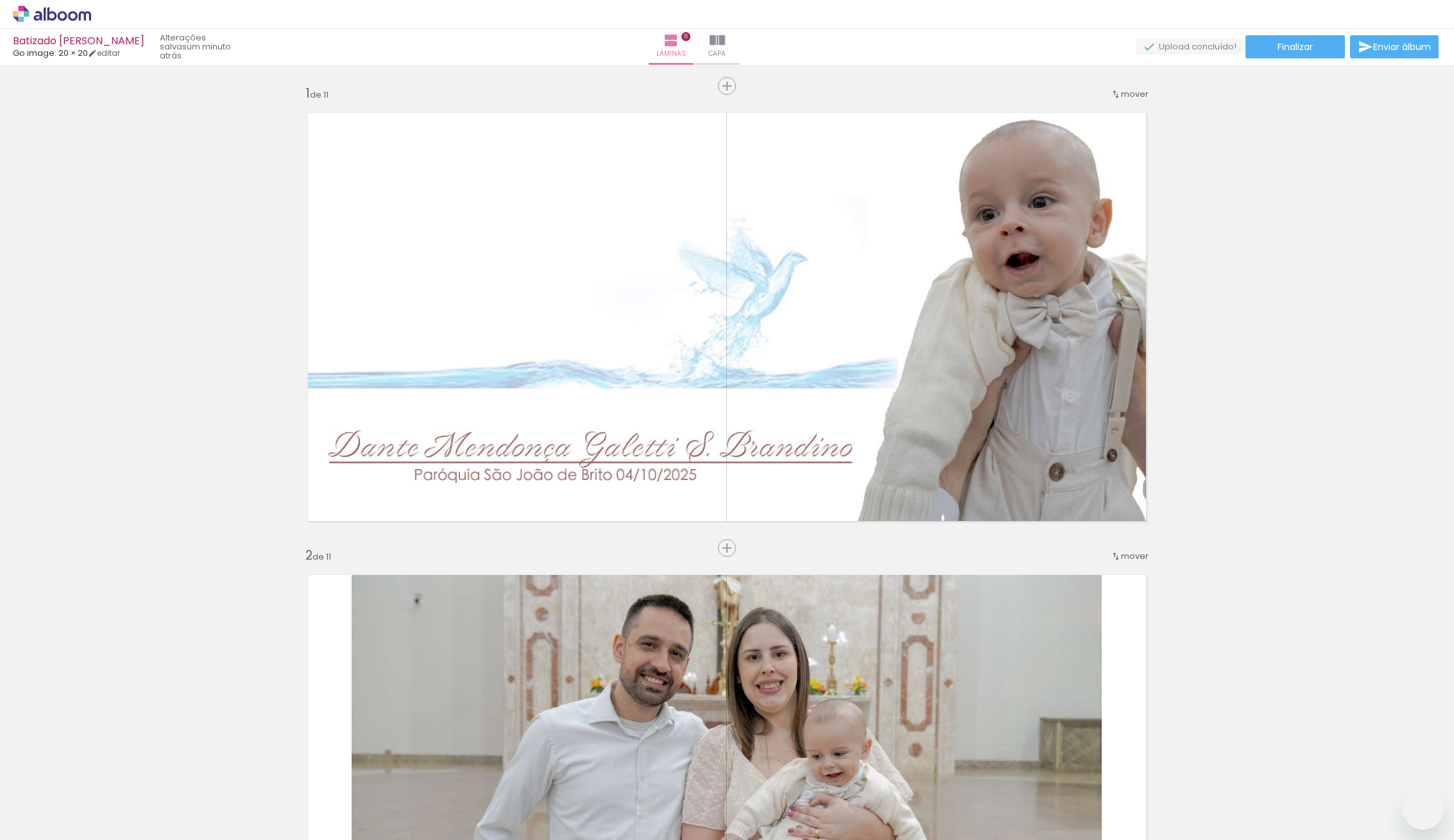
click at [429, 660] on quentale-workspace at bounding box center [727, 420] width 1454 height 840
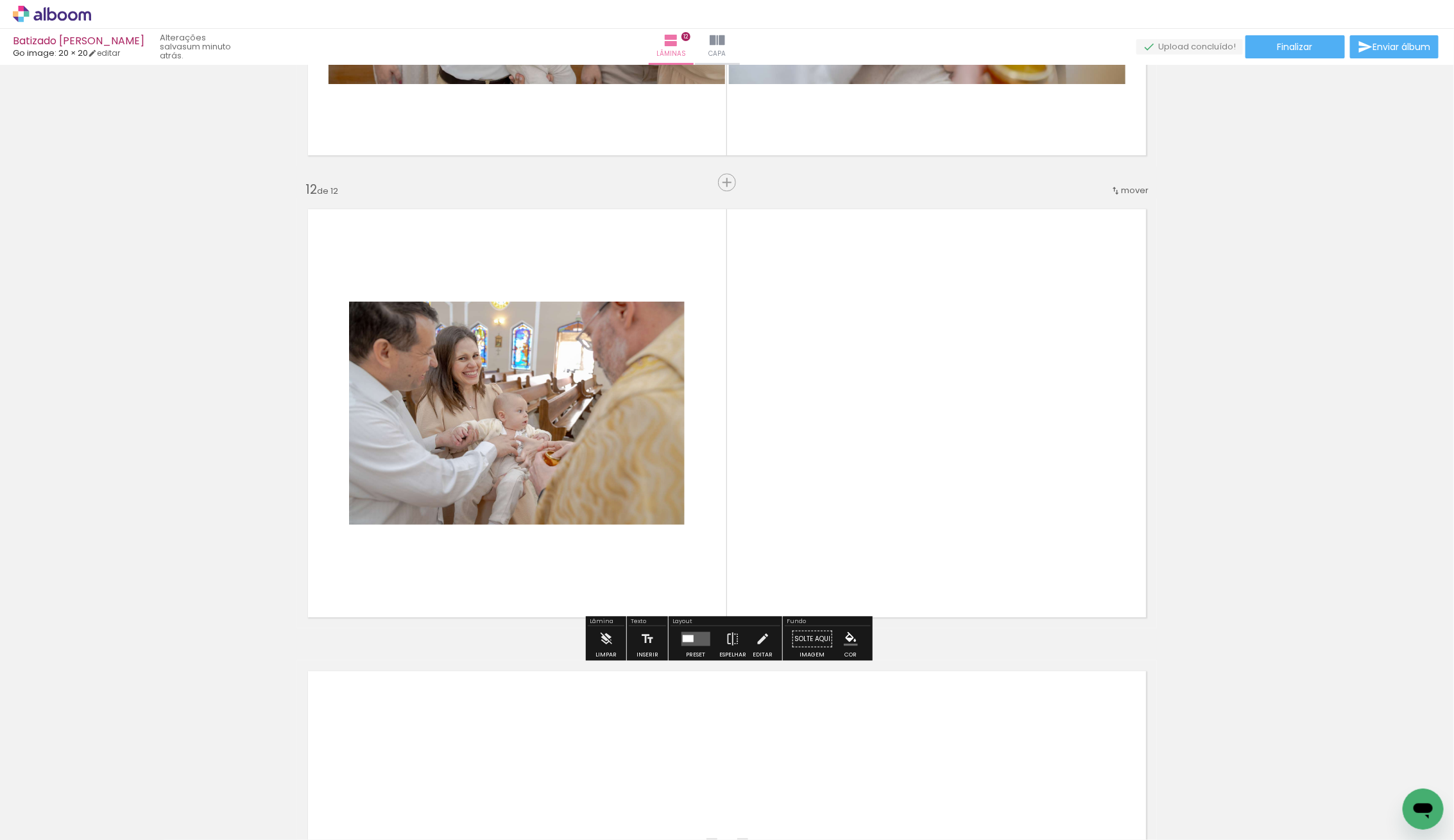
scroll to position [4985, 0]
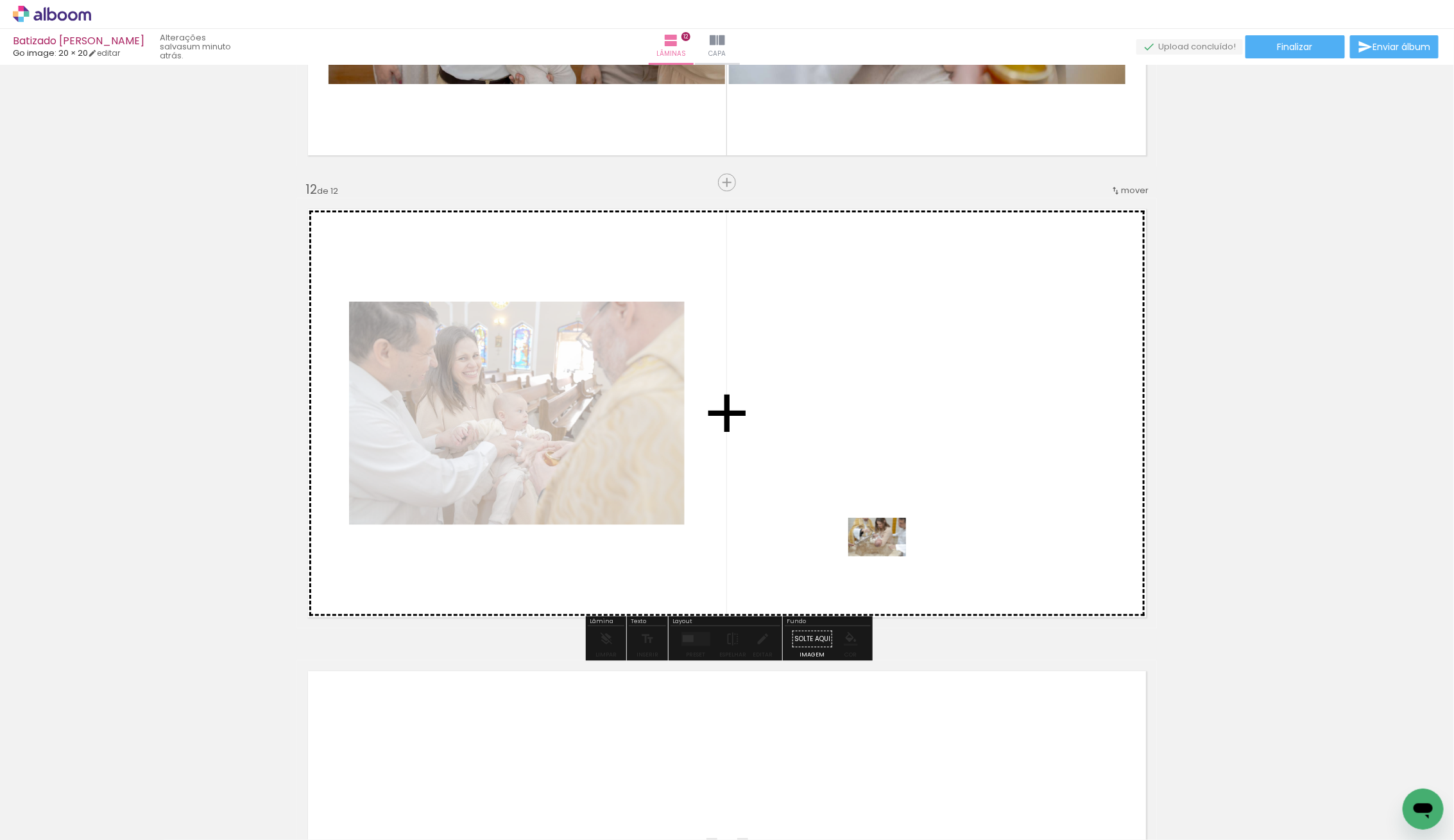
drag, startPoint x: 268, startPoint y: 781, endPoint x: 894, endPoint y: 553, distance: 666.2
click at [890, 555] on quentale-workspace at bounding box center [727, 420] width 1454 height 840
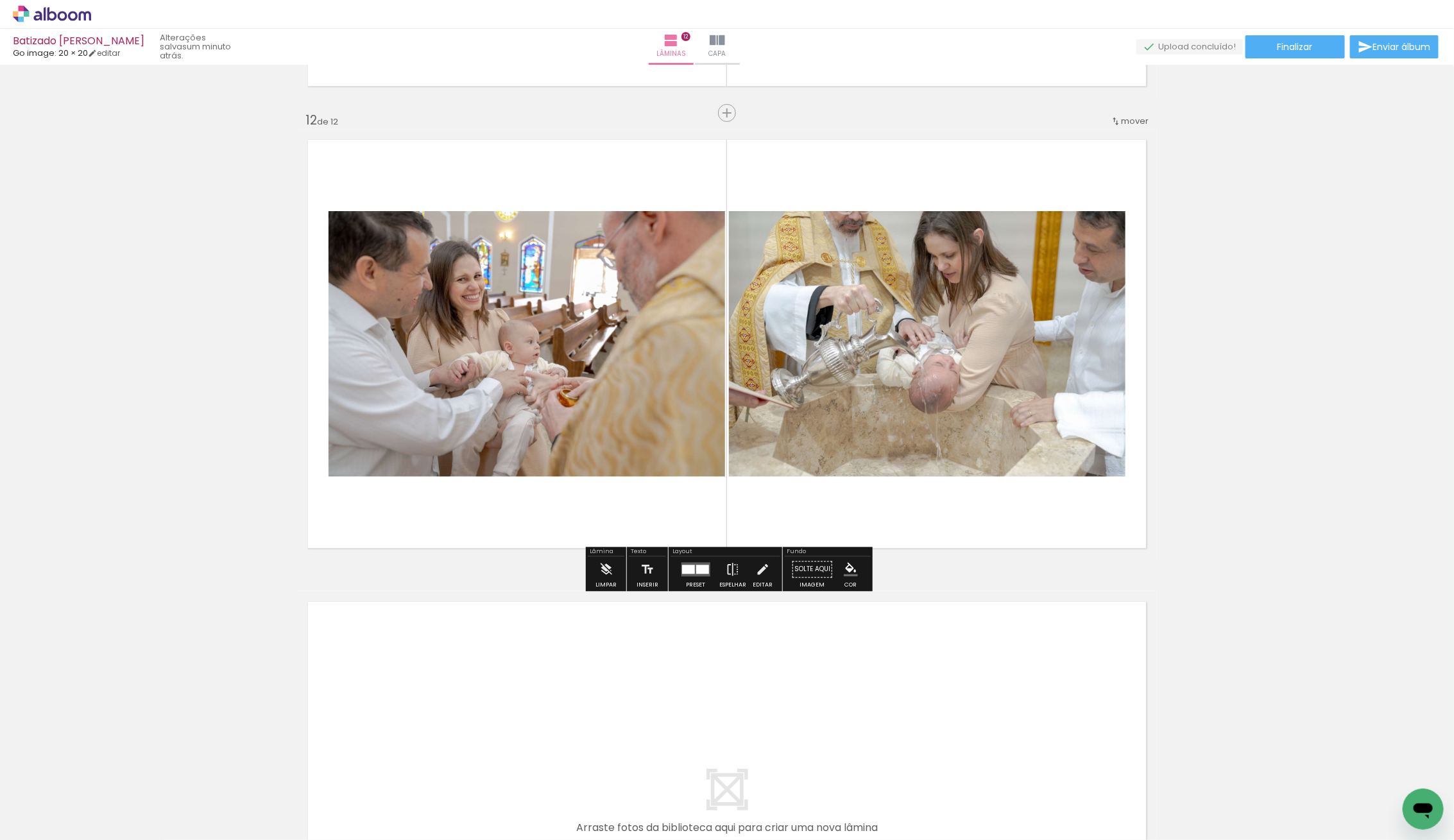
scroll to position [5056, 0]
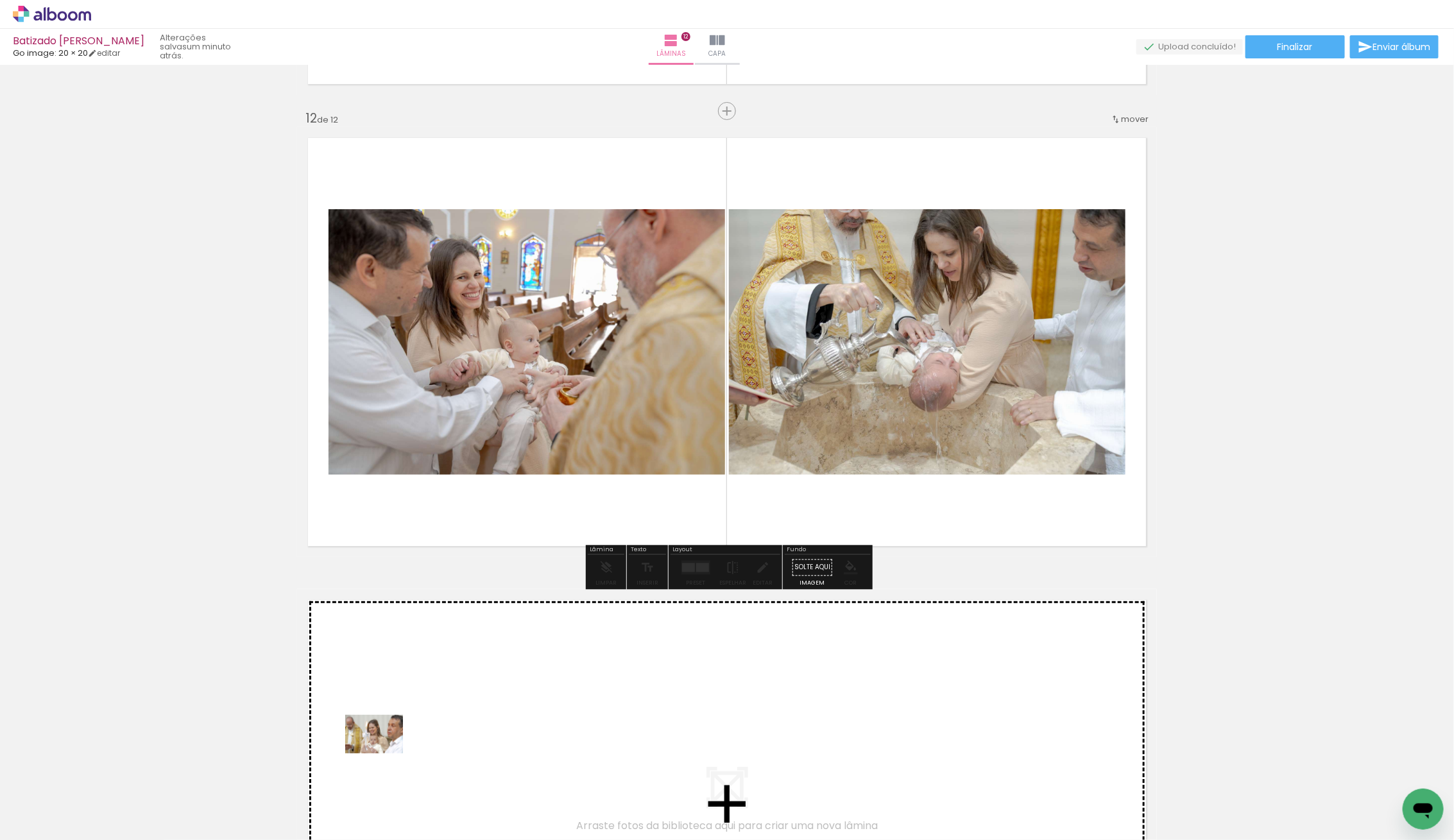
click at [389, 751] on quentale-workspace at bounding box center [727, 420] width 1454 height 840
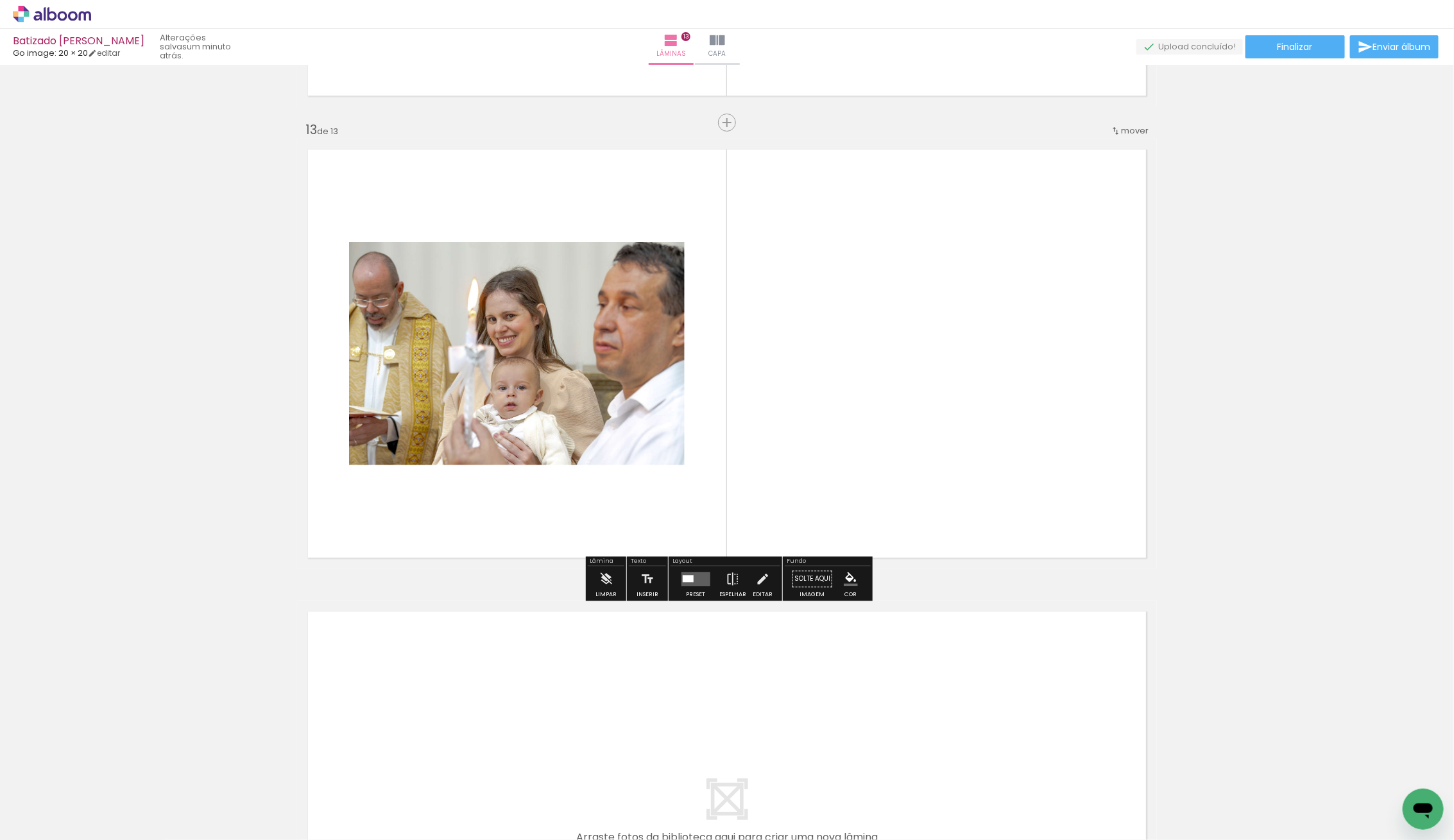
scroll to position [5508, 0]
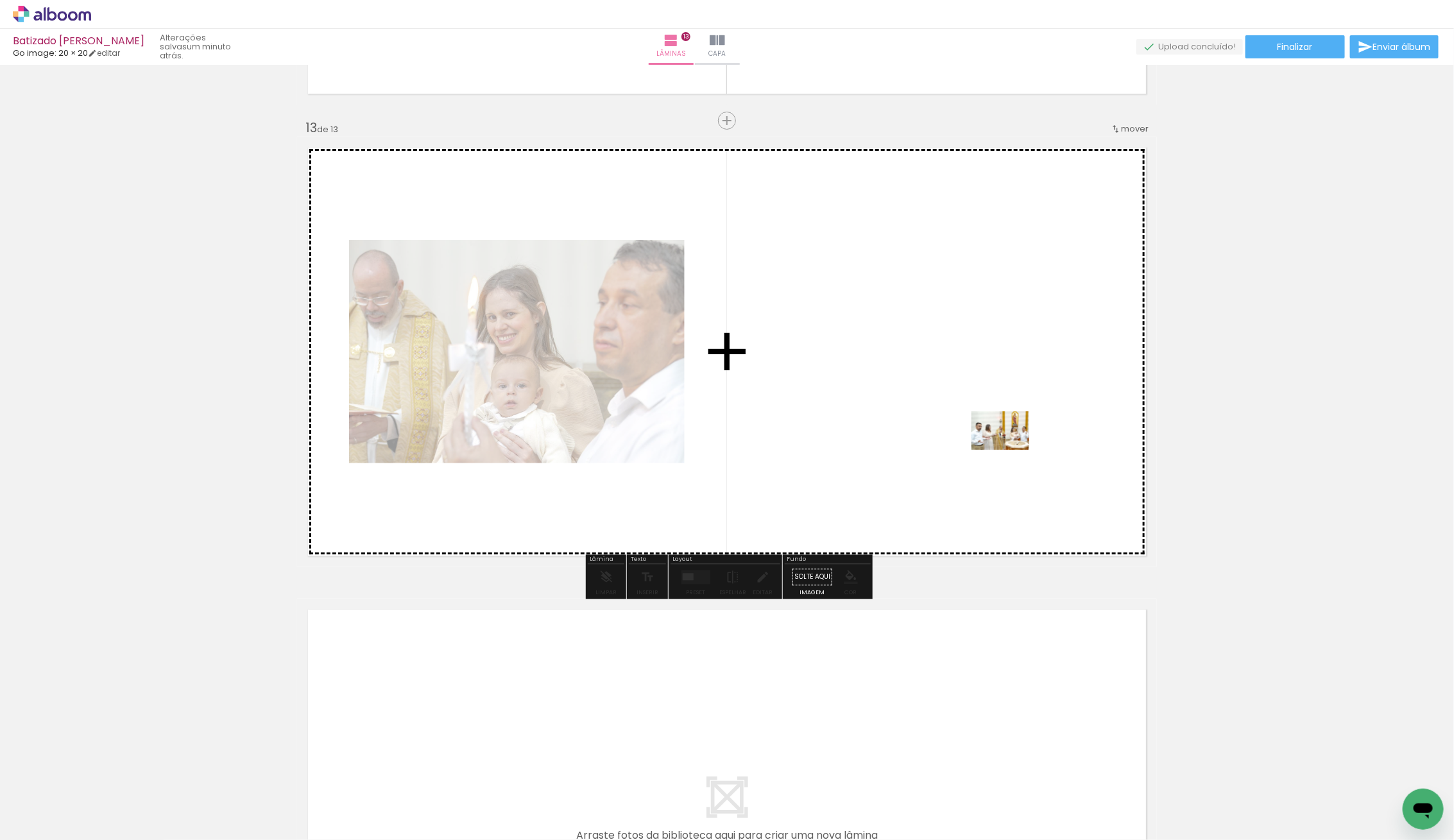
drag, startPoint x: 245, startPoint y: 795, endPoint x: 1017, endPoint y: 446, distance: 847.2
click at [1017, 446] on quentale-workspace at bounding box center [727, 420] width 1454 height 840
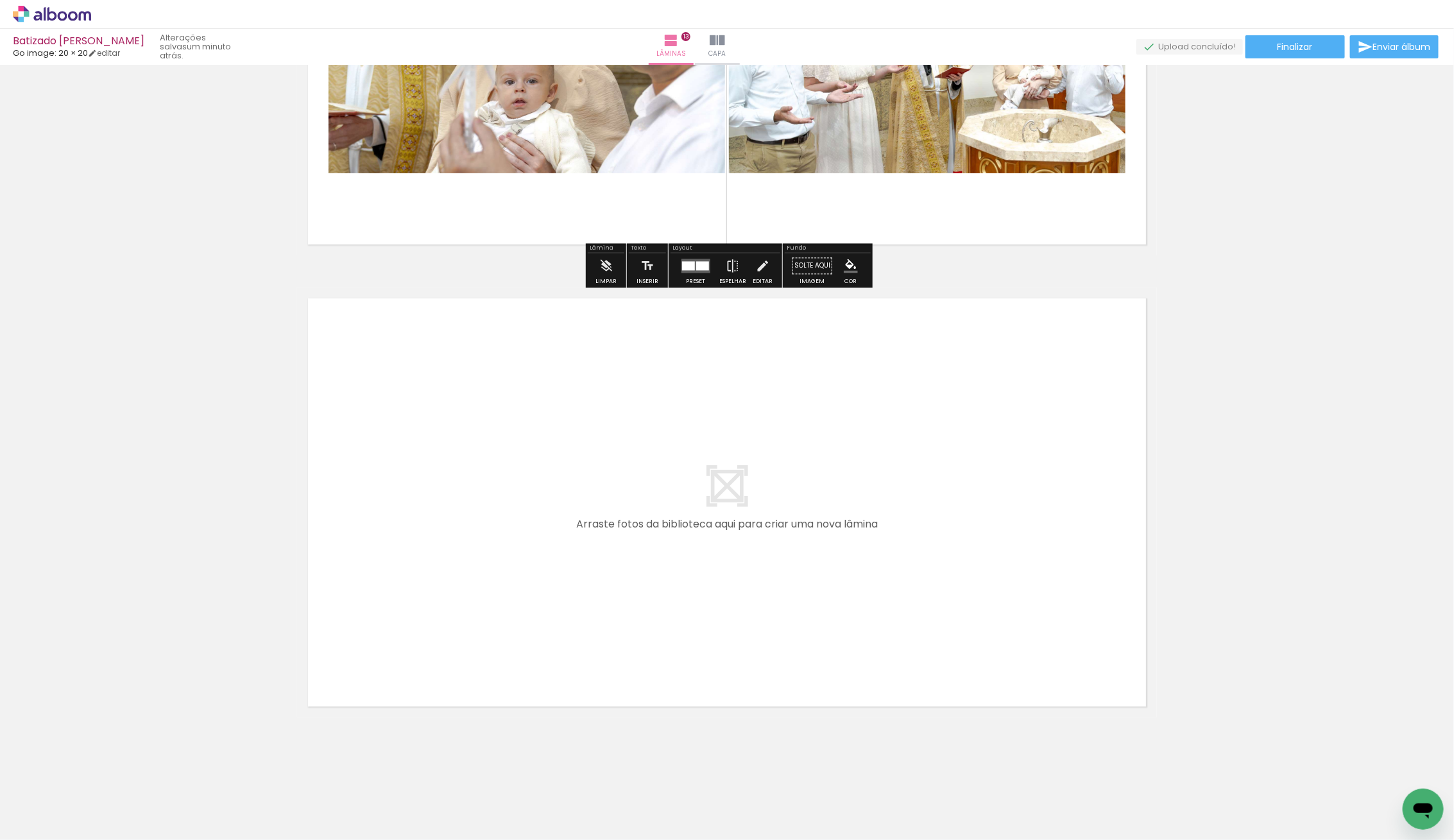
scroll to position [5822, 0]
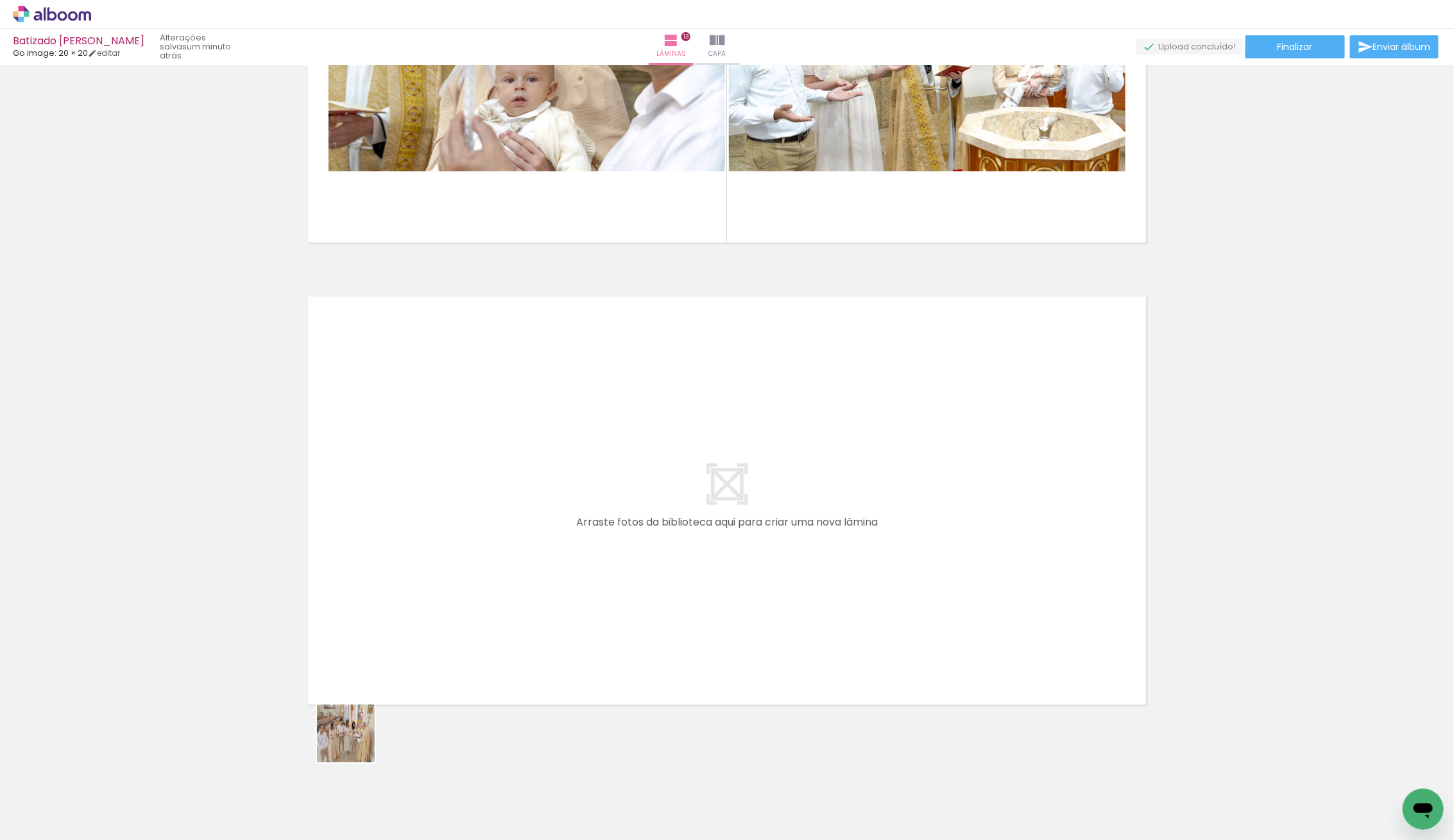
drag, startPoint x: 200, startPoint y: 798, endPoint x: 554, endPoint y: 623, distance: 394.9
click at [554, 623] on quentale-workspace at bounding box center [727, 420] width 1454 height 840
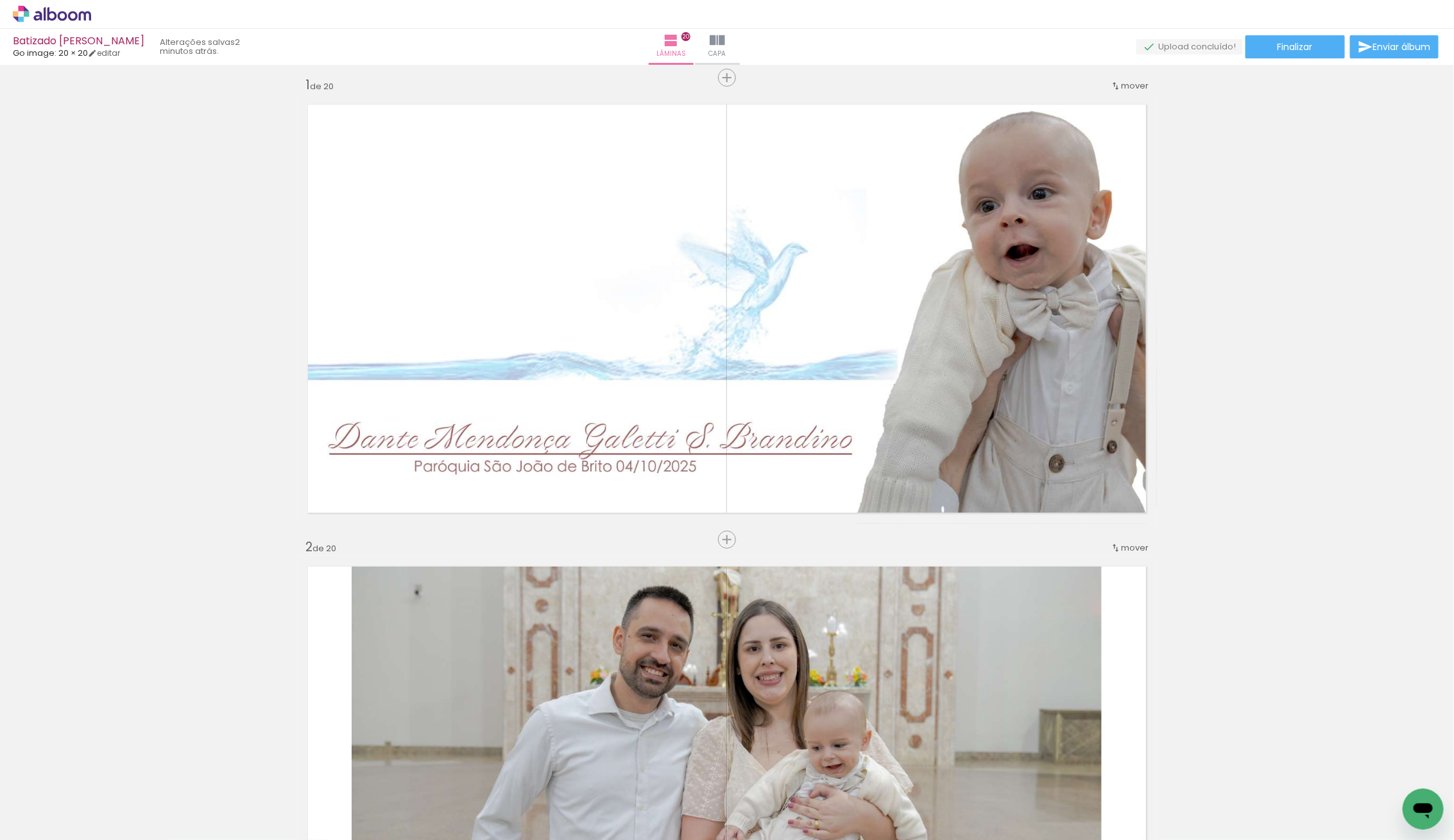
scroll to position [2711, 0]
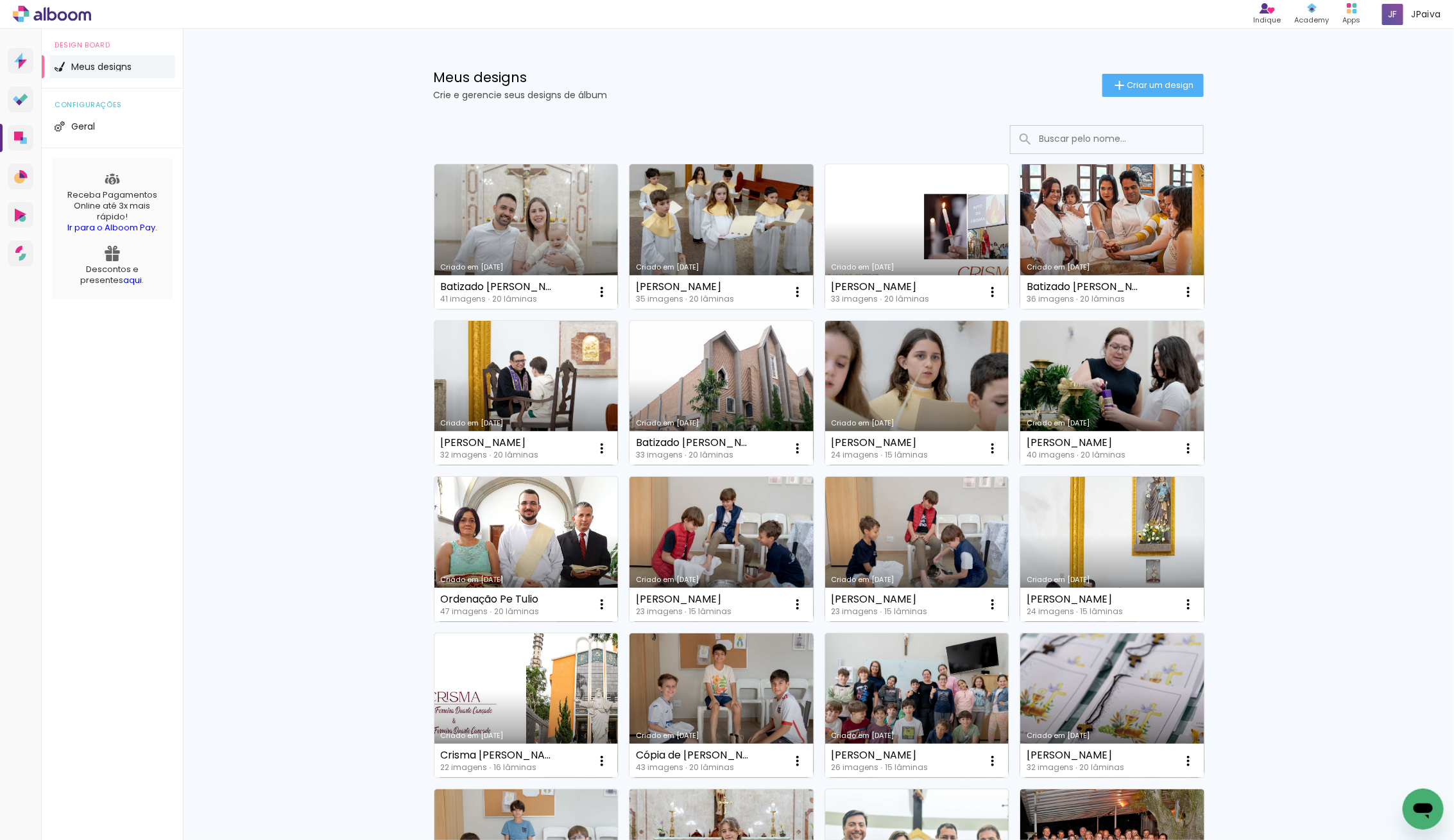
click at [500, 204] on link "Criado em [DATE]" at bounding box center [526, 236] width 184 height 145
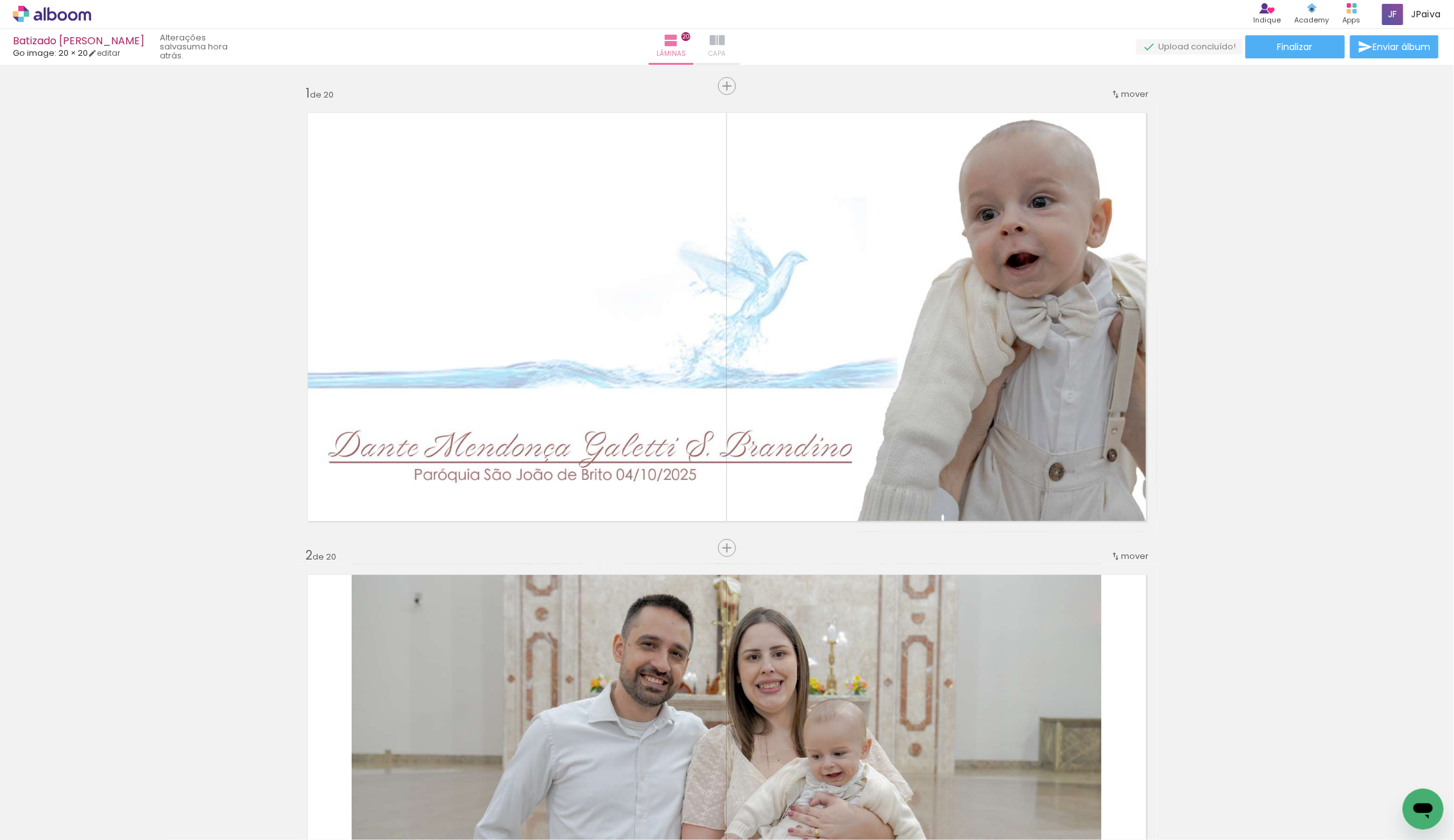
click at [0, 0] on slot "Batizado Dante Go image: 20 × 20 editar uma hora atrás. Lâminas 20 Capa Finaliz…" at bounding box center [0, 0] width 0 height 0
click at [740, 36] on paper-button "Capa" at bounding box center [717, 46] width 45 height 36
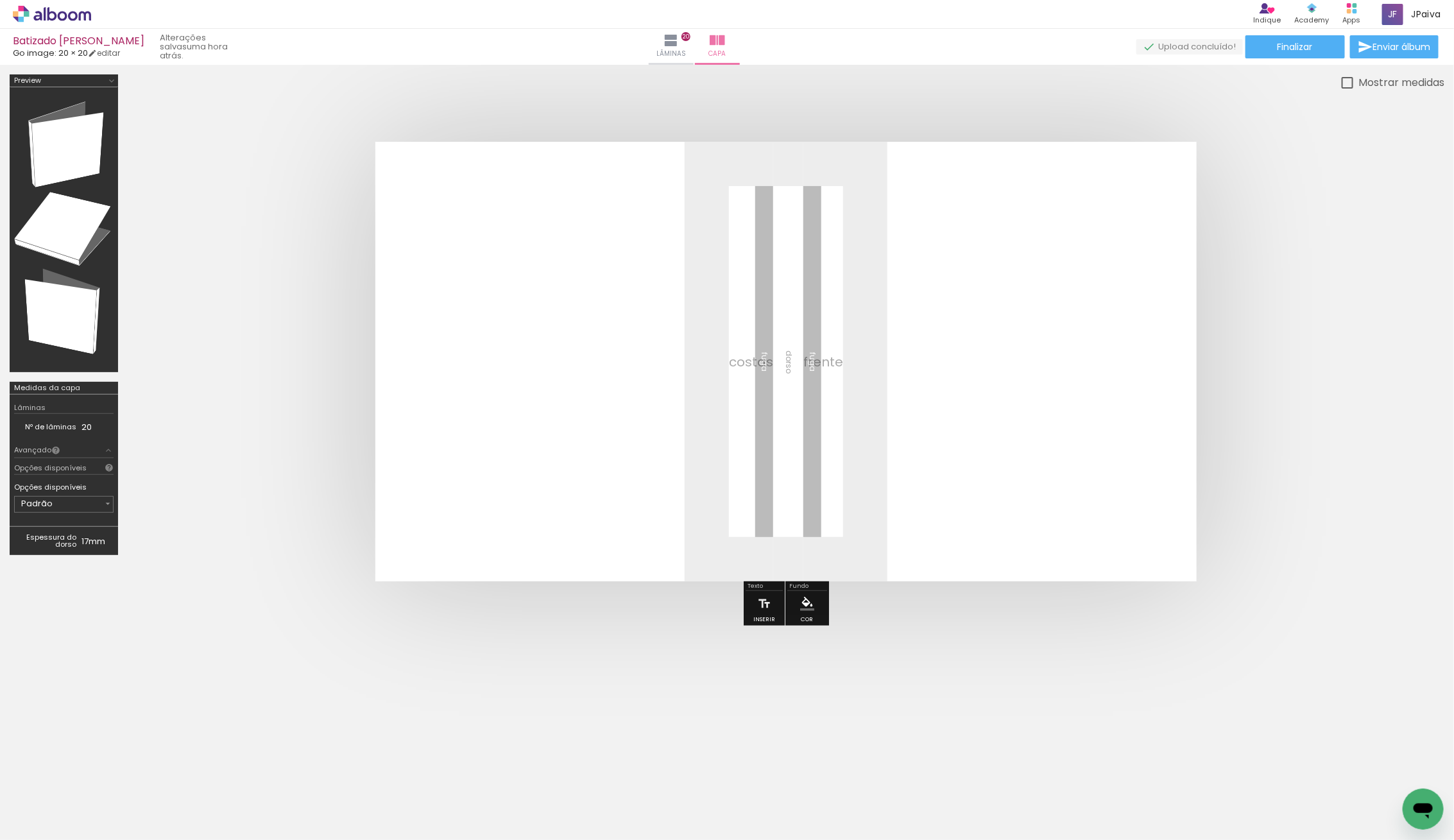
click at [45, 803] on input "Todas as fotos" at bounding box center [36, 801] width 49 height 11
click at [0, 0] on slot "Não utilizadas" at bounding box center [0, 0] width 0 height 0
type input "Não utilizadas"
click at [104, 765] on iron-icon at bounding box center [99, 770] width 13 height 13
click at [43, 829] on span "Adicionar Fotos" at bounding box center [45, 833] width 38 height 14
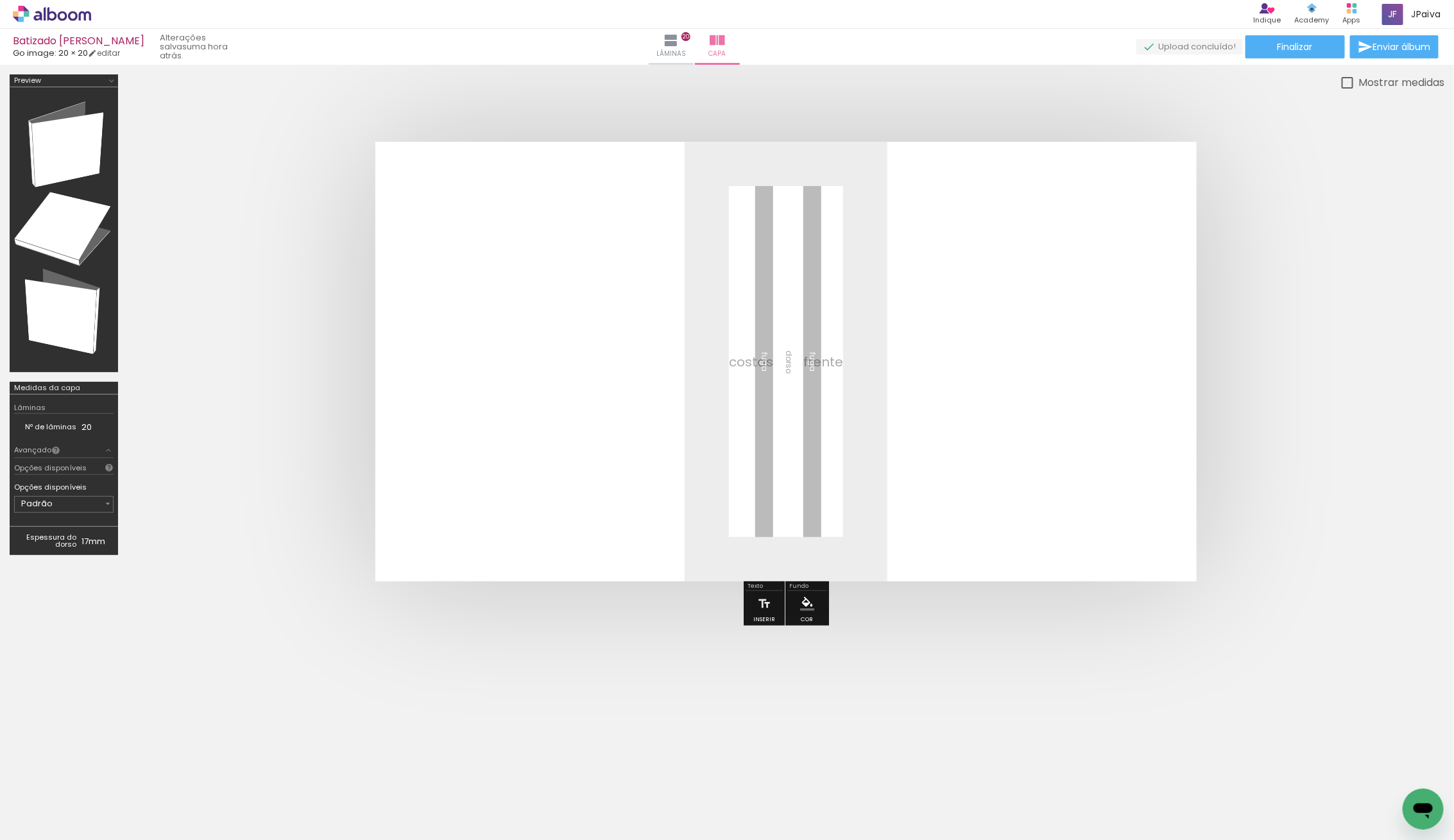
click at [0, 0] on input "file" at bounding box center [0, 0] width 0 height 0
click at [658, 39] on iron-icon at bounding box center [651, 41] width 16 height 16
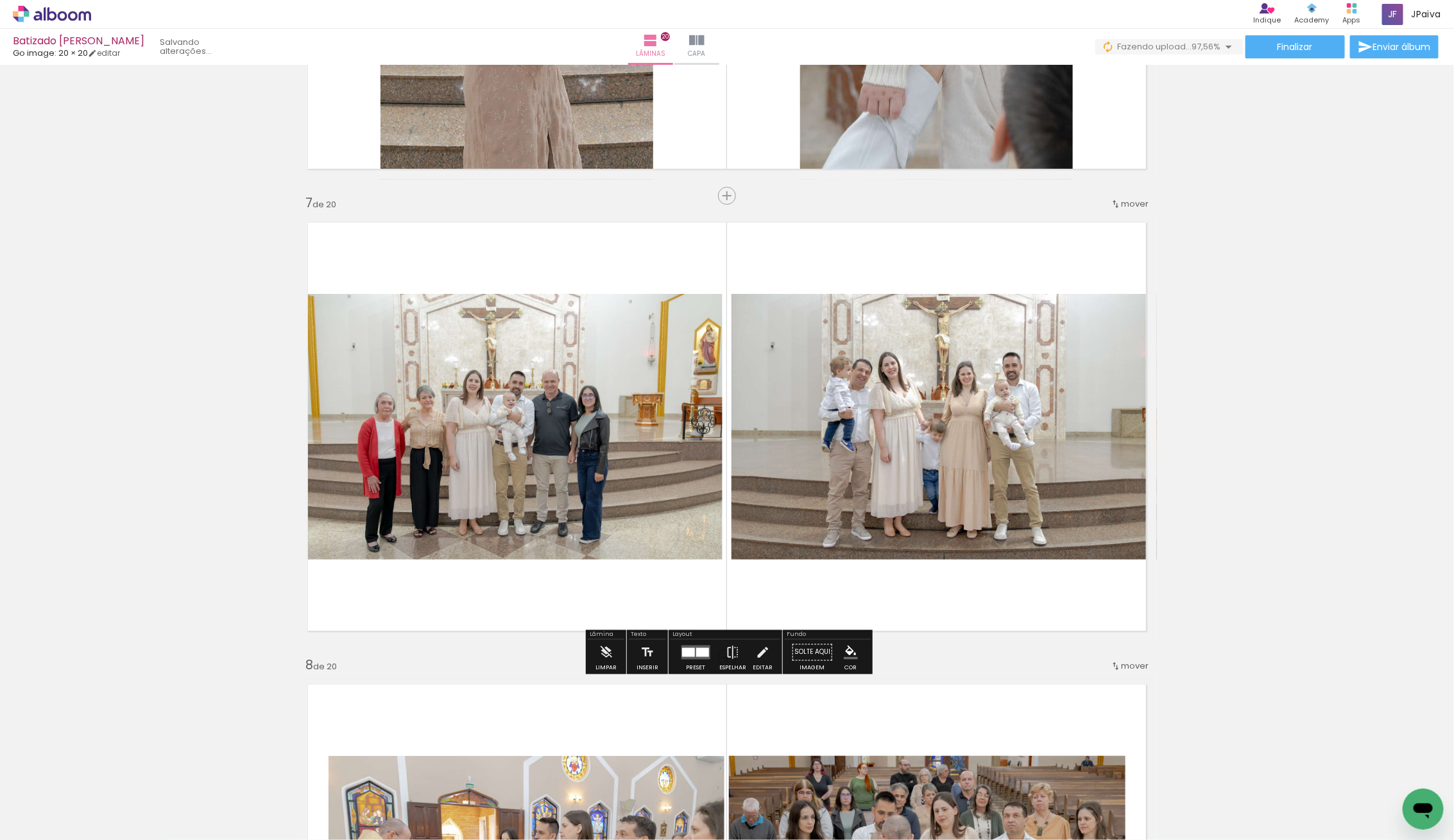
scroll to position [2582, 0]
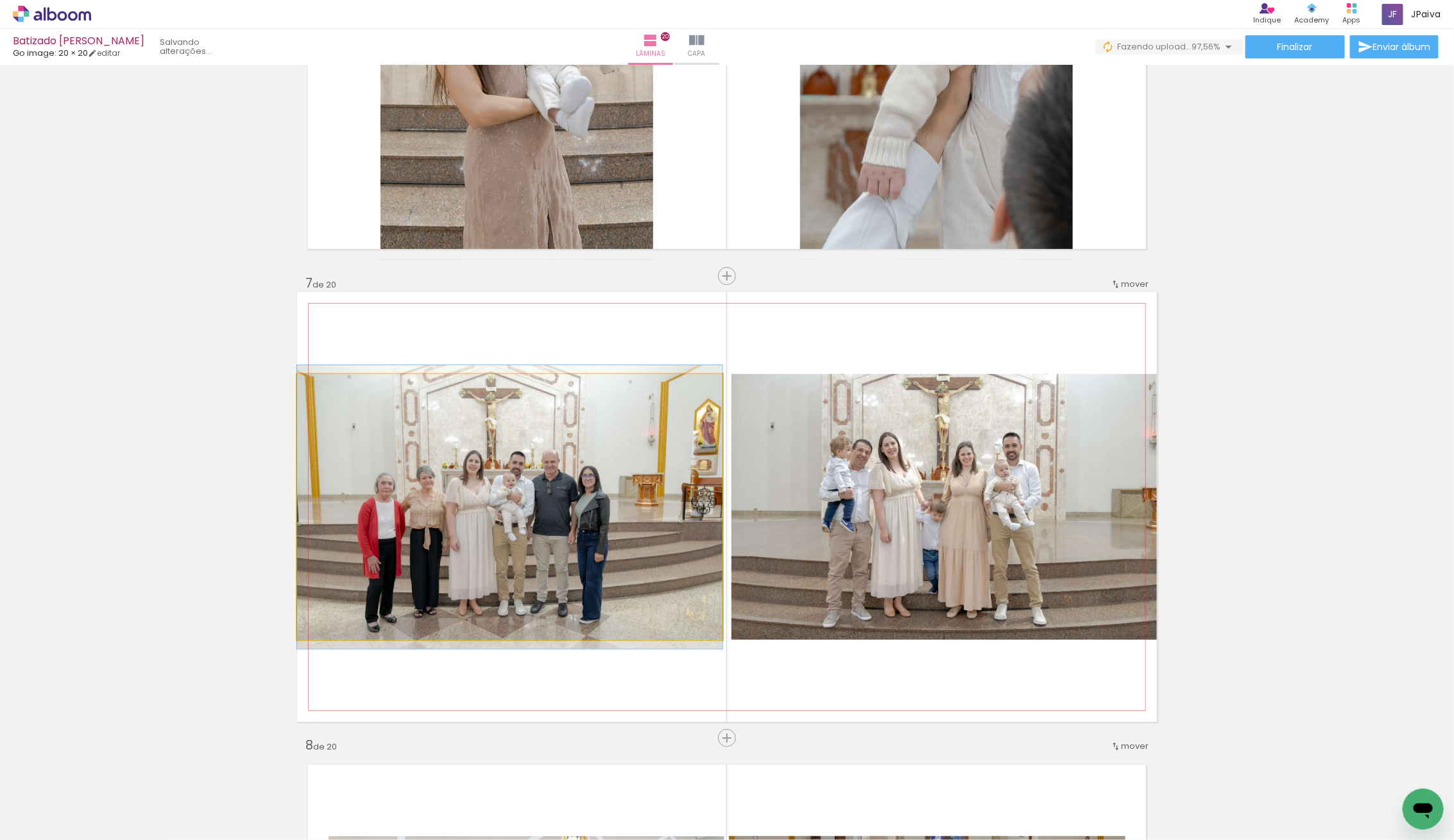
drag, startPoint x: 588, startPoint y: 451, endPoint x: 574, endPoint y: 451, distance: 14.0
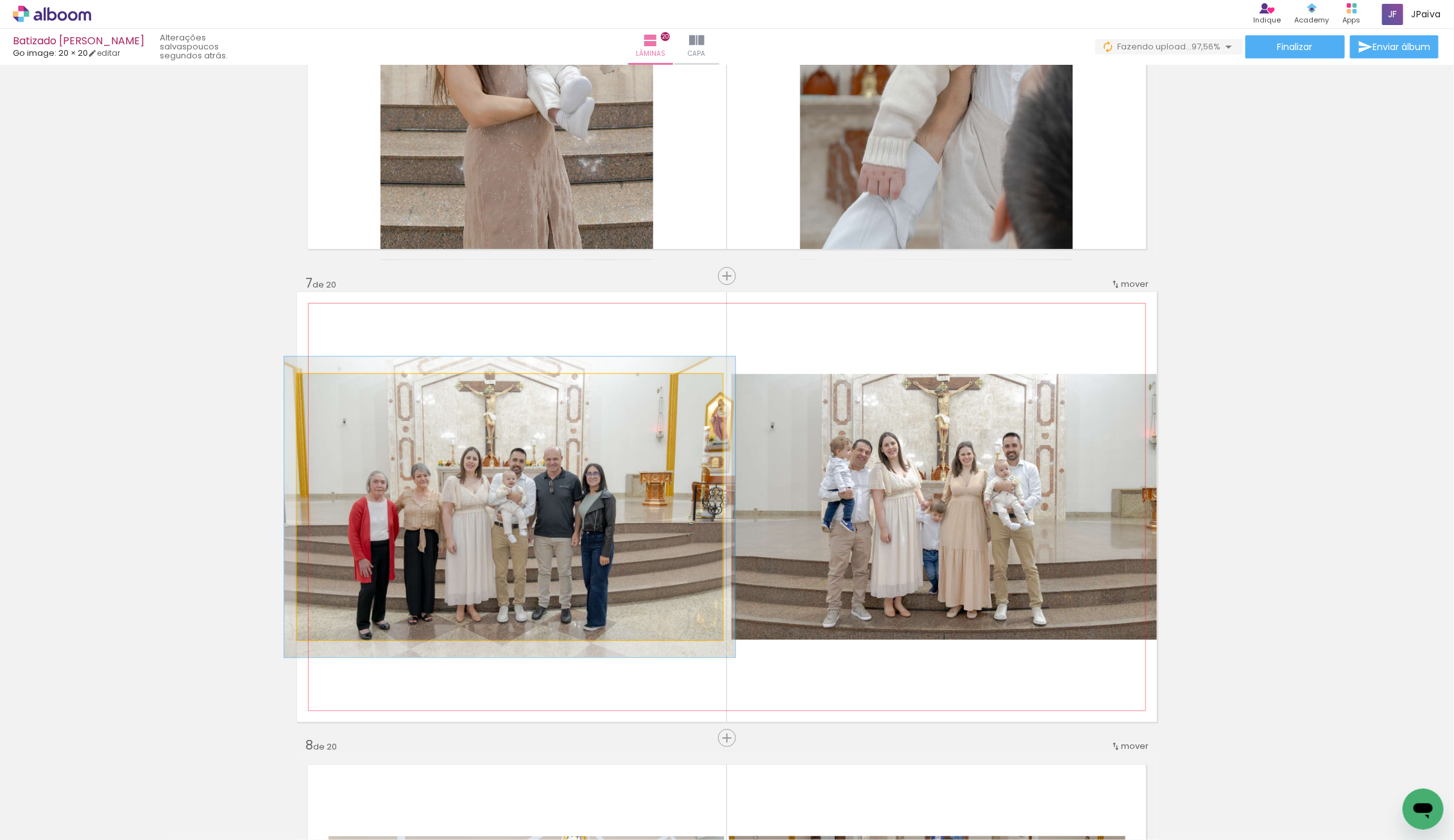
drag, startPoint x: 327, startPoint y: 381, endPoint x: 335, endPoint y: 389, distance: 11.3
type paper-slider "106"
click at [330, 383] on div at bounding box center [330, 388] width 21 height 21
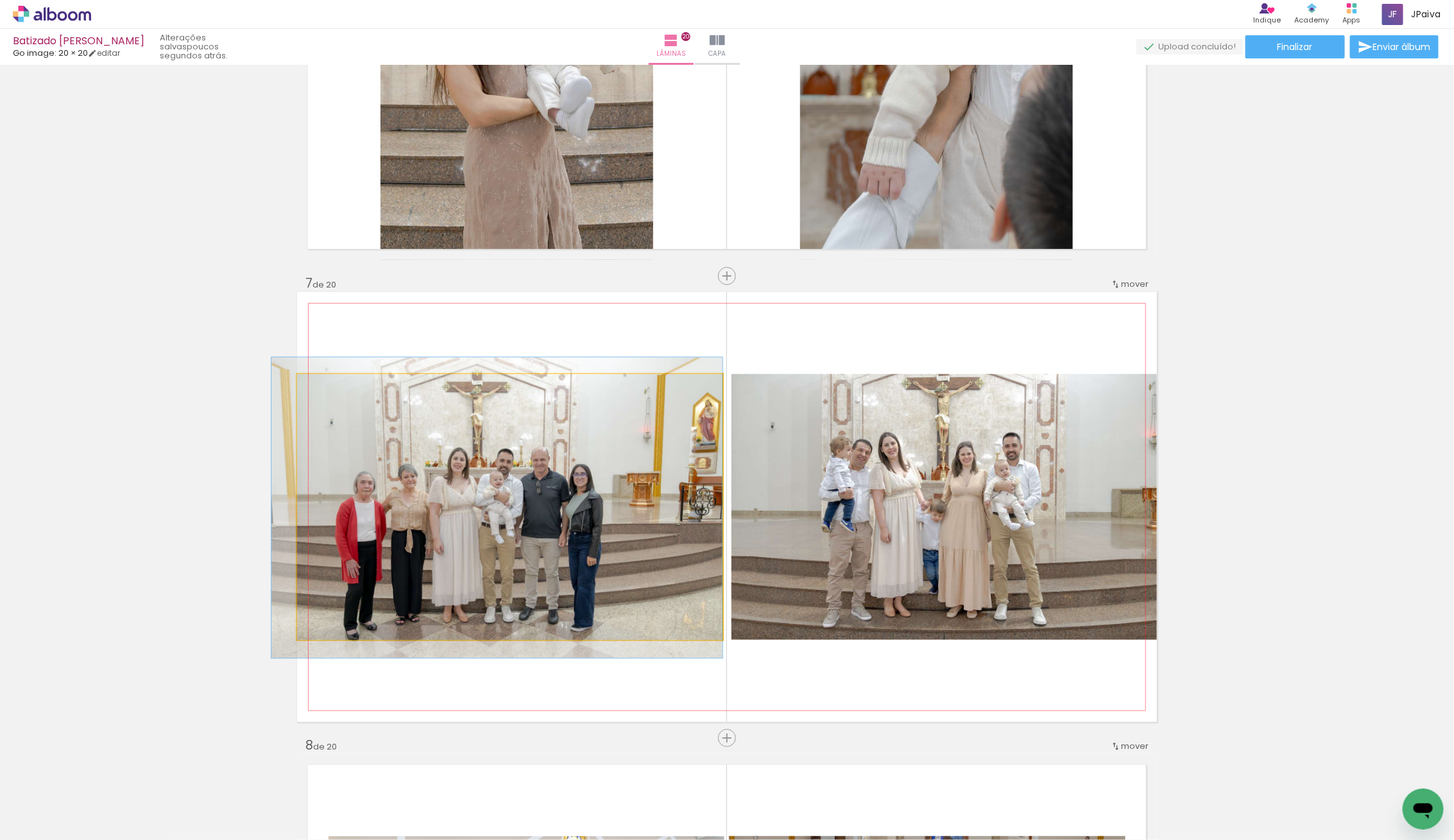
drag, startPoint x: 486, startPoint y: 484, endPoint x: 454, endPoint y: 483, distance: 32.0
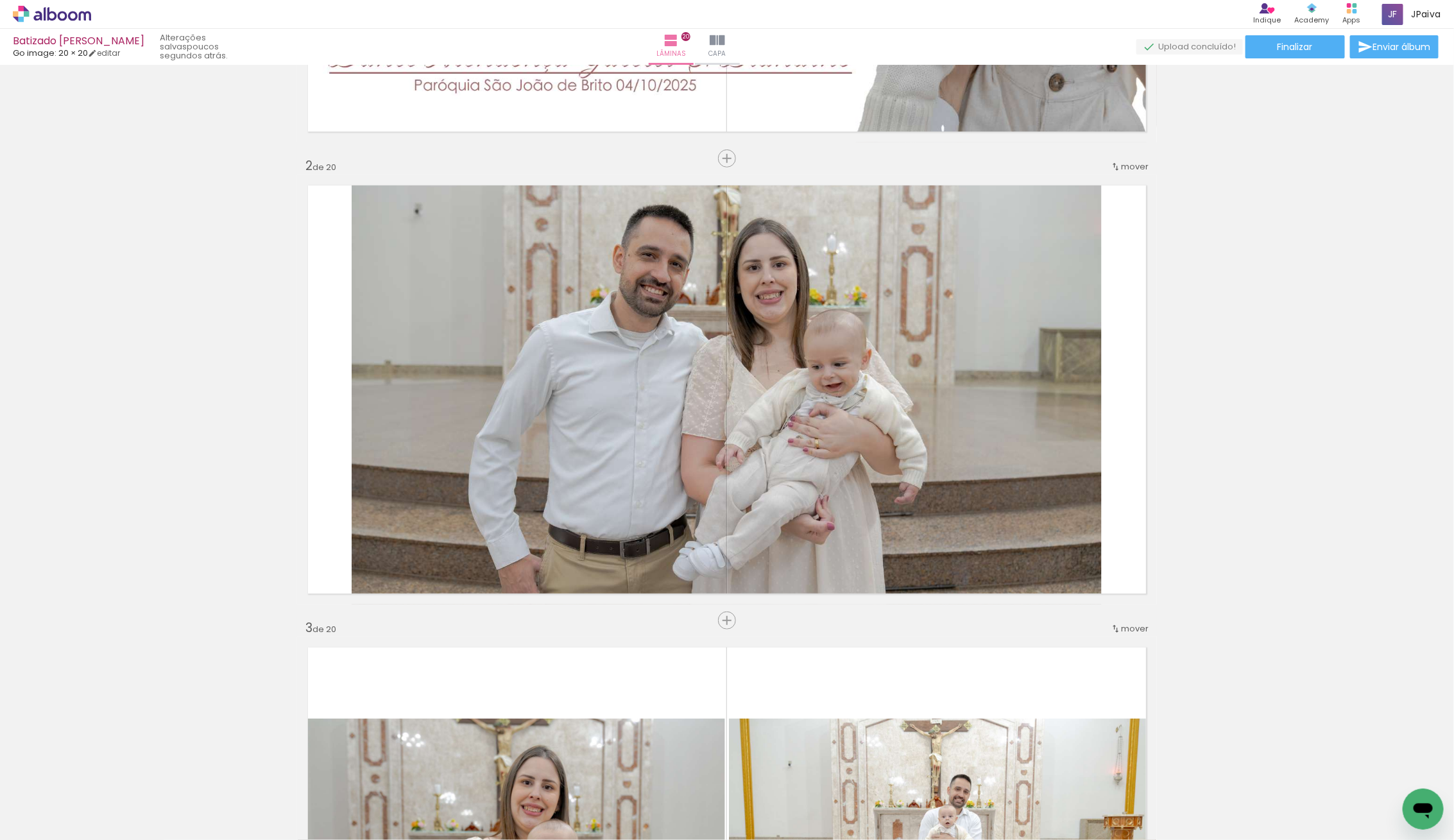
scroll to position [0, 0]
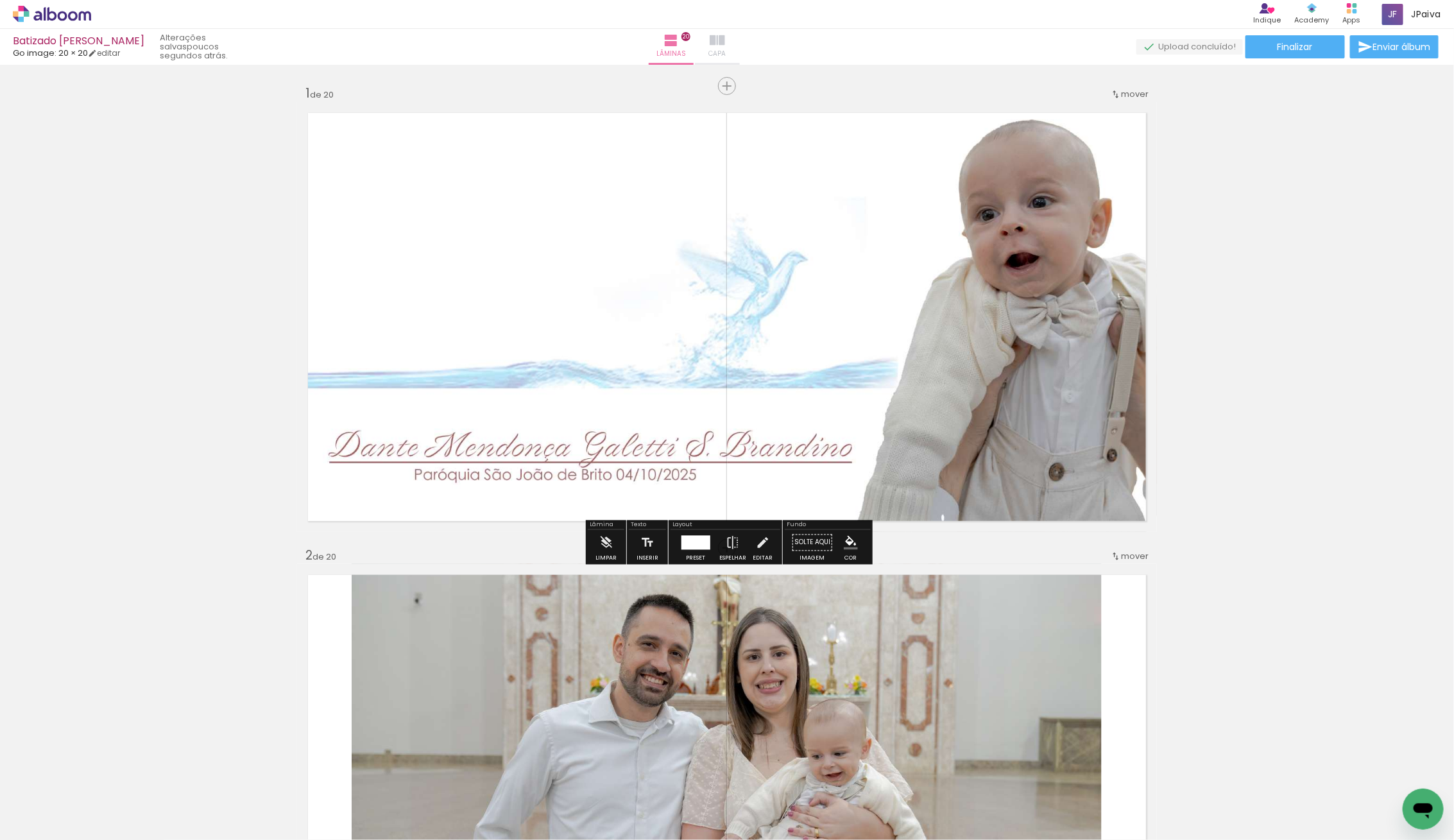
click at [725, 35] on iron-icon at bounding box center [717, 41] width 16 height 16
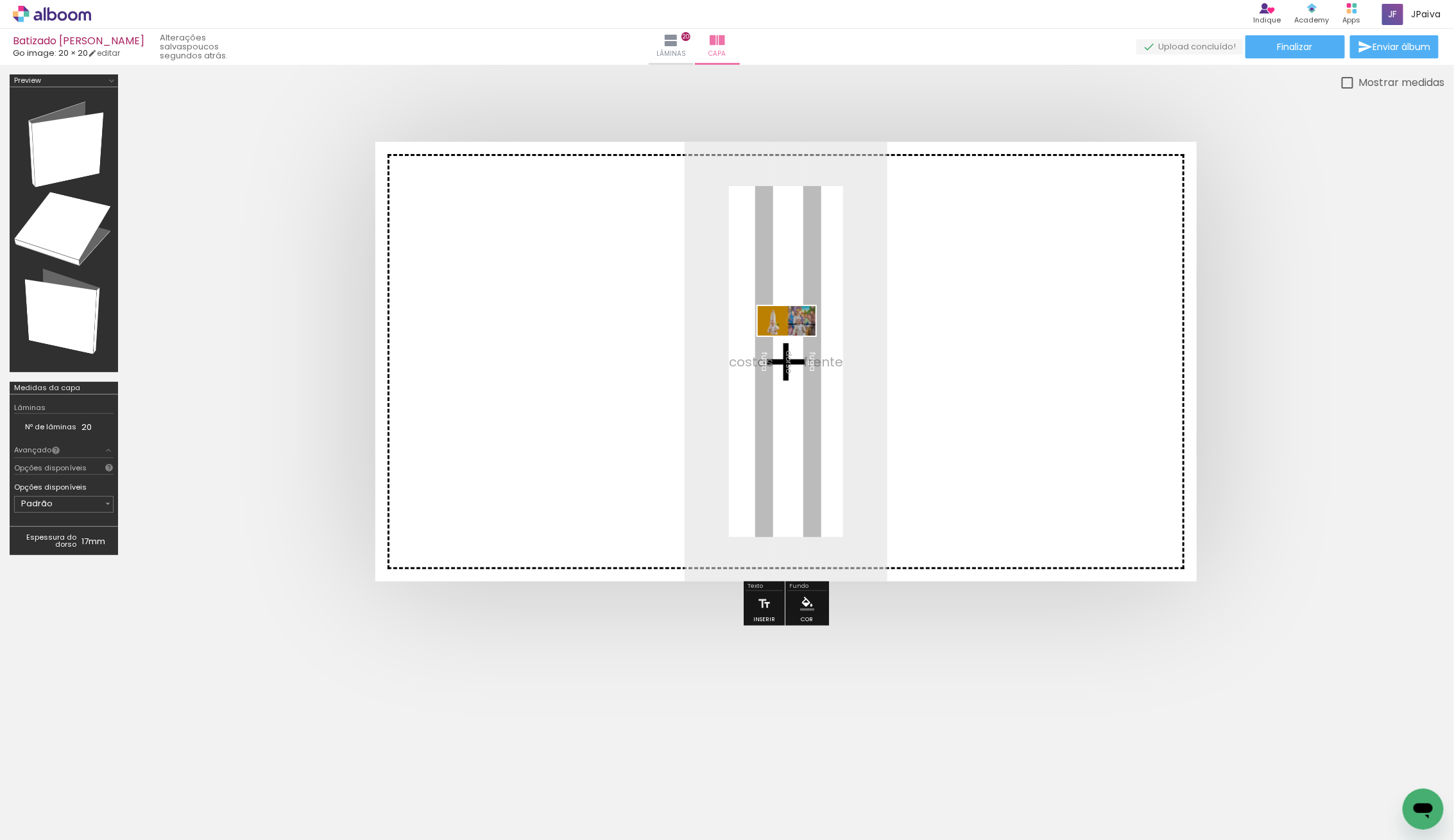
drag, startPoint x: 296, startPoint y: 701, endPoint x: 757, endPoint y: 378, distance: 562.9
click at [798, 347] on quentale-workspace at bounding box center [727, 420] width 1454 height 840
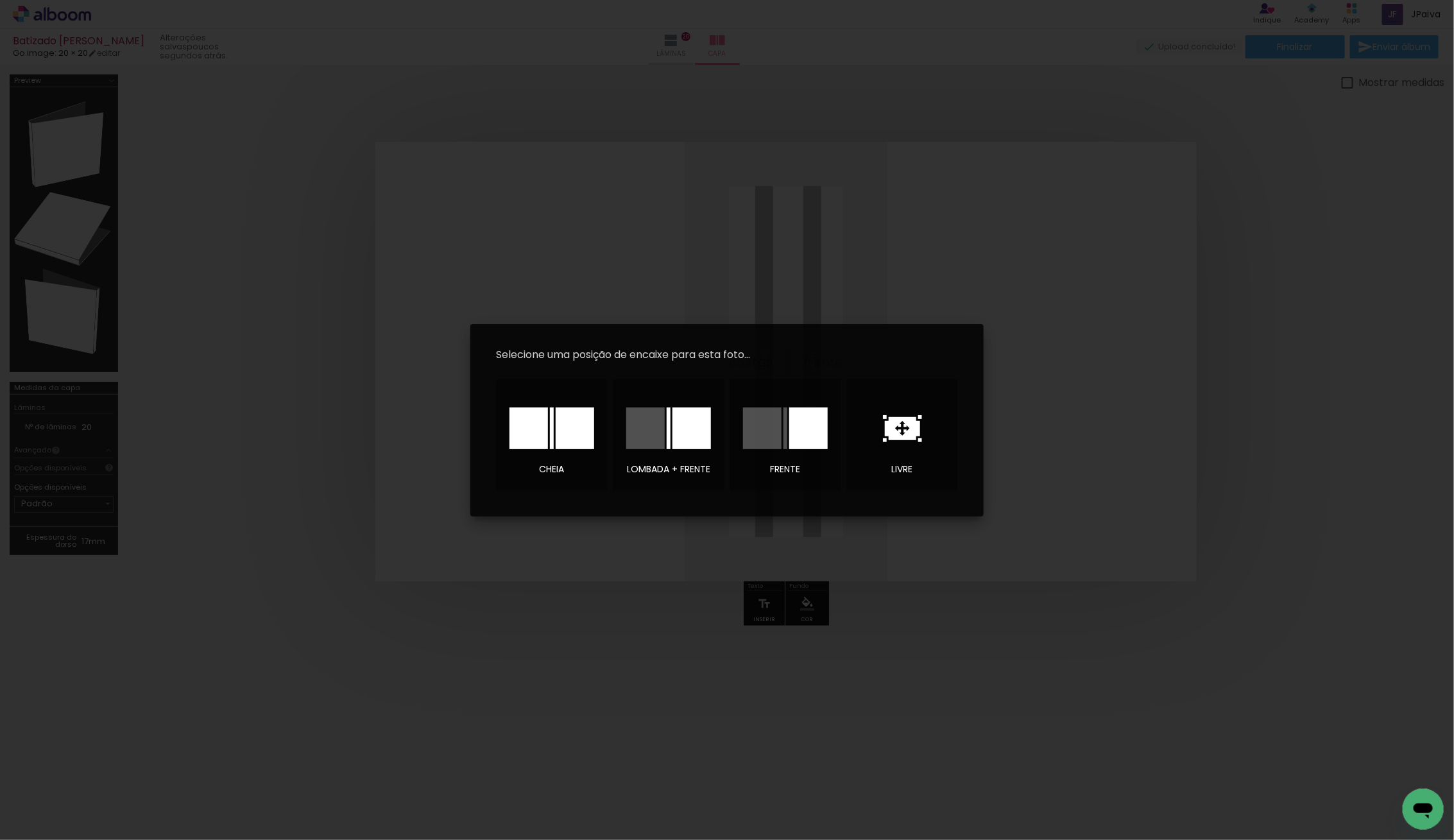
click at [559, 422] on div at bounding box center [575, 429] width 38 height 42
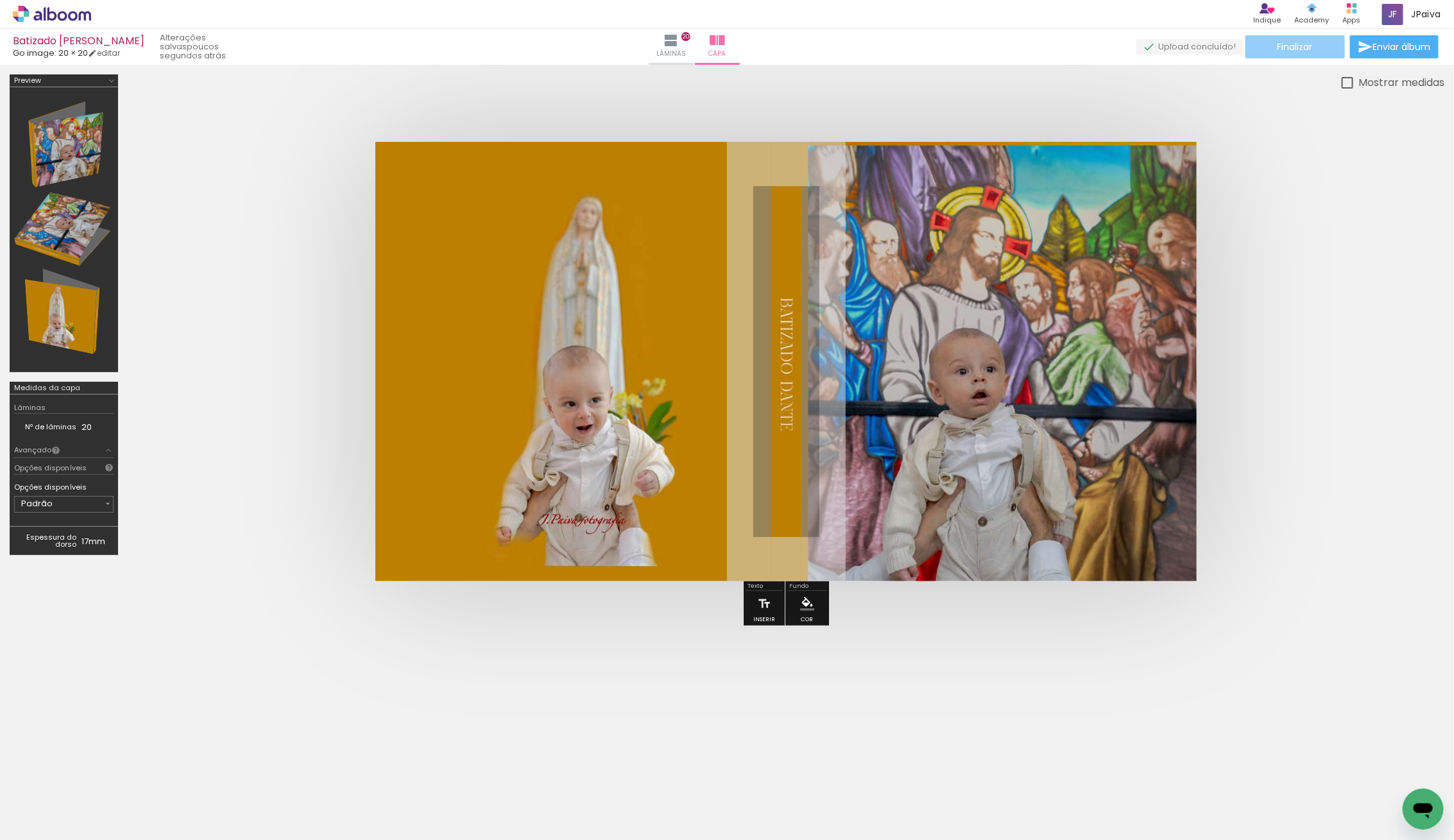
click at [1300, 47] on span "Finalizar" at bounding box center [1295, 47] width 35 height 9
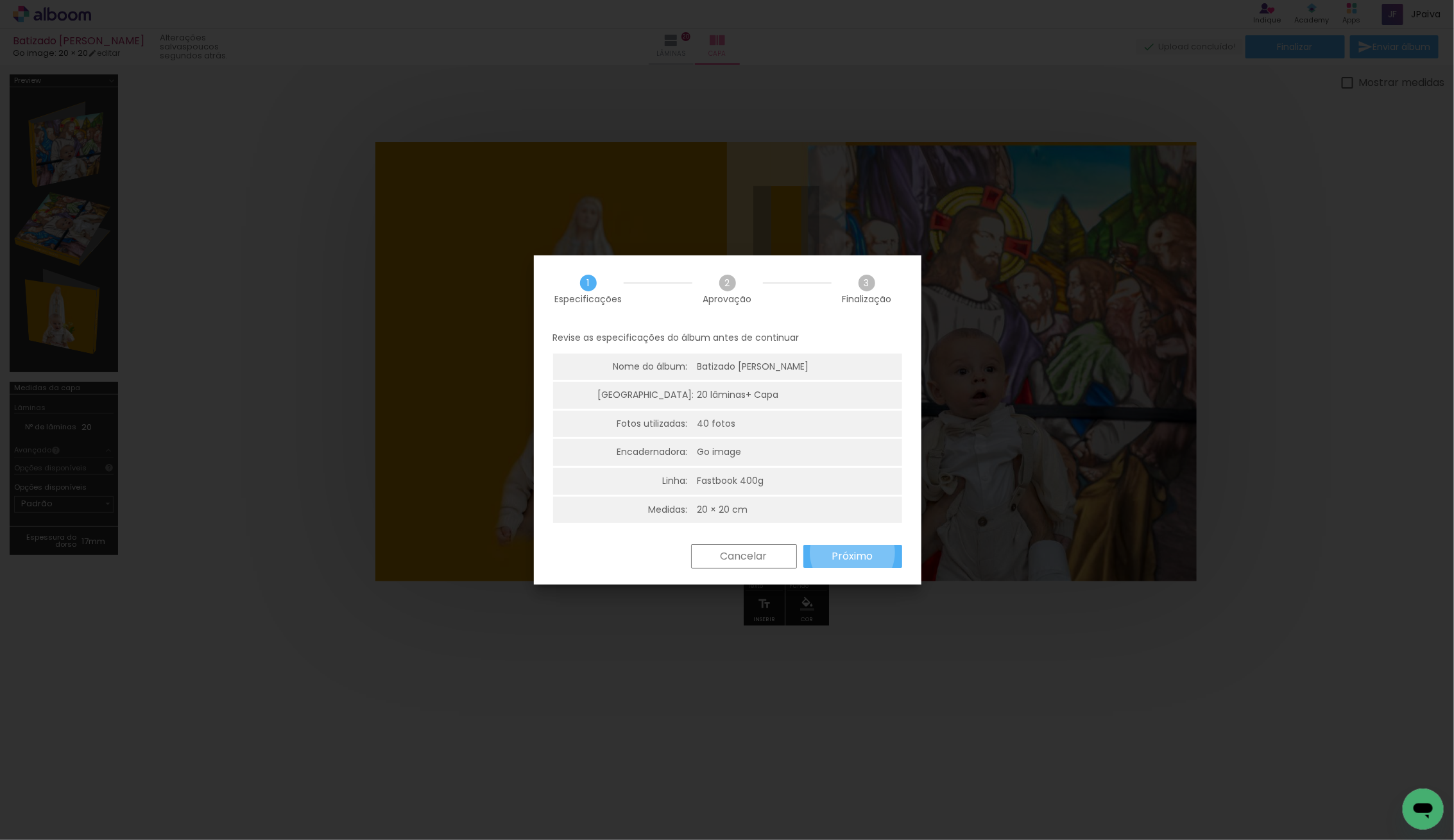
click at [0, 0] on slot "Próximo" at bounding box center [0, 0] width 0 height 0
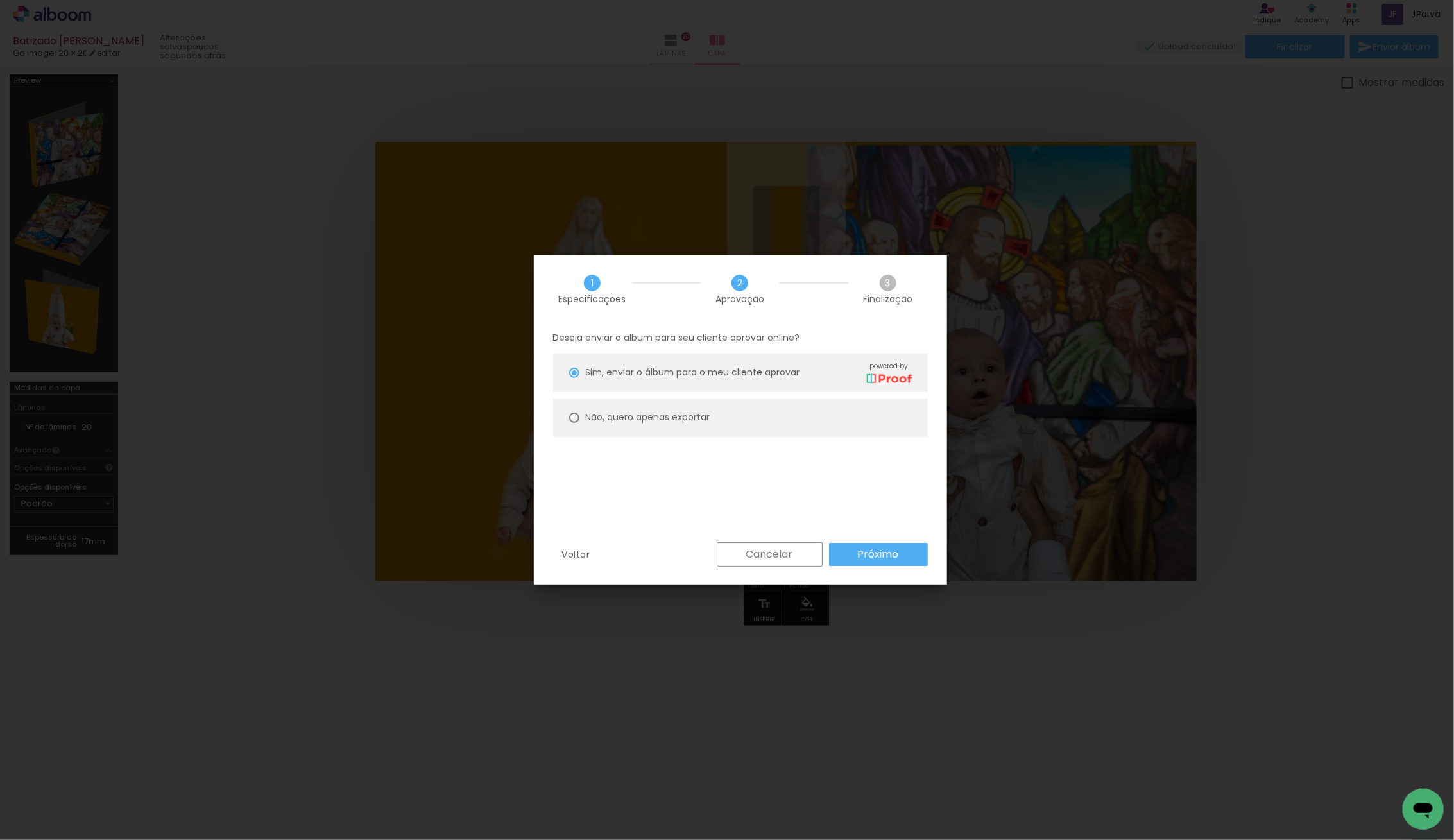
click at [851, 553] on paper-button "Próximo" at bounding box center [878, 554] width 99 height 24
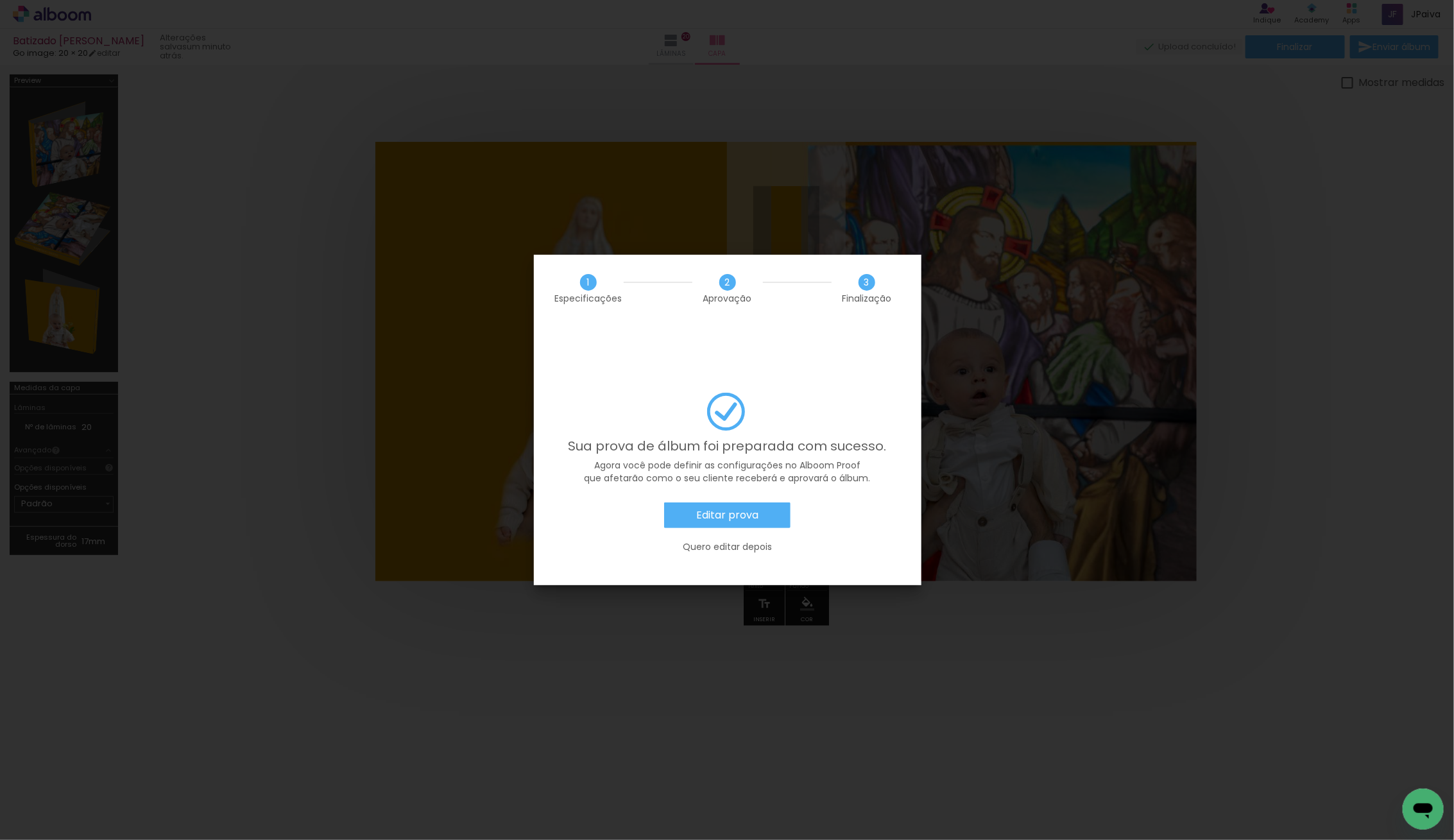
click at [731, 502] on div "Editar prova Quero editar depois" at bounding box center [728, 533] width 350 height 64
click at [0, 0] on slot "Editar prova" at bounding box center [0, 0] width 0 height 0
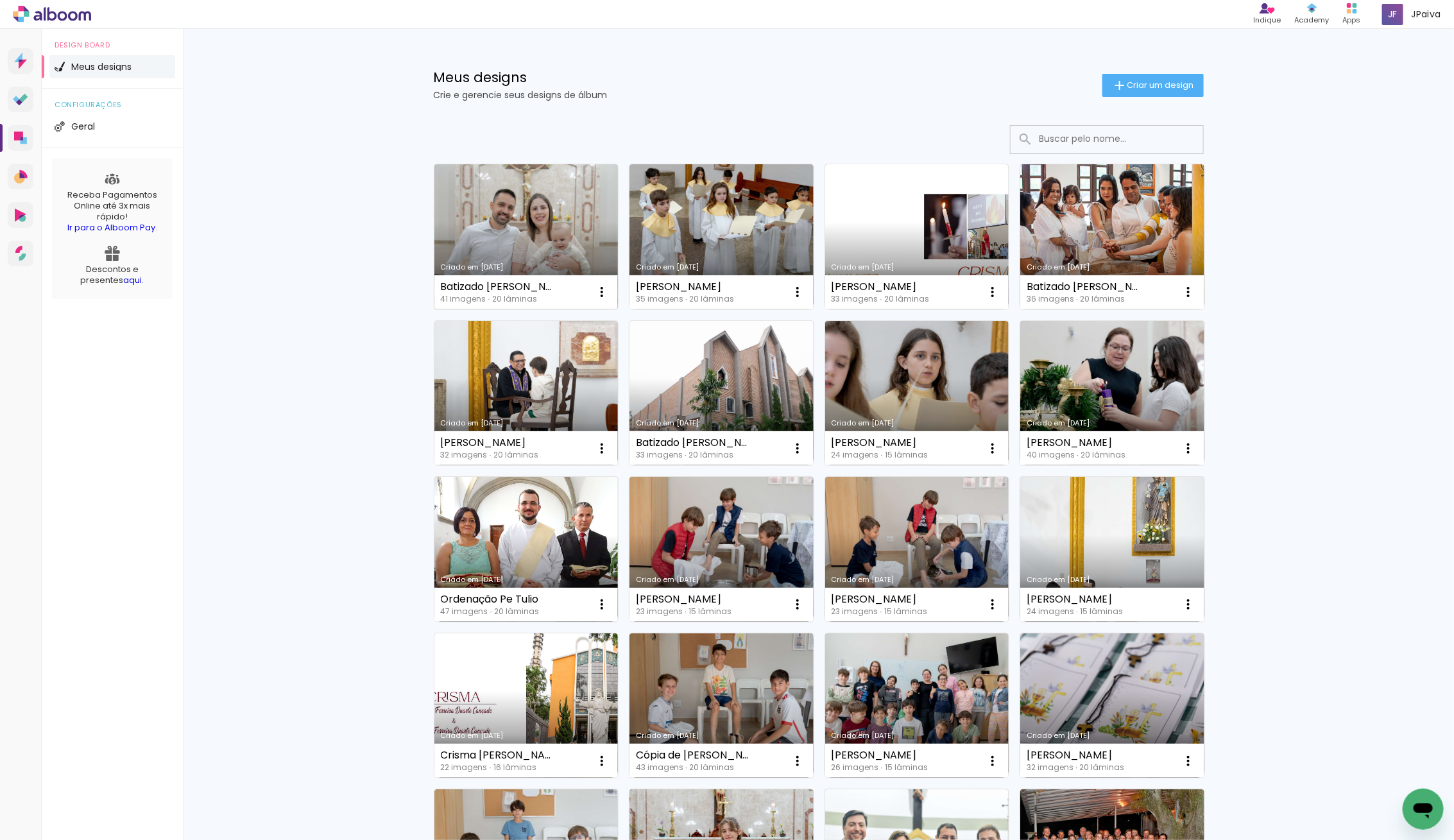
click at [507, 217] on link "Criado em [DATE]" at bounding box center [526, 236] width 184 height 145
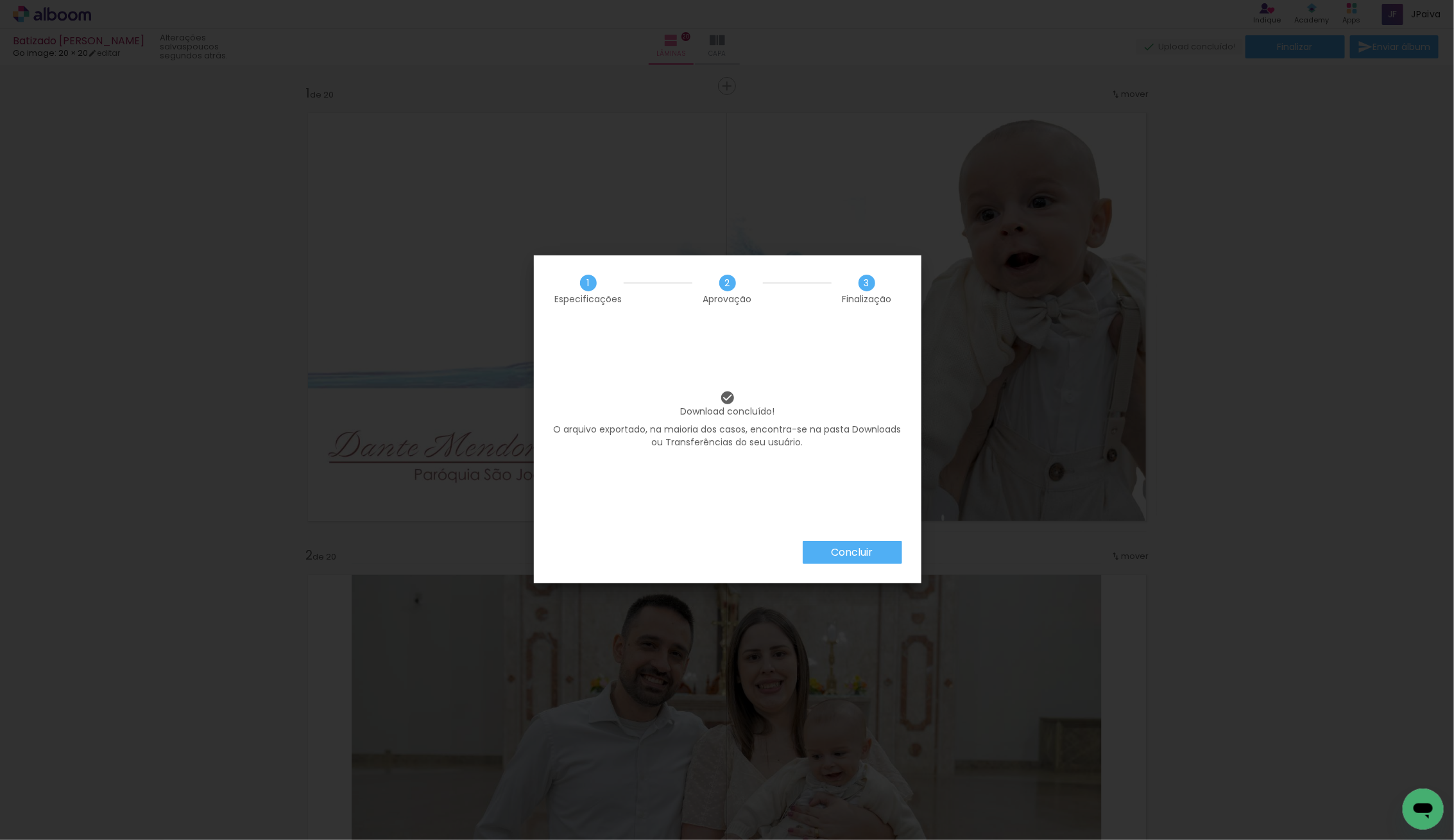
scroll to position [6257, 0]
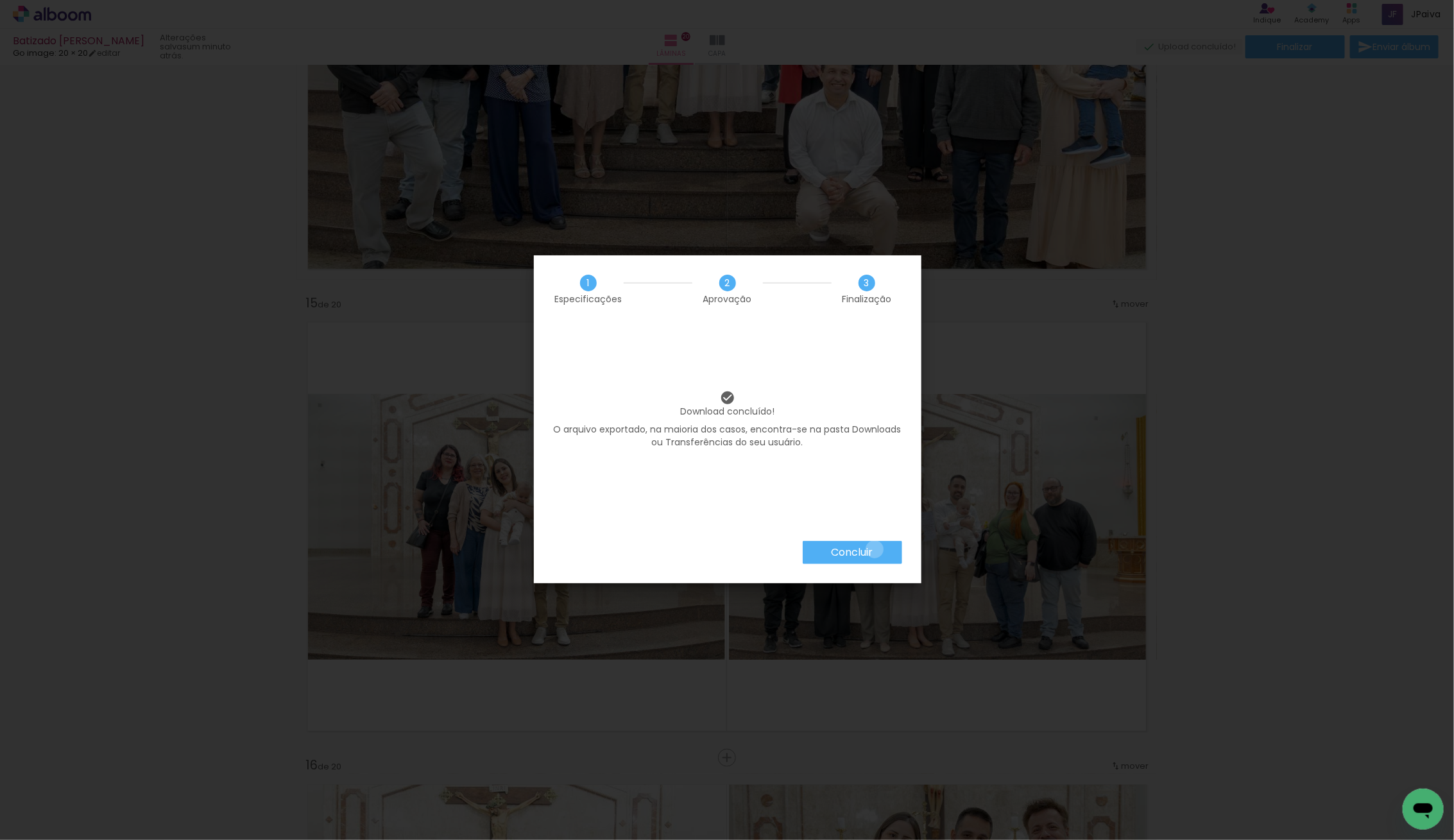
click at [873, 549] on paper-button "Concluir" at bounding box center [853, 552] width 99 height 24
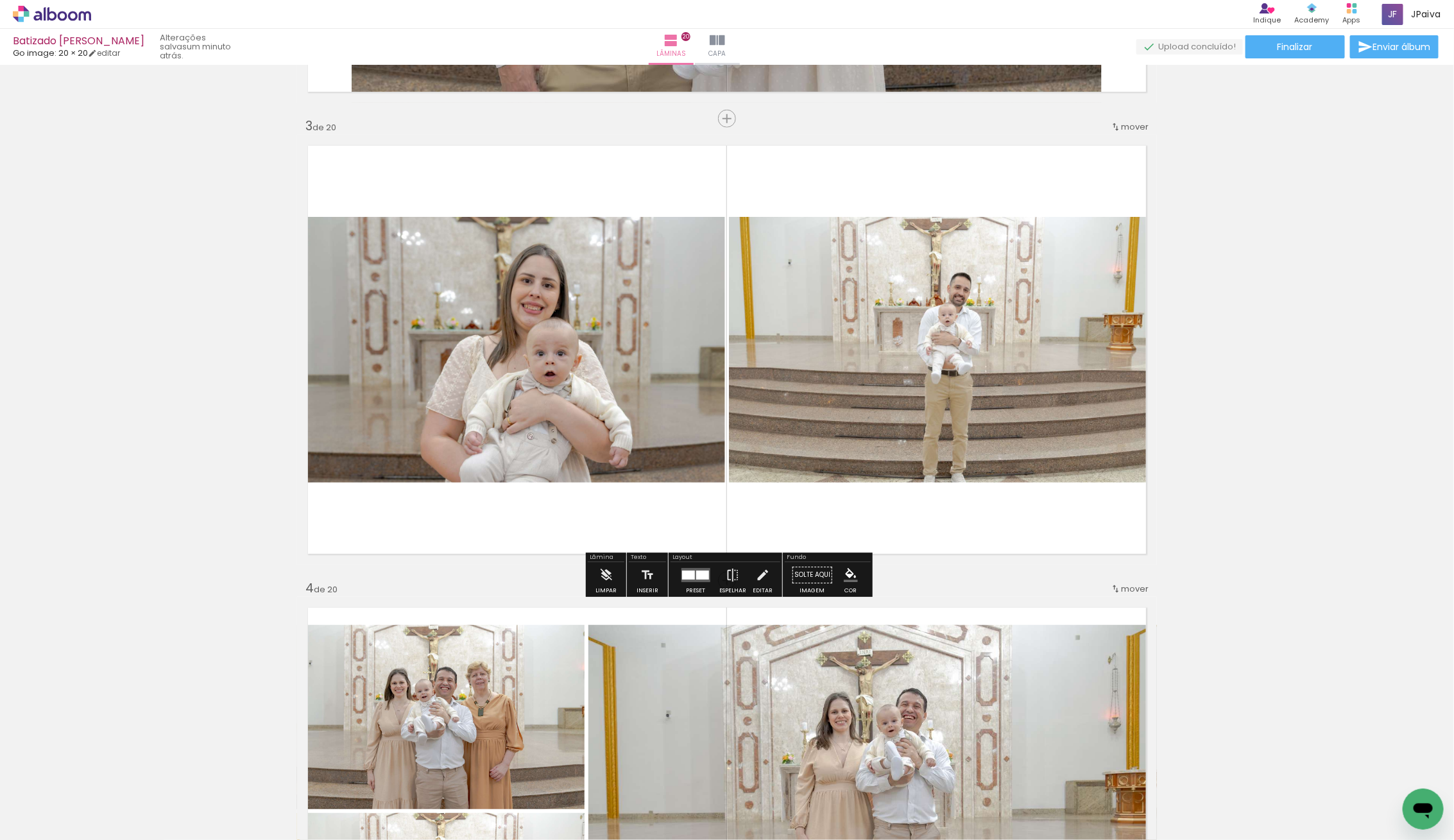
scroll to position [890, 0]
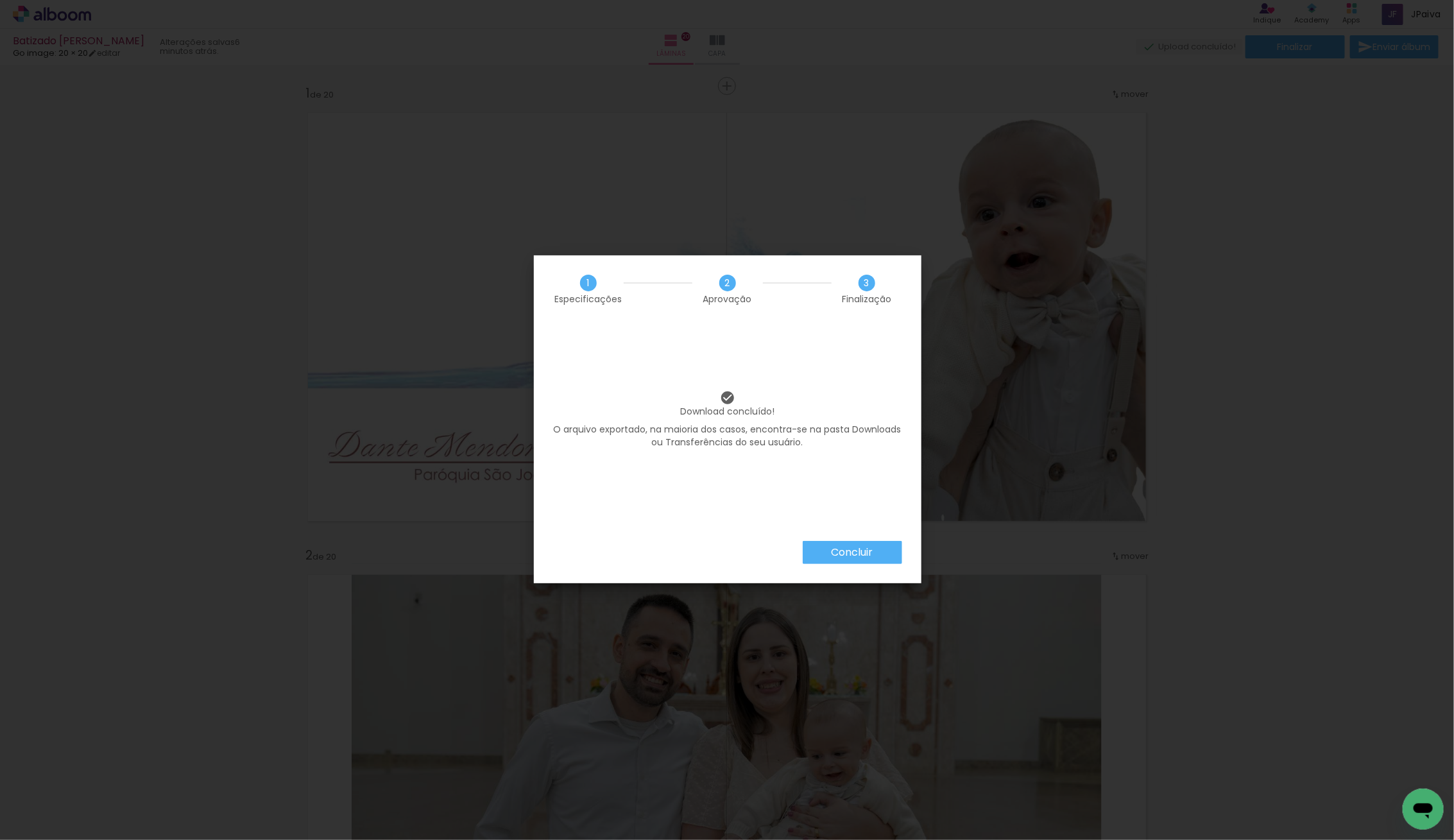
scroll to position [916, 0]
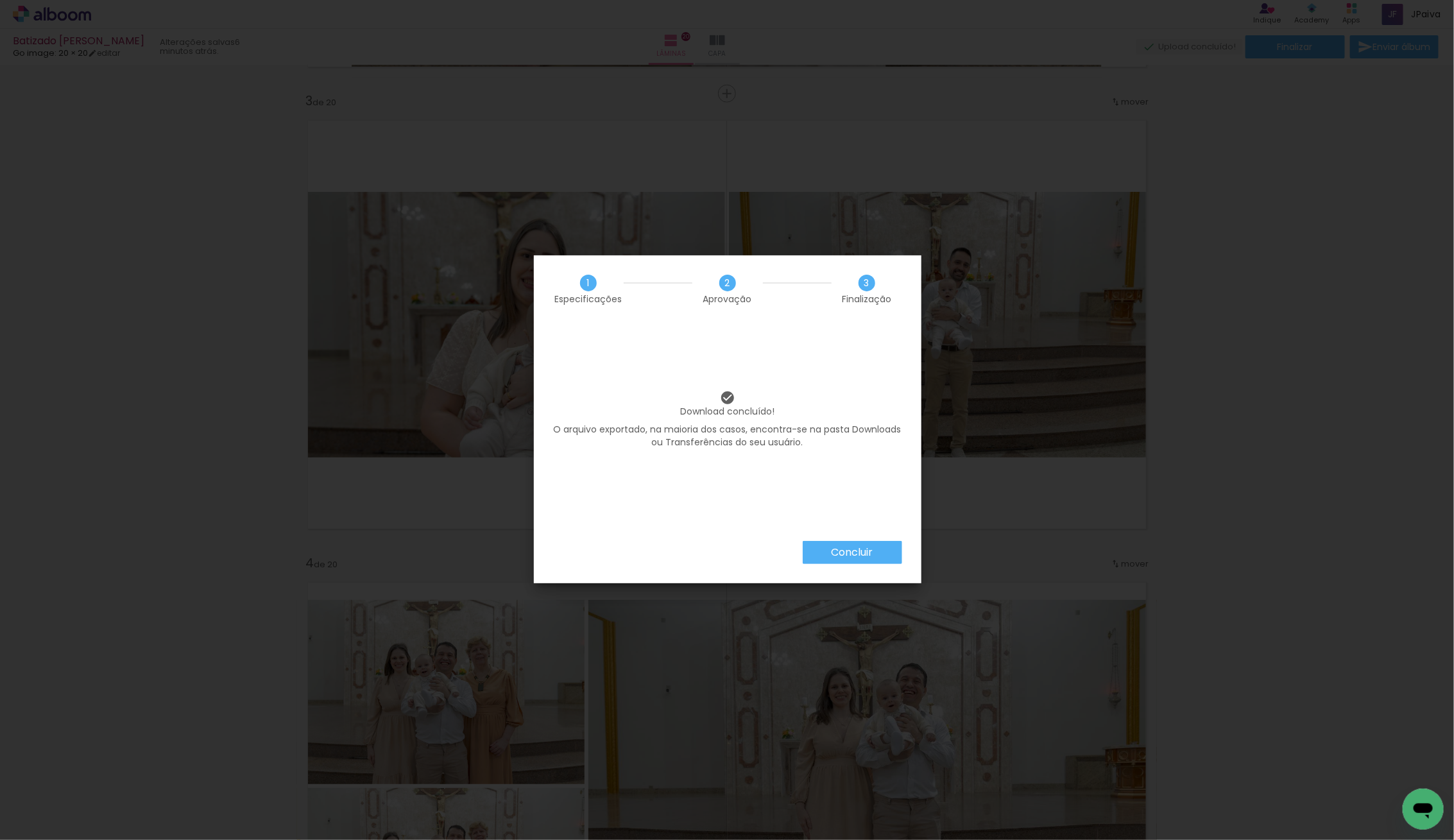
click at [860, 544] on paper-button "Concluir" at bounding box center [853, 552] width 99 height 24
